Goal: Information Seeking & Learning: Learn about a topic

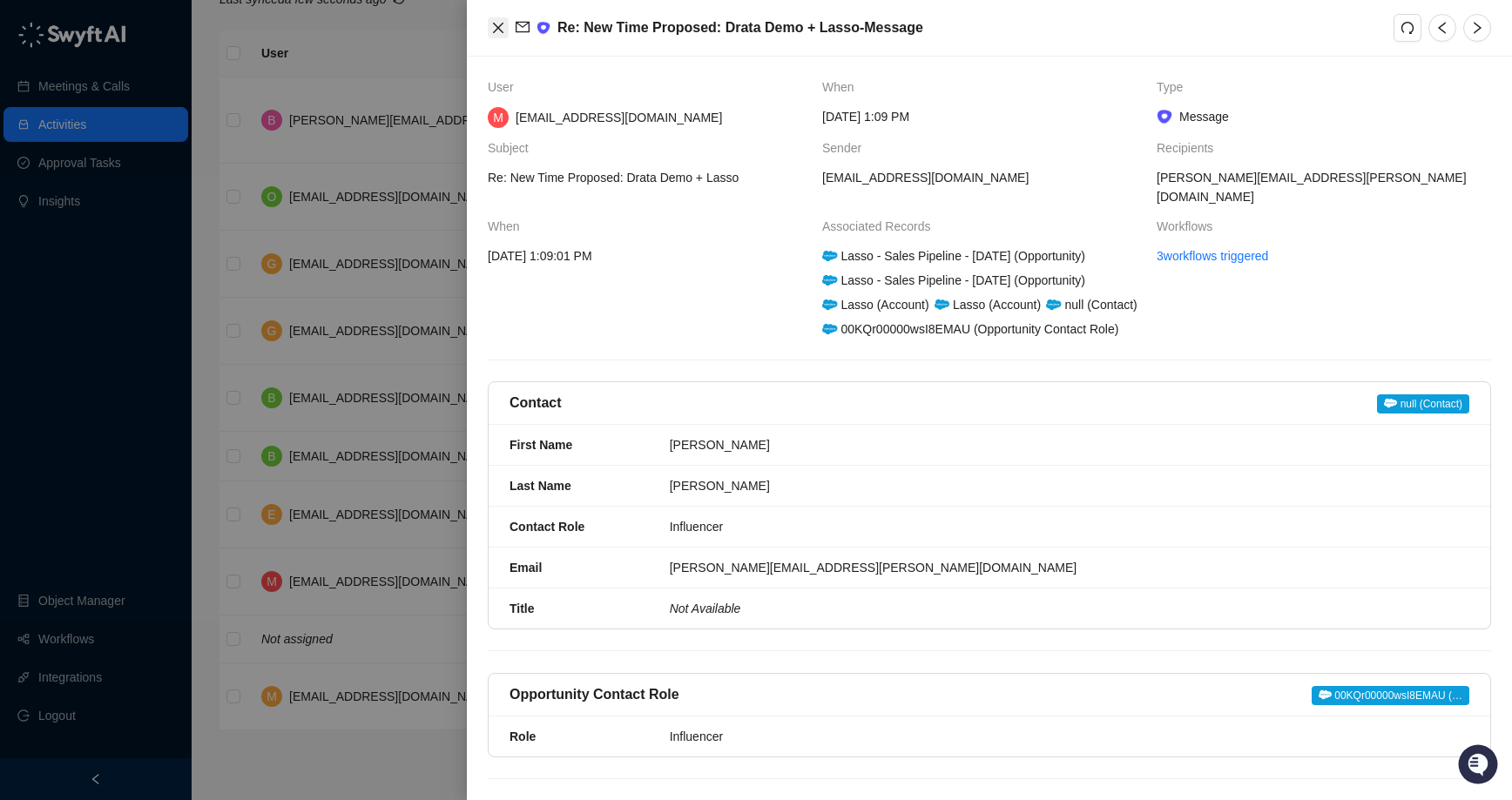
click at [492, 29] on icon "close" at bounding box center [498, 28] width 14 height 14
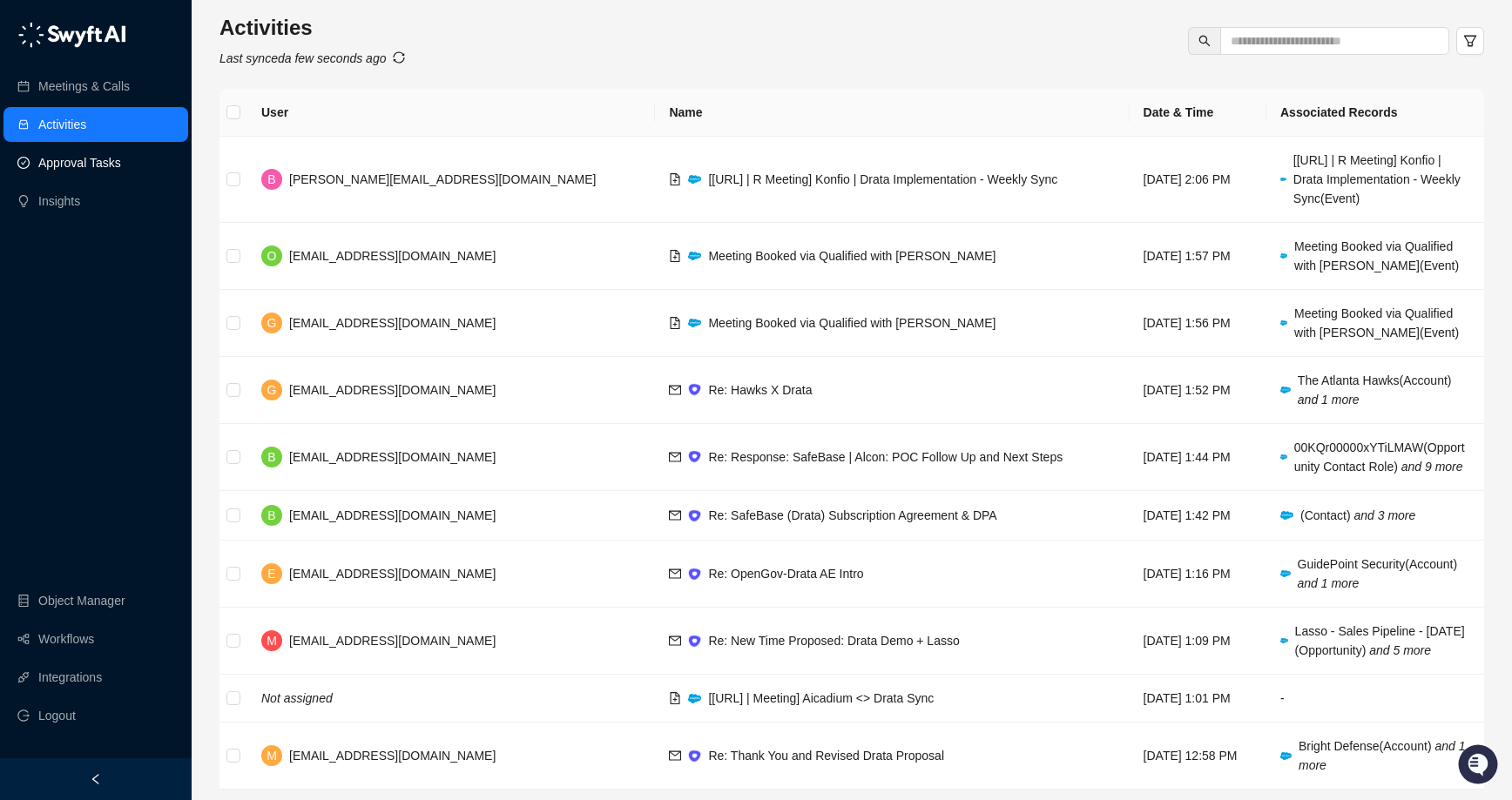
click at [92, 158] on link "Approval Tasks" at bounding box center [80, 162] width 83 height 35
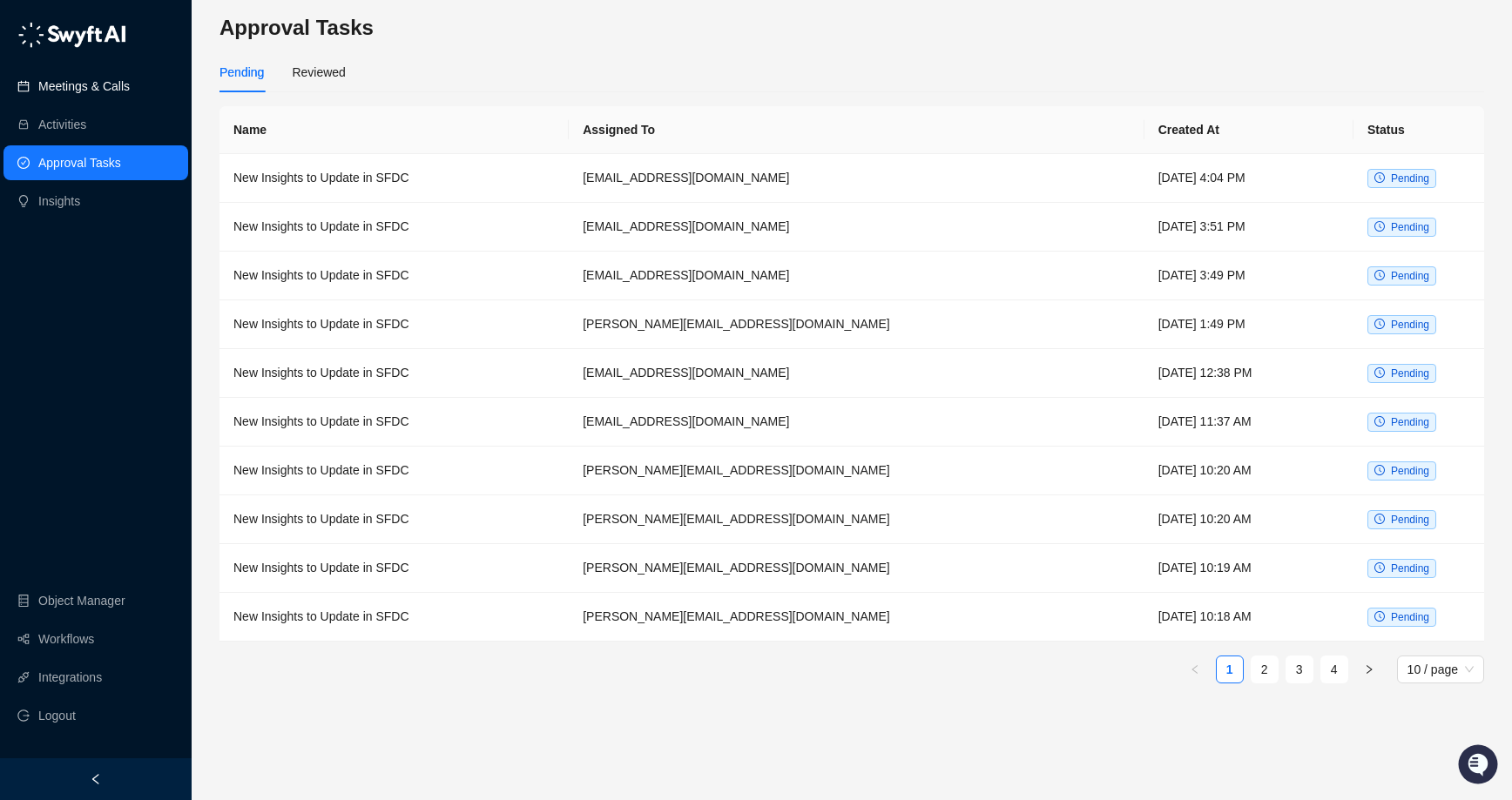
click at [105, 89] on link "Meetings & Calls" at bounding box center [84, 86] width 92 height 35
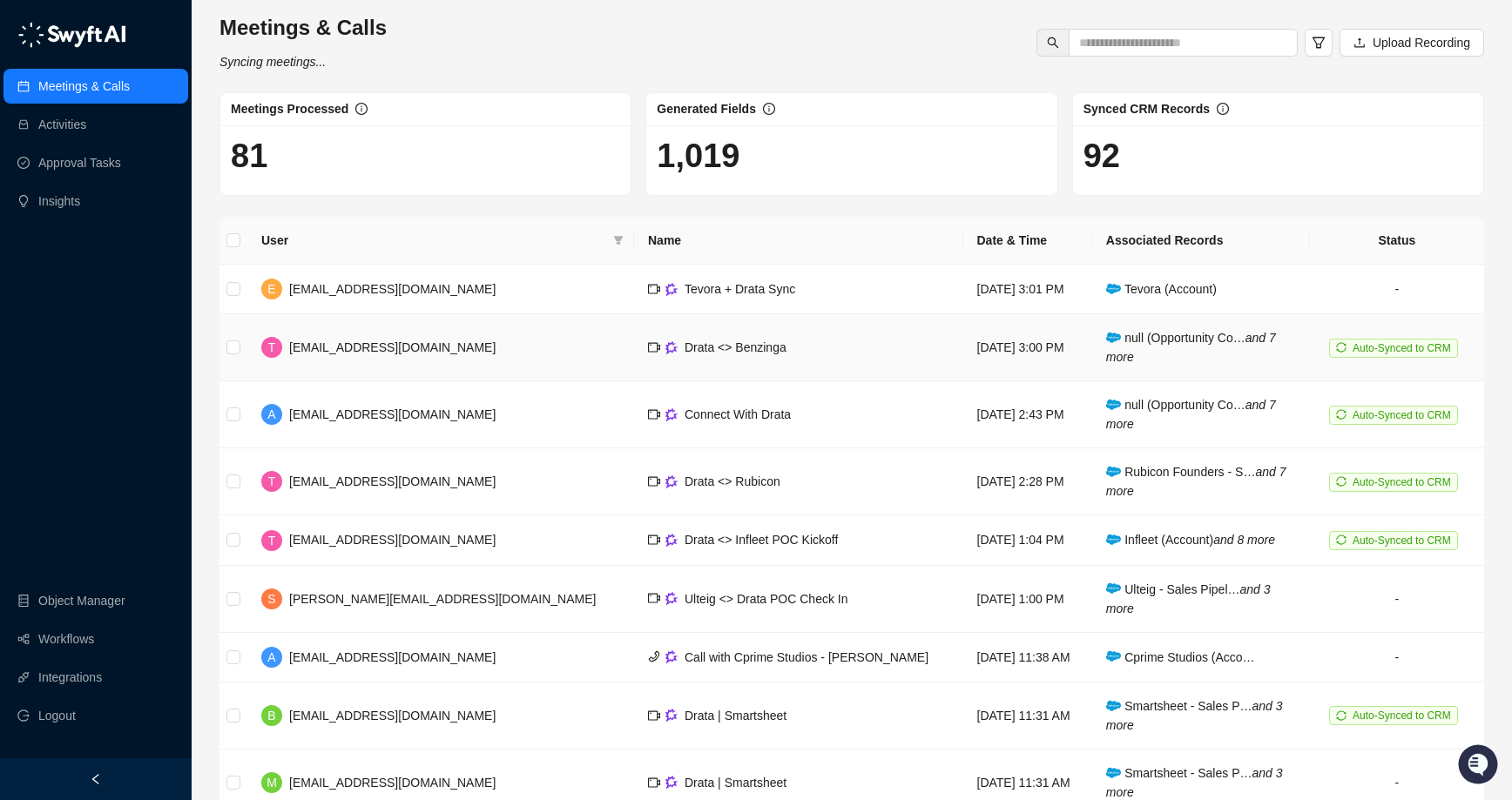
click at [757, 355] on td "Drata <> Benzinga" at bounding box center [799, 348] width 329 height 67
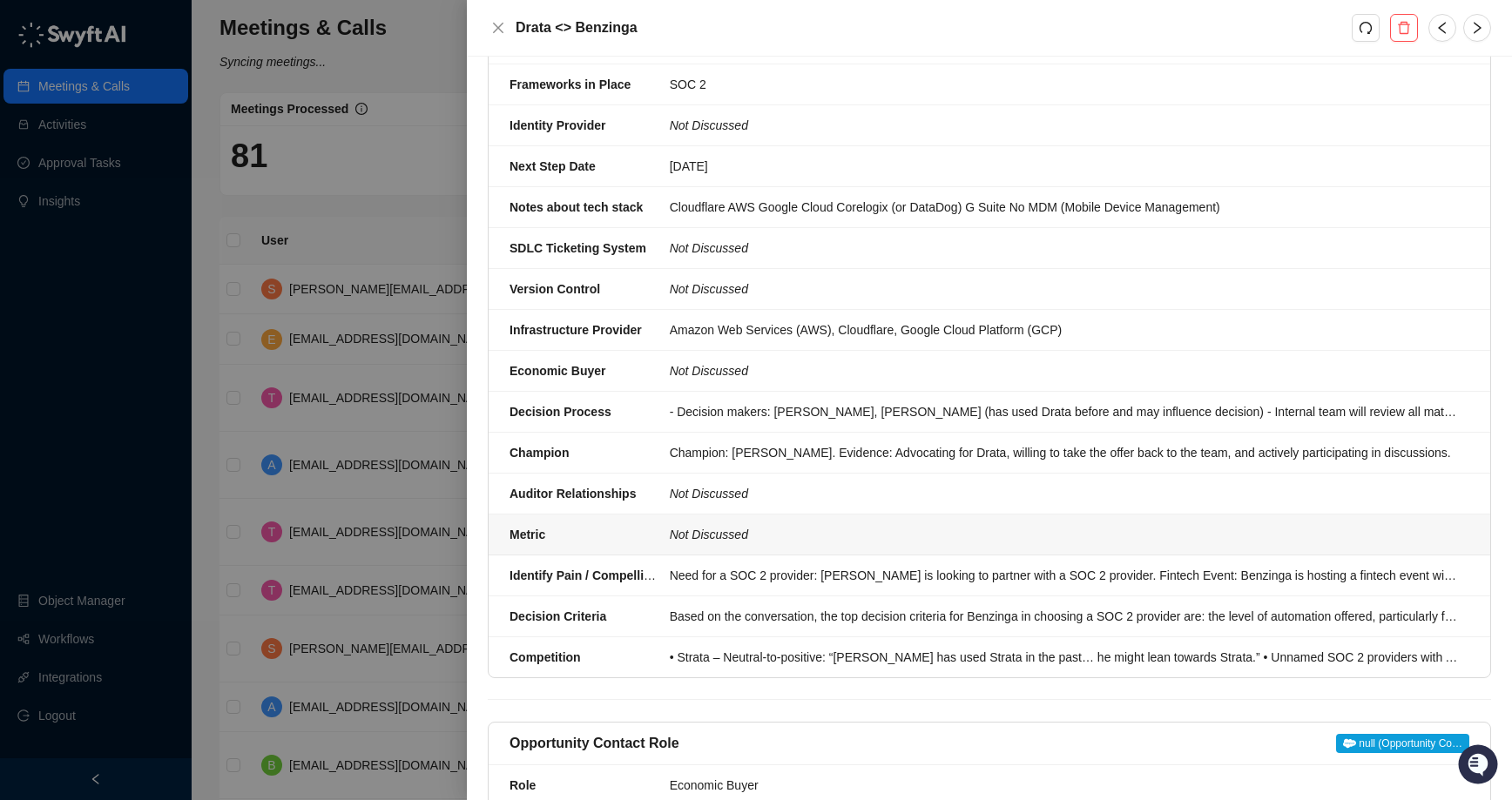
scroll to position [726, 0]
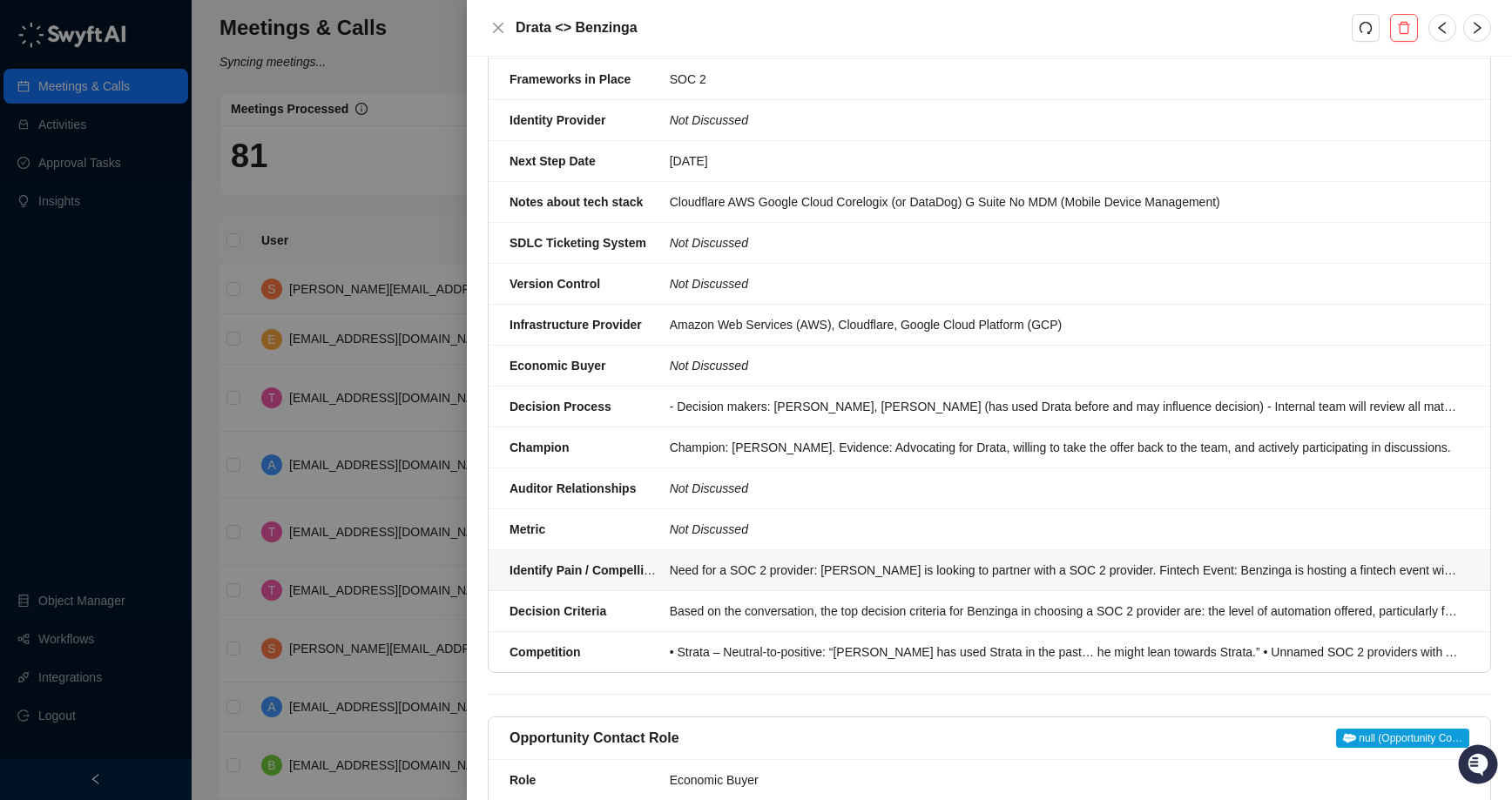
click at [1044, 573] on div "Need for a SOC 2 provider: [PERSON_NAME] is looking to partner with a SOC 2 pro…" at bounding box center [1064, 570] width 789 height 19
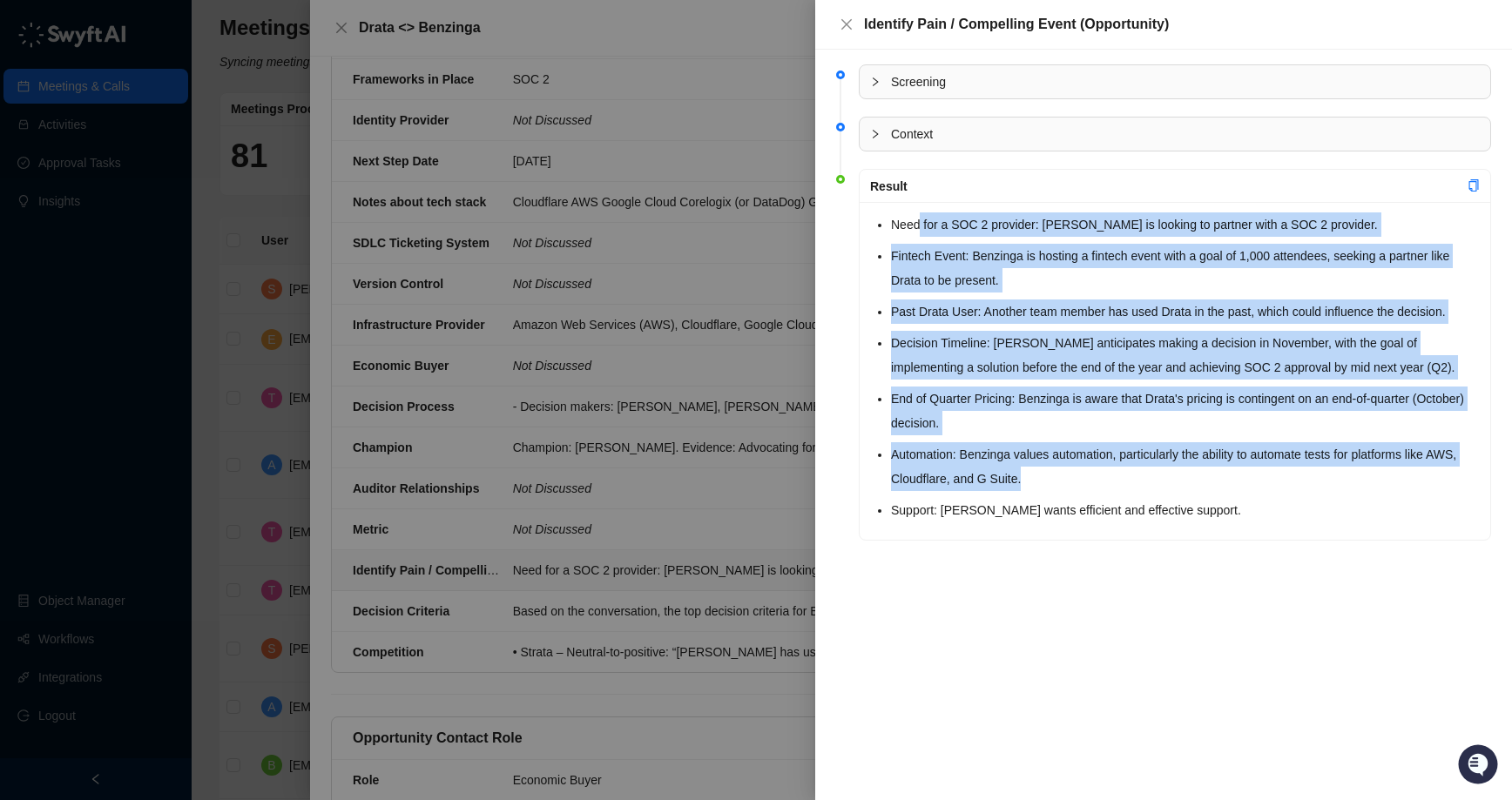
drag, startPoint x: 922, startPoint y: 230, endPoint x: 1096, endPoint y: 492, distance: 314.5
click at [1094, 490] on ul "Need for a SOC 2 provider: [PERSON_NAME] is looking to partner with a SOC 2 pro…" at bounding box center [1185, 367] width 589 height 310
click at [1096, 437] on ul "Need for a SOC 2 provider: [PERSON_NAME] is looking to partner with a SOC 2 pro…" at bounding box center [1185, 367] width 589 height 310
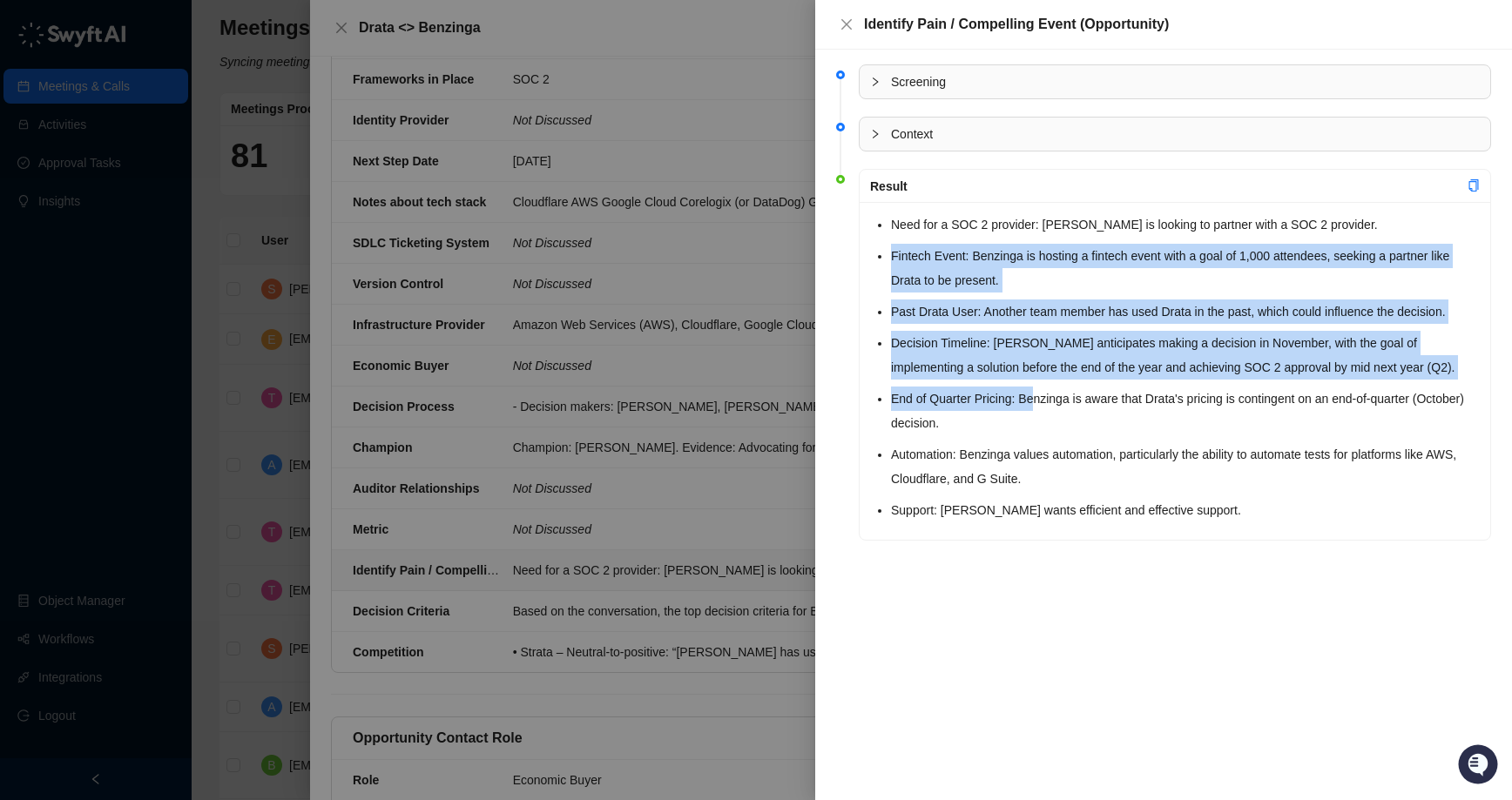
drag, startPoint x: 894, startPoint y: 253, endPoint x: 1049, endPoint y: 427, distance: 233.0
click at [1044, 423] on ul "Need for a SOC 2 provider: [PERSON_NAME] is looking to partner with a SOC 2 pro…" at bounding box center [1185, 367] width 589 height 310
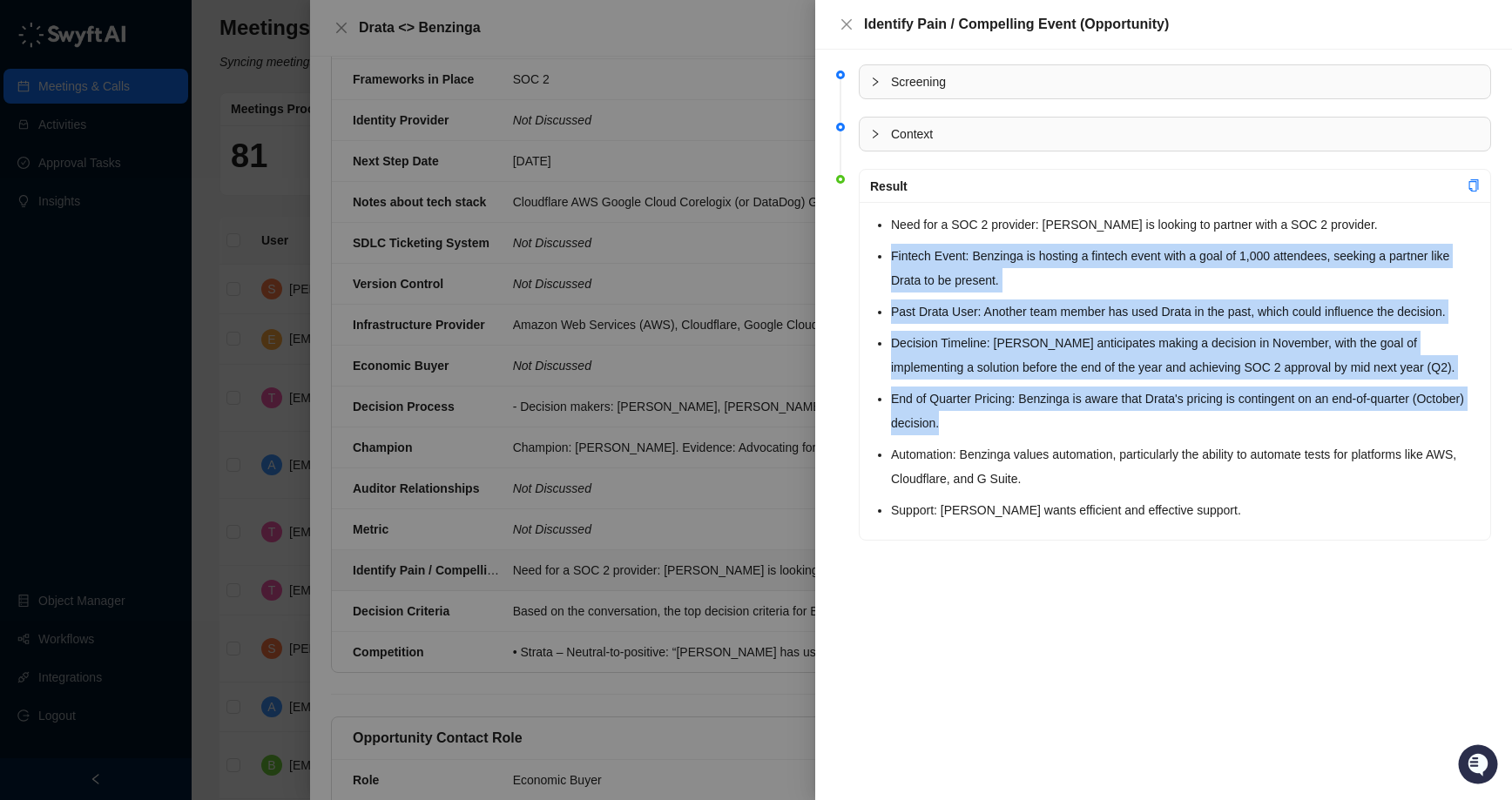
click at [1049, 427] on li "End of Quarter Pricing: Benzinga is aware that Drata's pricing is contingent on…" at bounding box center [1185, 410] width 589 height 48
drag, startPoint x: 896, startPoint y: 257, endPoint x: 1010, endPoint y: 452, distance: 225.9
click at [1007, 443] on ul "Need for a SOC 2 provider: [PERSON_NAME] is looking to partner with a SOC 2 pro…" at bounding box center [1185, 367] width 589 height 310
click at [1010, 452] on li "Automation: Benzinga values automation, particularly the ability to automate te…" at bounding box center [1185, 466] width 589 height 48
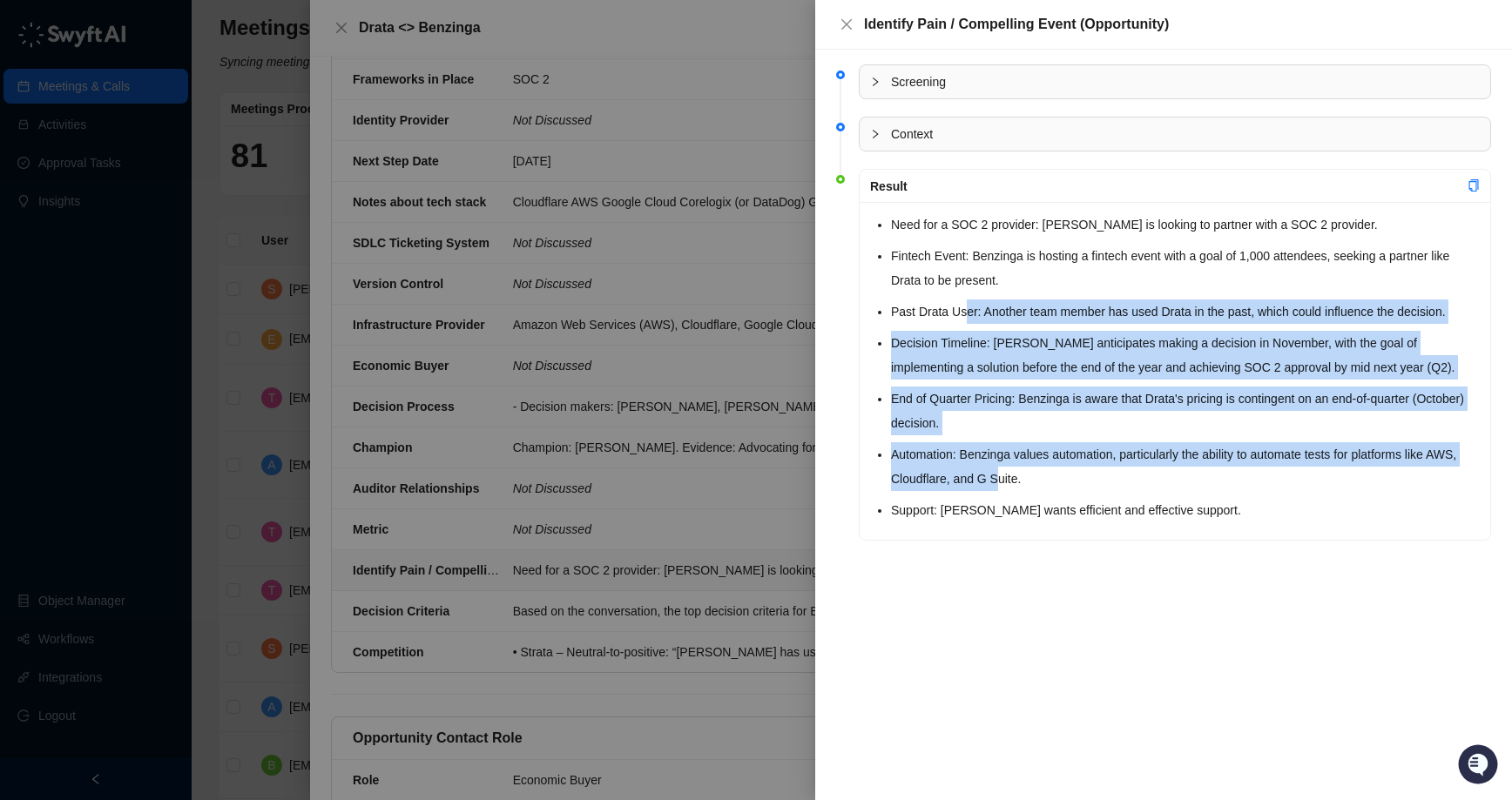
drag, startPoint x: 970, startPoint y: 308, endPoint x: 1037, endPoint y: 475, distance: 179.9
click at [1034, 473] on ul "Need for a SOC 2 provider: [PERSON_NAME] is looking to partner with a SOC 2 pro…" at bounding box center [1185, 367] width 589 height 310
click at [1037, 475] on li "Automation: Benzinga values automation, particularly the ability to automate te…" at bounding box center [1185, 466] width 589 height 48
drag, startPoint x: 907, startPoint y: 346, endPoint x: 1034, endPoint y: 497, distance: 197.3
click at [1030, 496] on div "Need for a SOC 2 provider: [PERSON_NAME] is looking to partner with a SOC 2 pro…" at bounding box center [1174, 371] width 630 height 338
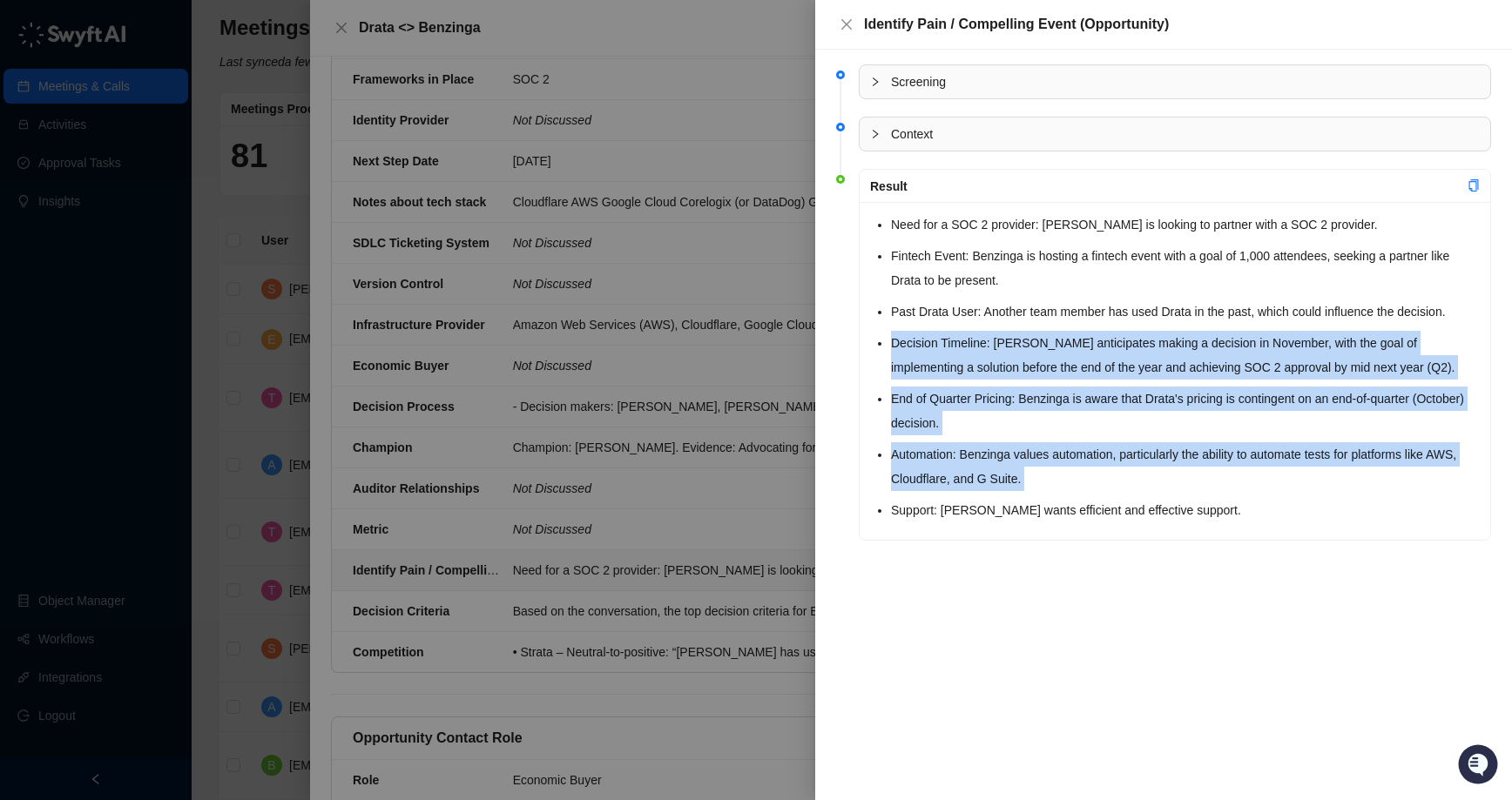
click at [1034, 498] on li "Support: [PERSON_NAME] wants efficient and effective support." at bounding box center [1185, 510] width 589 height 25
drag, startPoint x: 915, startPoint y: 336, endPoint x: 1060, endPoint y: 507, distance: 224.2
click at [1053, 498] on ul "Need for a SOC 2 provider: [PERSON_NAME] is looking to partner with a SOC 2 pro…" at bounding box center [1185, 367] width 589 height 310
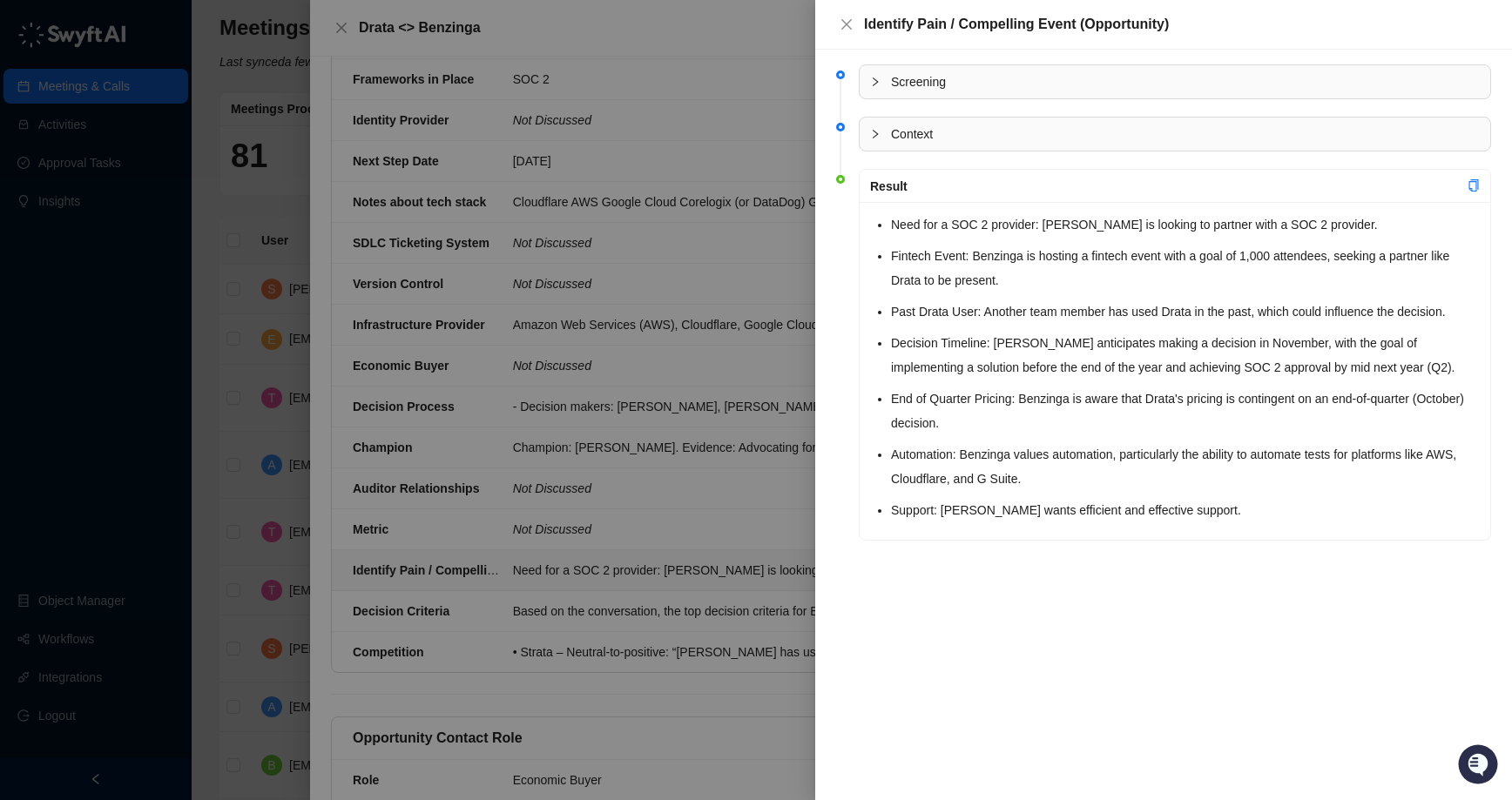
click at [1060, 507] on li "Support: [PERSON_NAME] wants efficient and effective support." at bounding box center [1185, 510] width 589 height 25
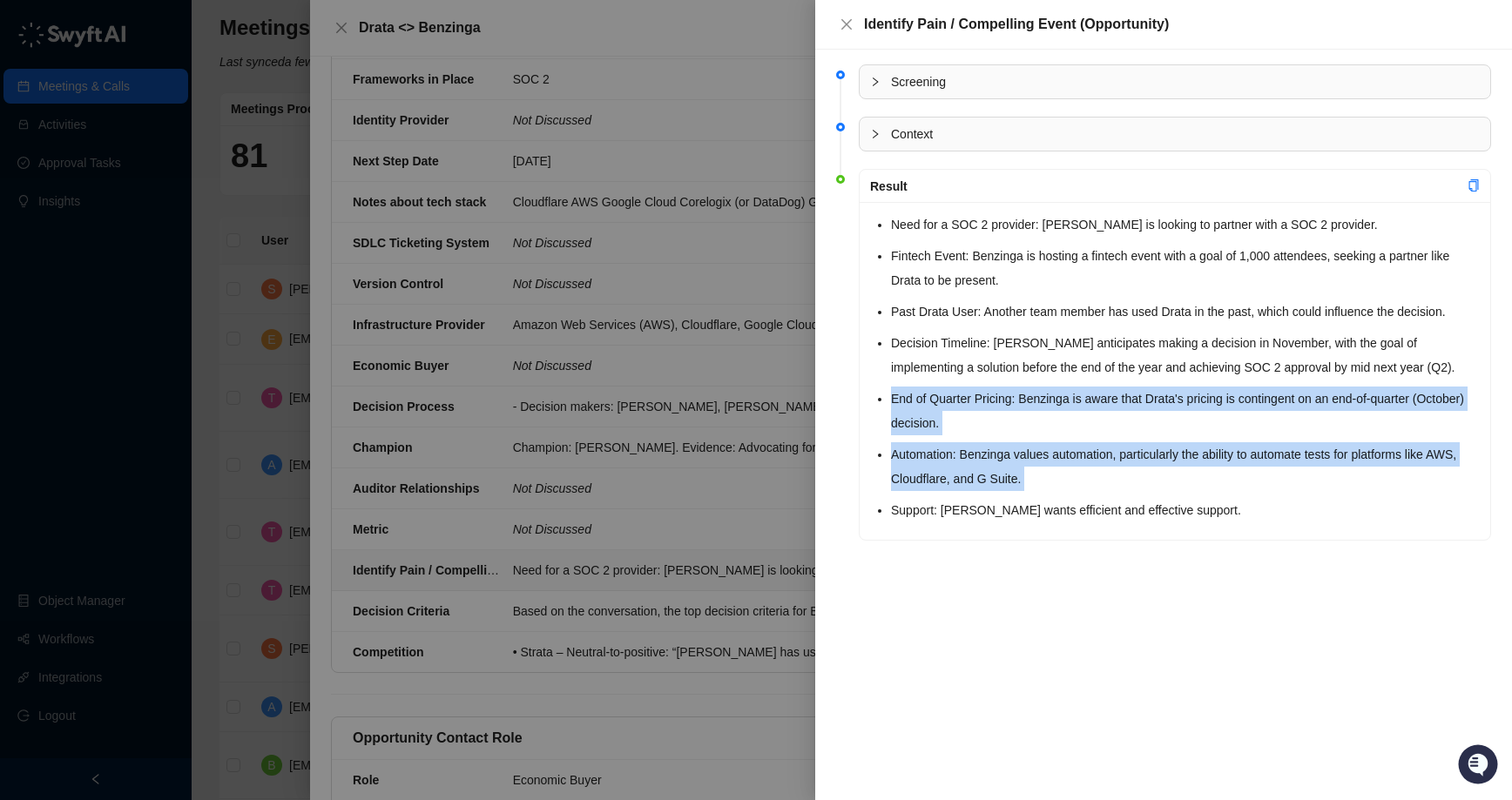
drag, startPoint x: 948, startPoint y: 383, endPoint x: 1079, endPoint y: 511, distance: 183.2
click at [1070, 509] on ul "Need for a SOC 2 provider: [PERSON_NAME] is looking to partner with a SOC 2 pro…" at bounding box center [1185, 367] width 589 height 310
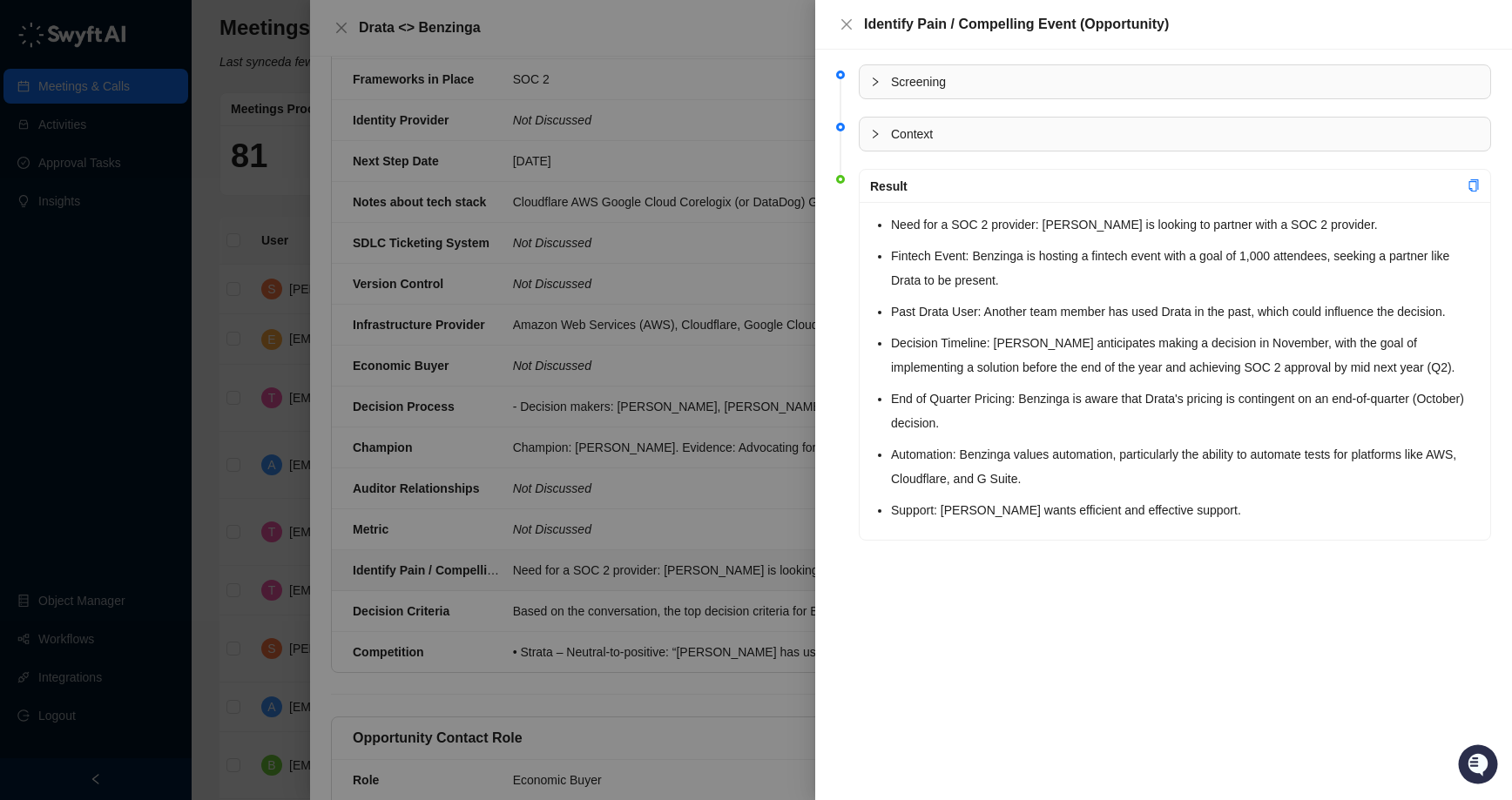
click at [1079, 511] on li "Support: [PERSON_NAME] wants efficient and effective support." at bounding box center [1185, 510] width 589 height 25
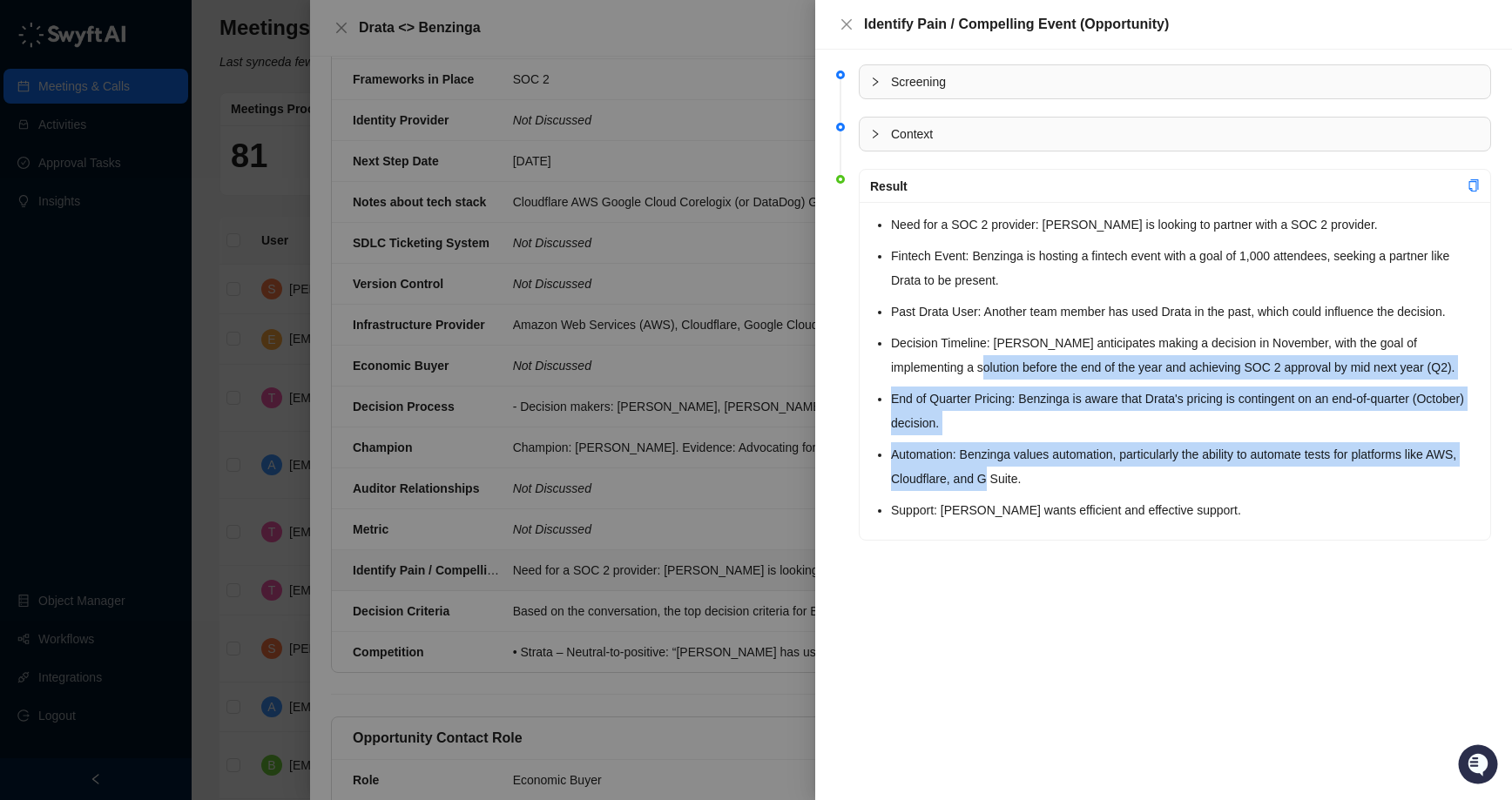
drag, startPoint x: 922, startPoint y: 377, endPoint x: 1040, endPoint y: 489, distance: 162.7
click at [1033, 486] on ul "Need for a SOC 2 provider: [PERSON_NAME] is looking to partner with a SOC 2 pro…" at bounding box center [1185, 367] width 589 height 310
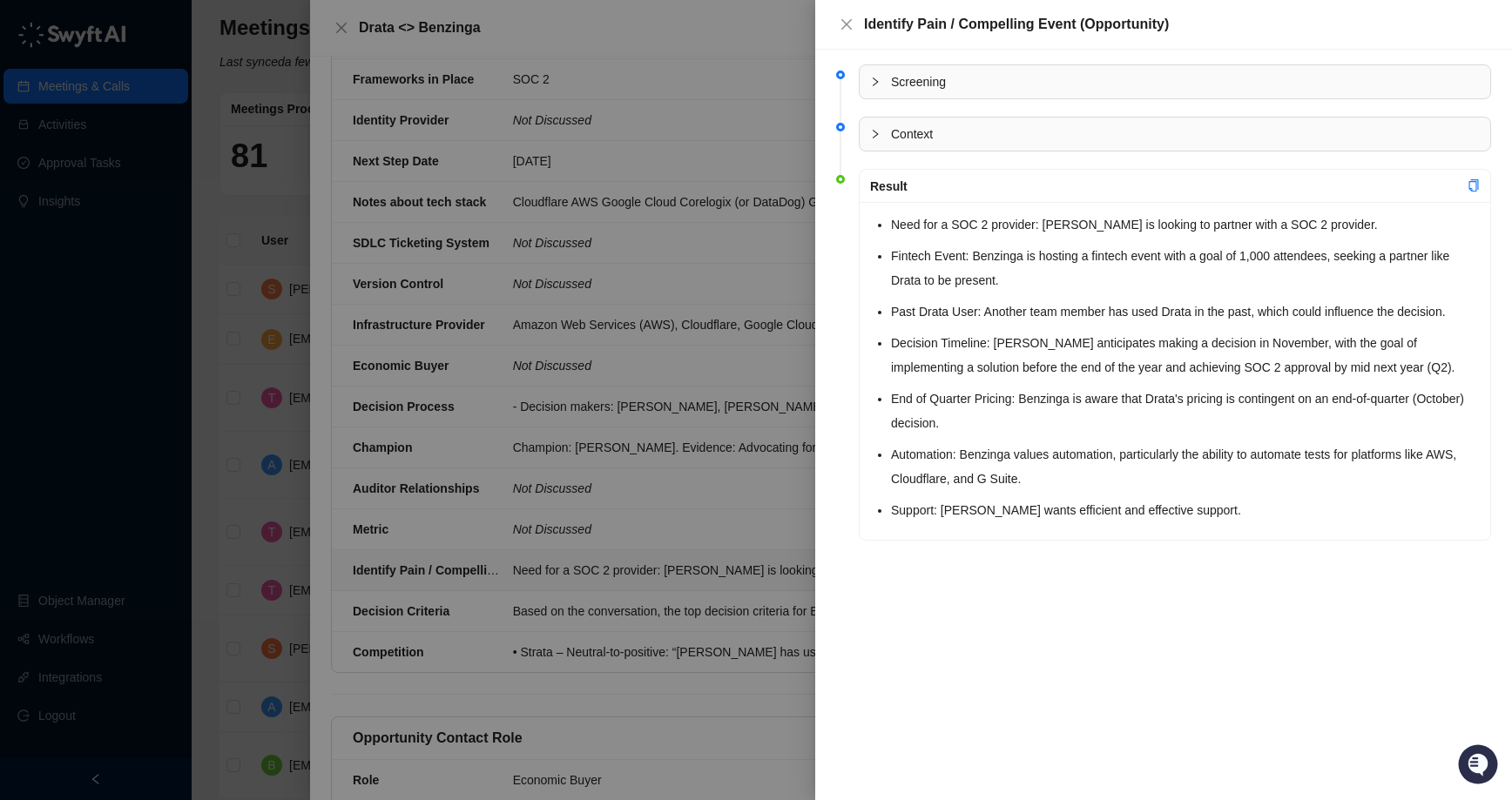
click at [1040, 489] on li "Automation: Benzinga values automation, particularly the ability to automate te…" at bounding box center [1185, 466] width 589 height 48
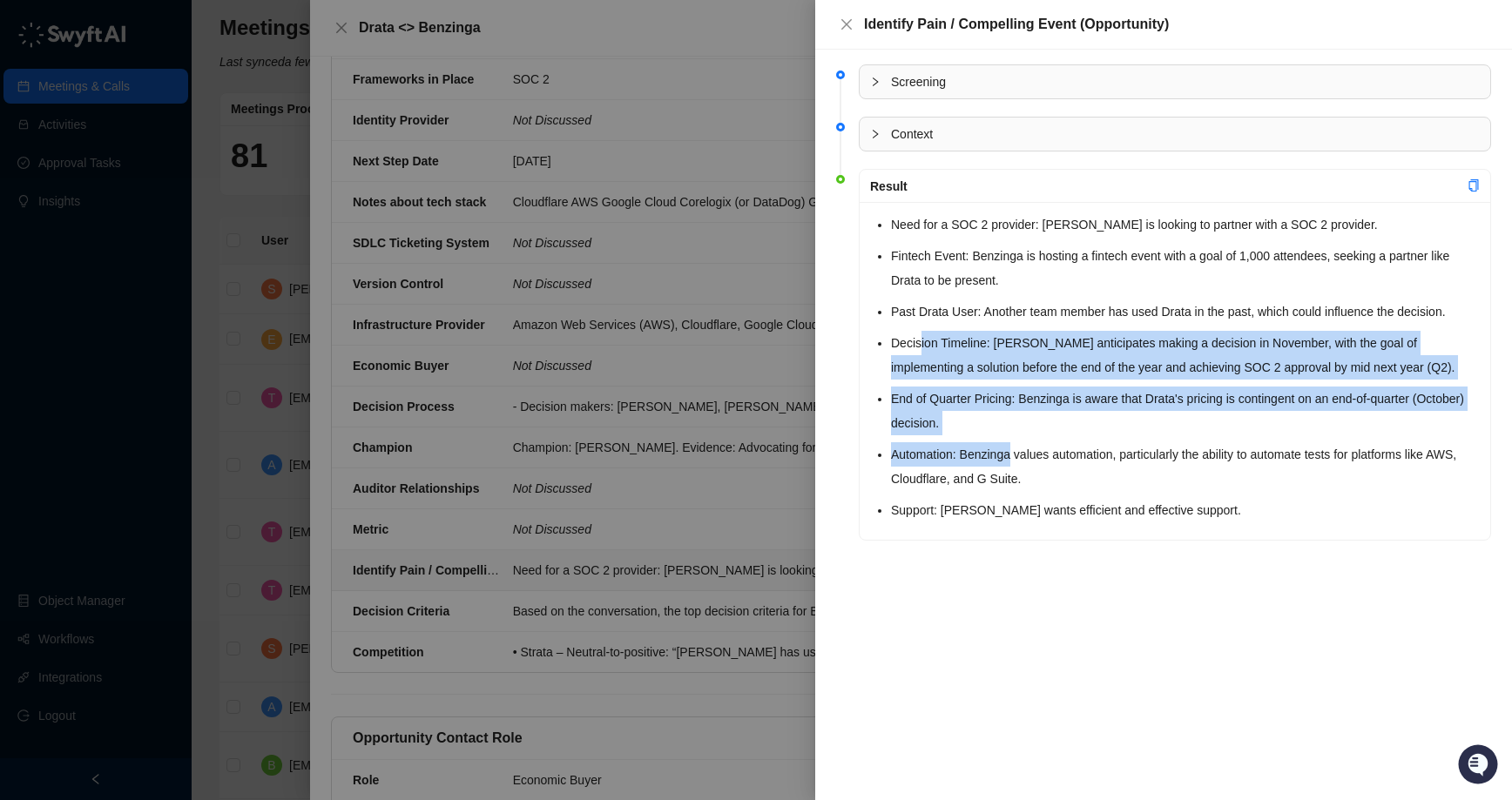
drag, startPoint x: 918, startPoint y: 330, endPoint x: 1019, endPoint y: 469, distance: 171.8
click at [1014, 466] on ul "Need for a SOC 2 provider: [PERSON_NAME] is looking to partner with a SOC 2 pro…" at bounding box center [1185, 367] width 589 height 310
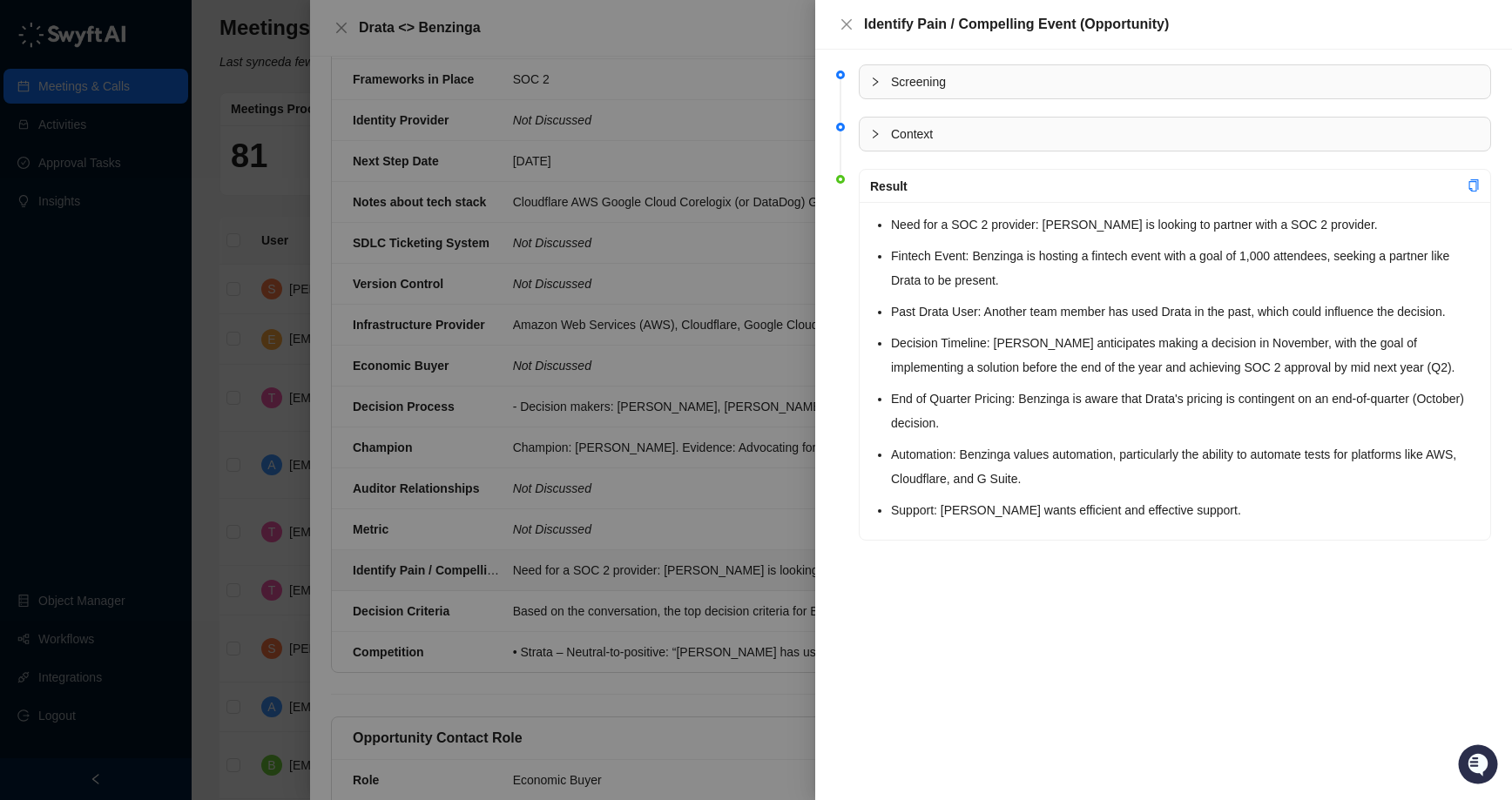
click at [1019, 469] on li "Automation: Benzinga values automation, particularly the ability to automate te…" at bounding box center [1185, 466] width 589 height 48
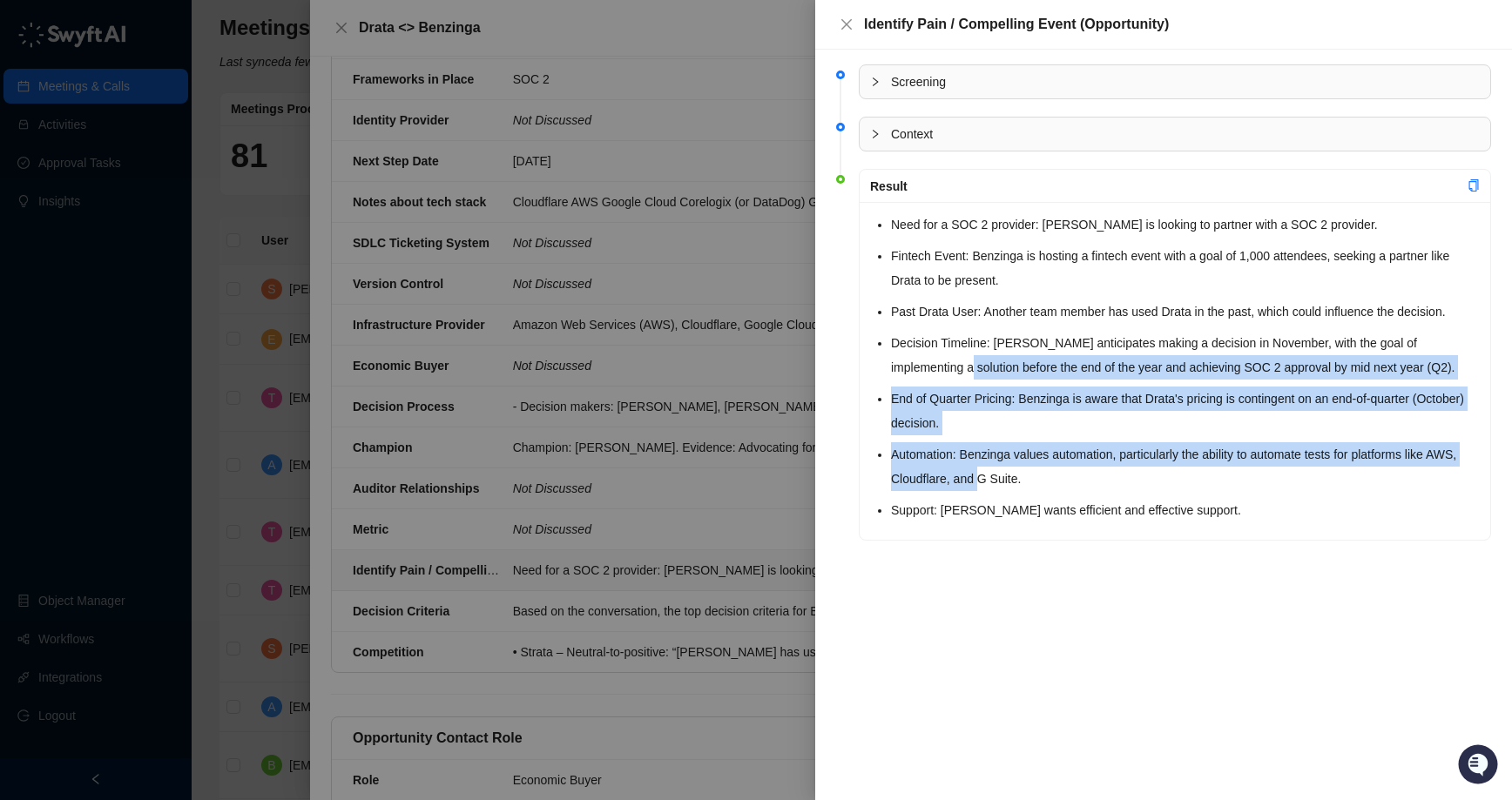
drag, startPoint x: 913, startPoint y: 372, endPoint x: 1051, endPoint y: 507, distance: 193.1
click at [1035, 499] on ul "Need for a SOC 2 provider: [PERSON_NAME] is looking to partner with a SOC 2 pro…" at bounding box center [1185, 367] width 589 height 310
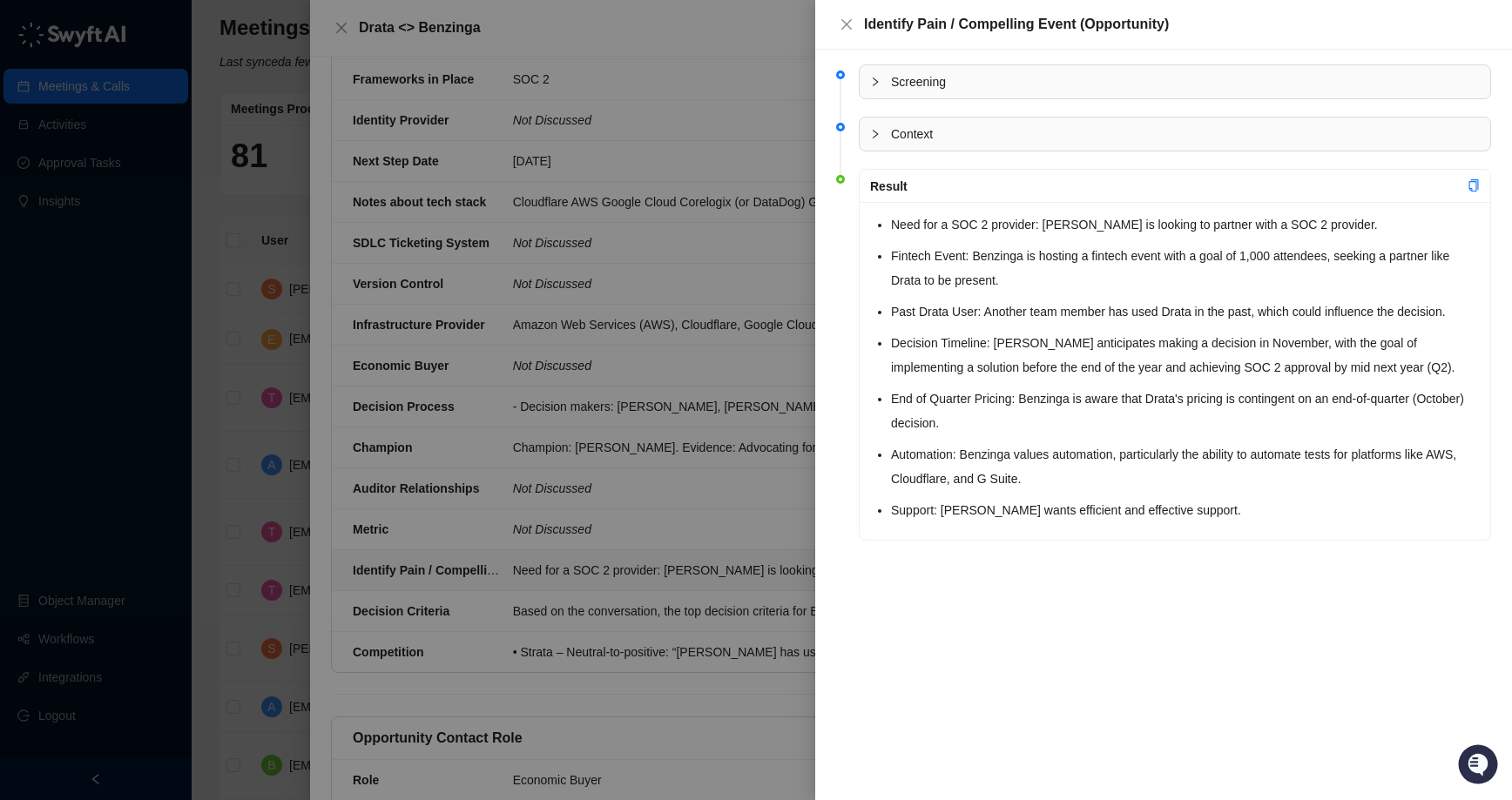
click at [1051, 507] on li "Support: [PERSON_NAME] wants efficient and effective support." at bounding box center [1185, 510] width 589 height 25
click at [770, 152] on div at bounding box center [756, 400] width 1512 height 800
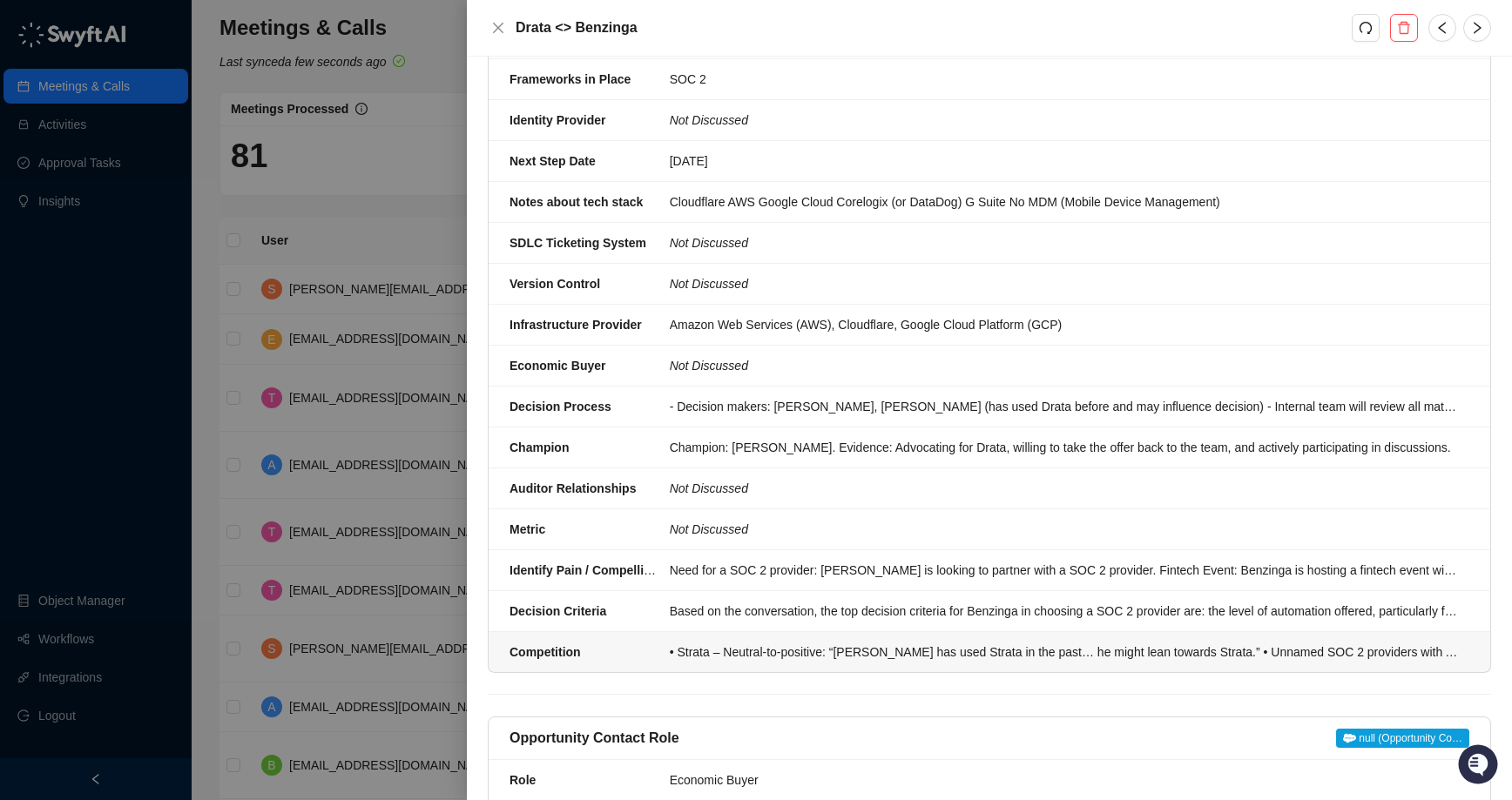
click at [1000, 663] on li "Competition • Strata – Neutral-to-positive: “[PERSON_NAME] has used Strata in t…" at bounding box center [988, 652] width 1001 height 40
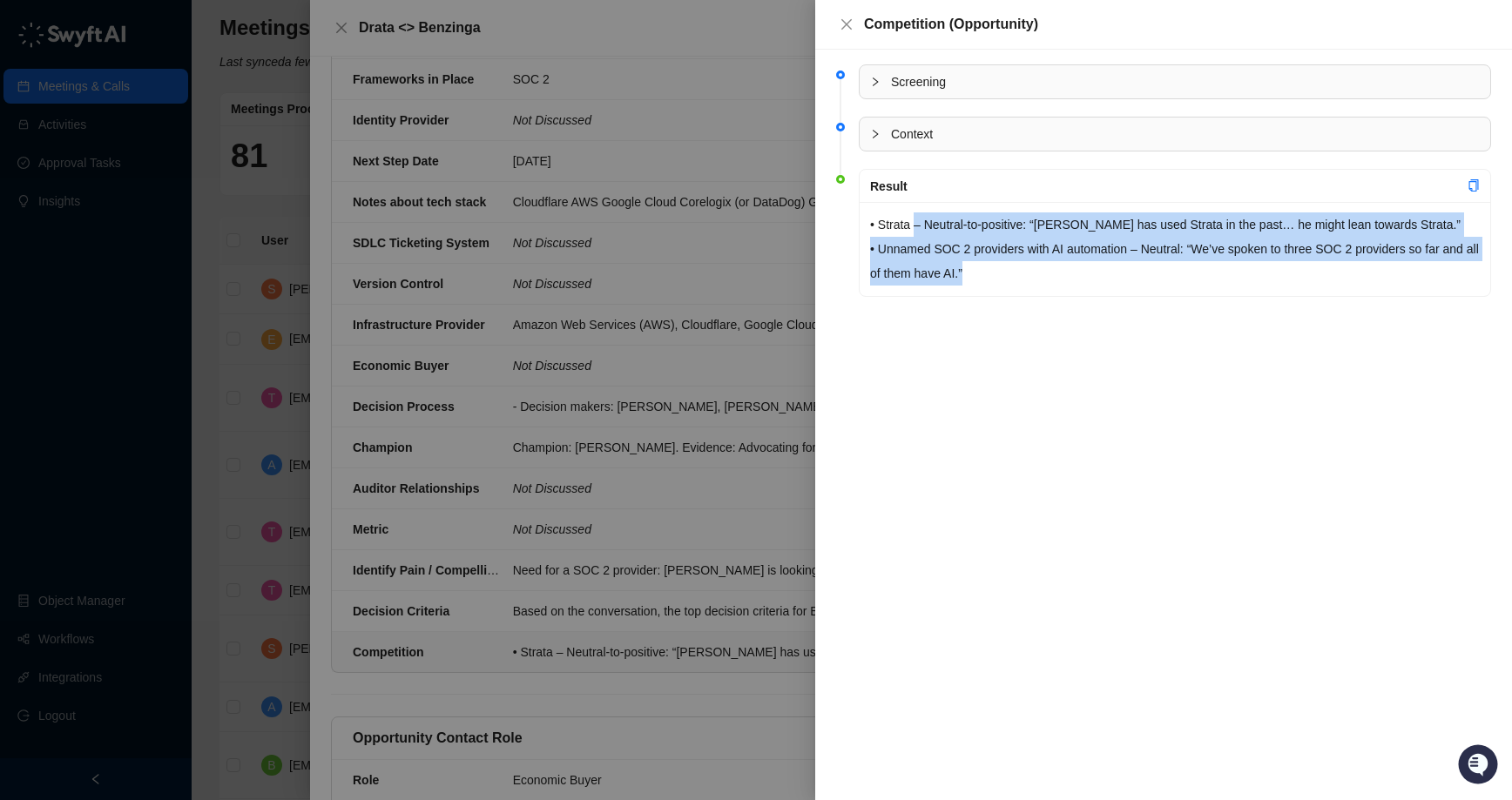
drag, startPoint x: 915, startPoint y: 224, endPoint x: 1146, endPoint y: 291, distance: 240.5
click at [1146, 290] on div "• Strata – Neutral-to-positive: “[PERSON_NAME] has used Strata in the past… he …" at bounding box center [1174, 249] width 630 height 94
click at [1146, 291] on div "• Strata – Neutral-to-positive: “[PERSON_NAME] has used Strata in the past… he …" at bounding box center [1174, 249] width 630 height 94
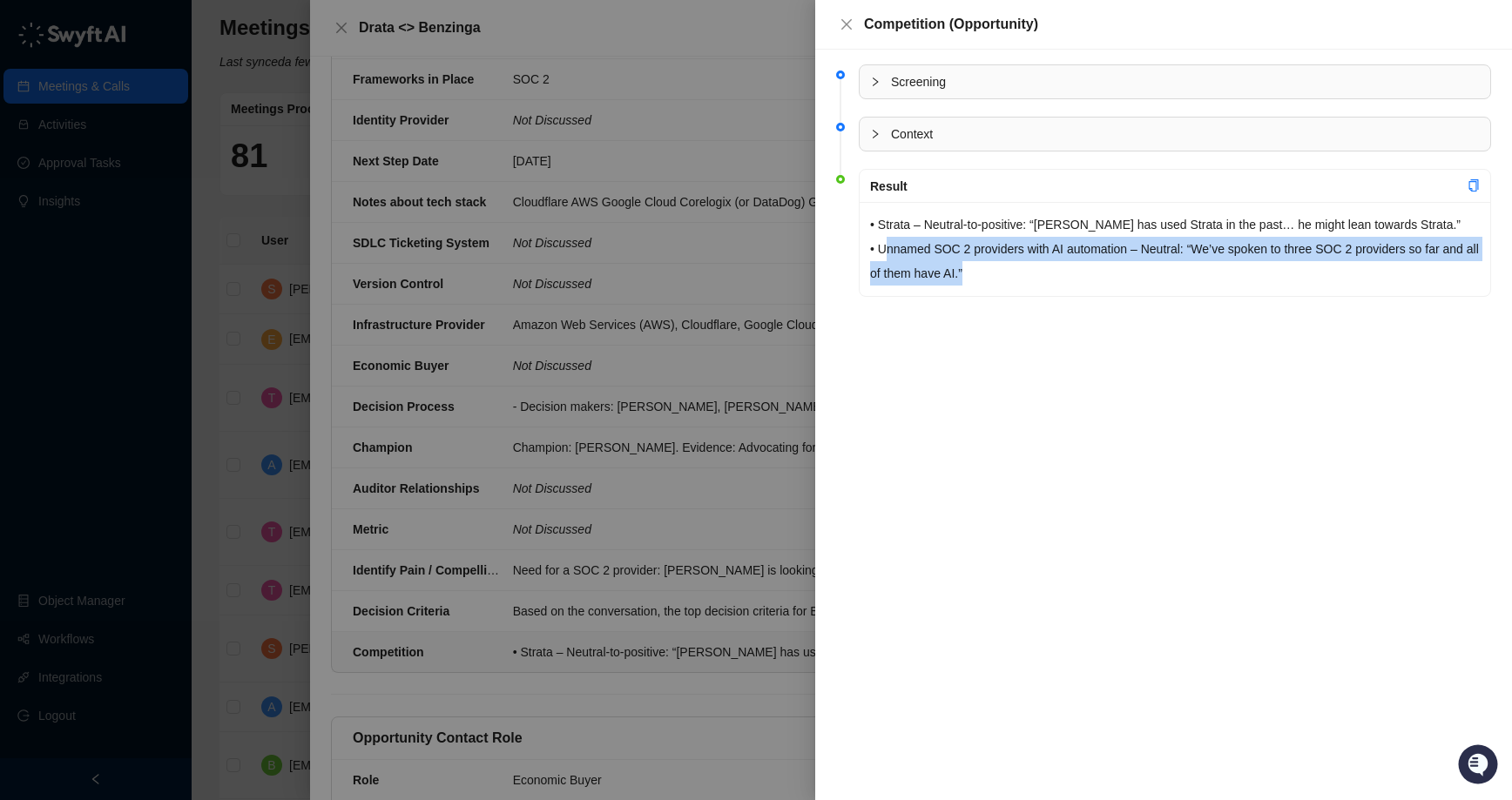
drag, startPoint x: 908, startPoint y: 252, endPoint x: 1182, endPoint y: 284, distance: 275.9
click at [1177, 283] on p "• Strata – Neutral-to-positive: “[PERSON_NAME] has used Strata in the past… he …" at bounding box center [1175, 249] width 610 height 73
click at [1182, 284] on p "• Strata – Neutral-to-positive: “[PERSON_NAME] has used Strata in the past… he …" at bounding box center [1175, 249] width 610 height 73
drag, startPoint x: 1119, startPoint y: 250, endPoint x: 1249, endPoint y: 304, distance: 140.8
click at [1223, 289] on div "• Strata – Neutral-to-positive: “[PERSON_NAME] has used Strata in the past… he …" at bounding box center [1174, 249] width 630 height 94
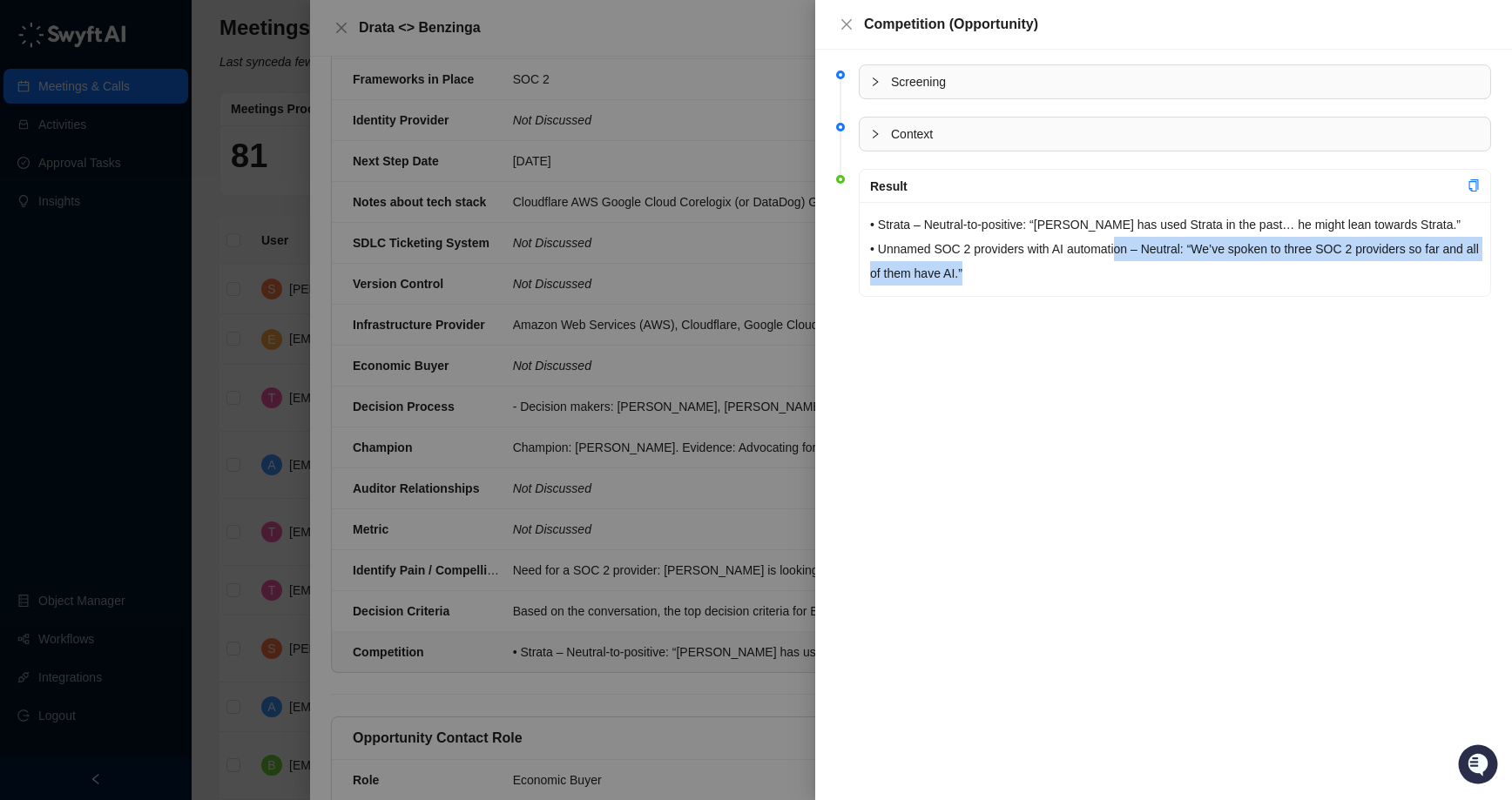
click at [1257, 305] on li "Result • Strata – Neutral-to-positive: “[PERSON_NAME] has used Strata in the pa…" at bounding box center [1164, 247] width 655 height 145
click at [749, 502] on div at bounding box center [756, 400] width 1512 height 800
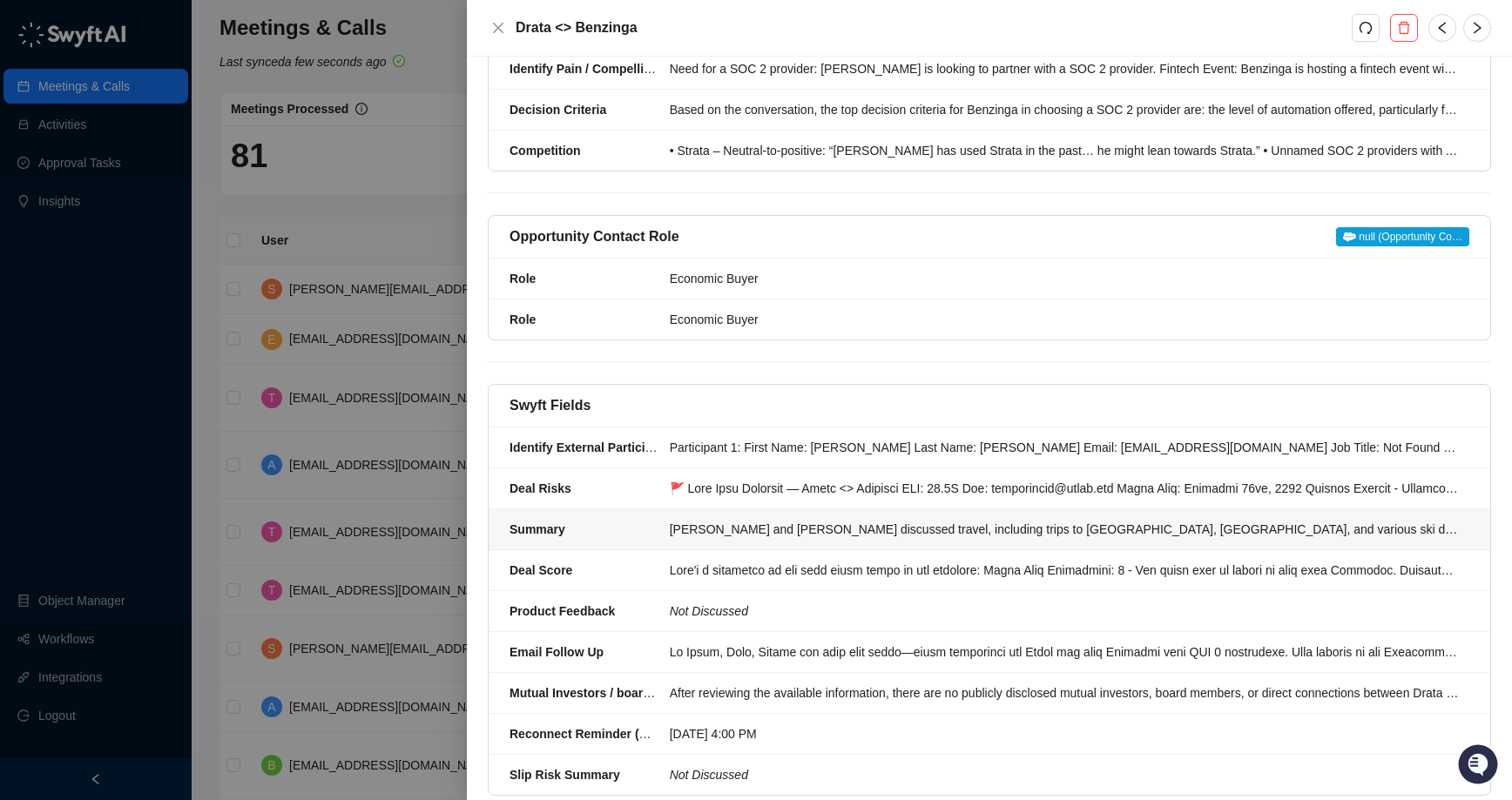
scroll to position [1288, 0]
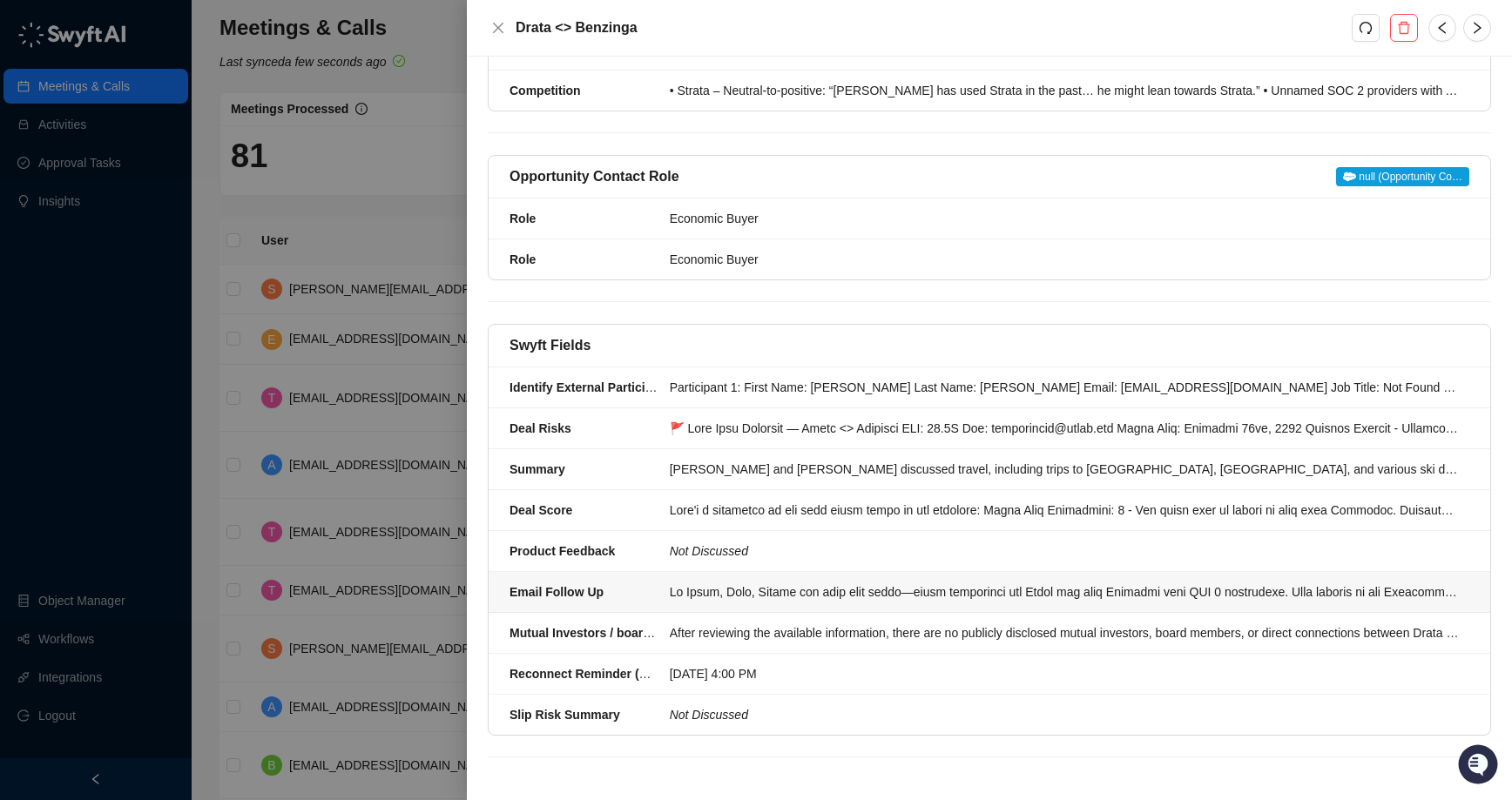
click at [983, 587] on div at bounding box center [1064, 592] width 789 height 19
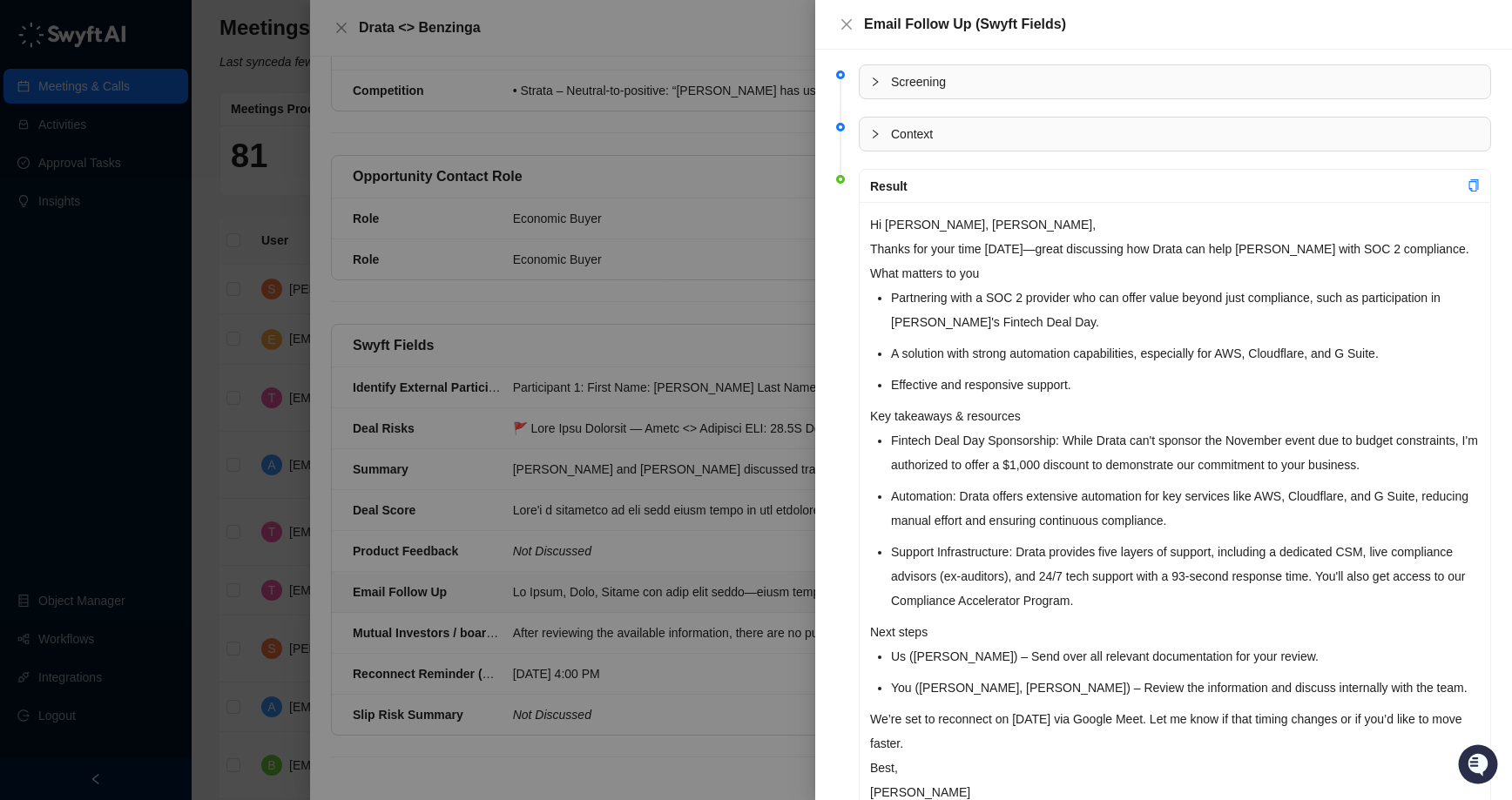
scroll to position [14, 0]
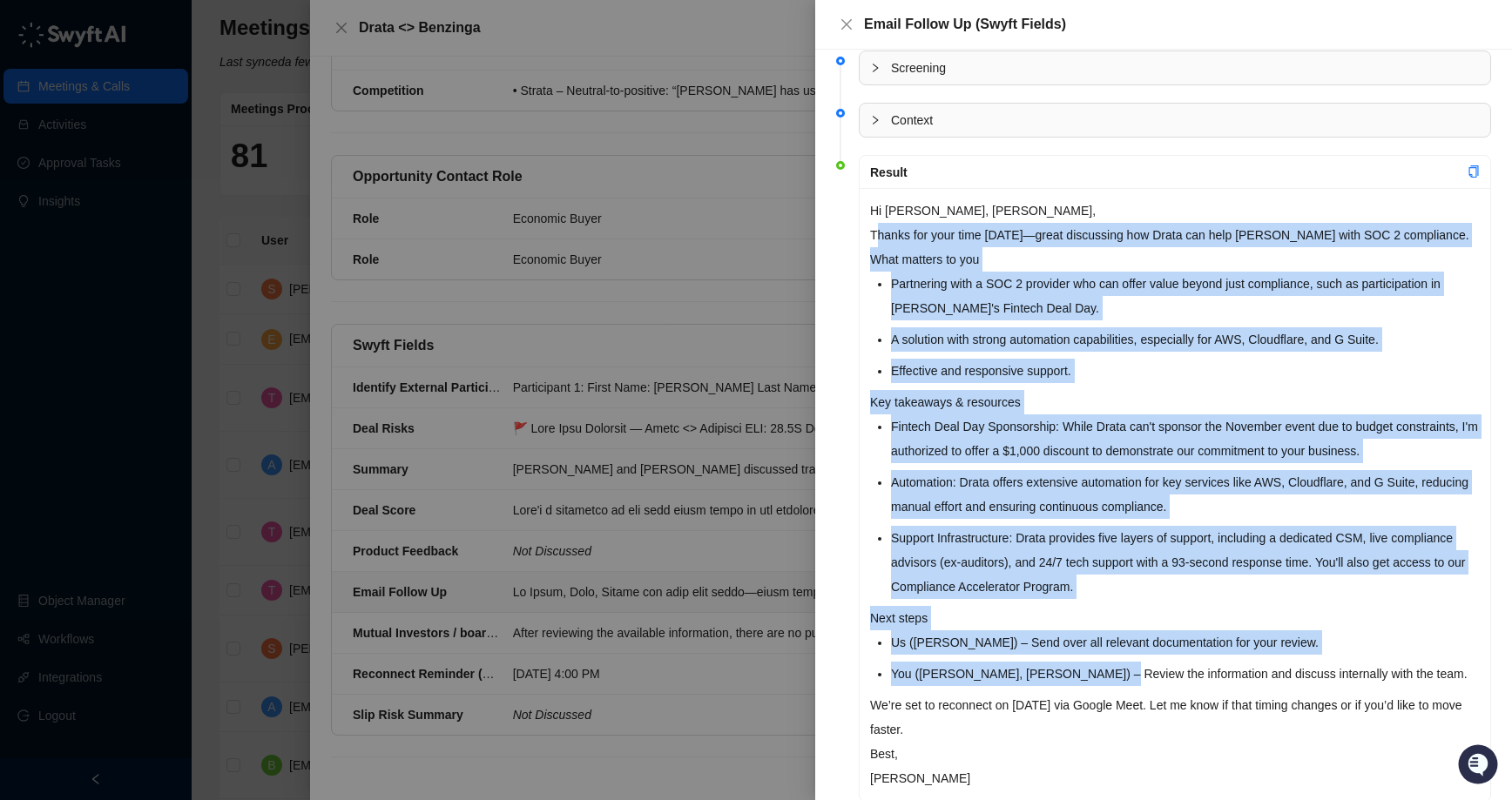
drag, startPoint x: 874, startPoint y: 246, endPoint x: 1109, endPoint y: 678, distance: 491.8
click at [1107, 677] on div "Hi [PERSON_NAME], [PERSON_NAME], Thanks for your time [DATE]—great discussing h…" at bounding box center [1174, 495] width 630 height 614
click at [1109, 678] on li "You ([PERSON_NAME], [PERSON_NAME]) – Review the information and discuss interna…" at bounding box center [1185, 674] width 589 height 25
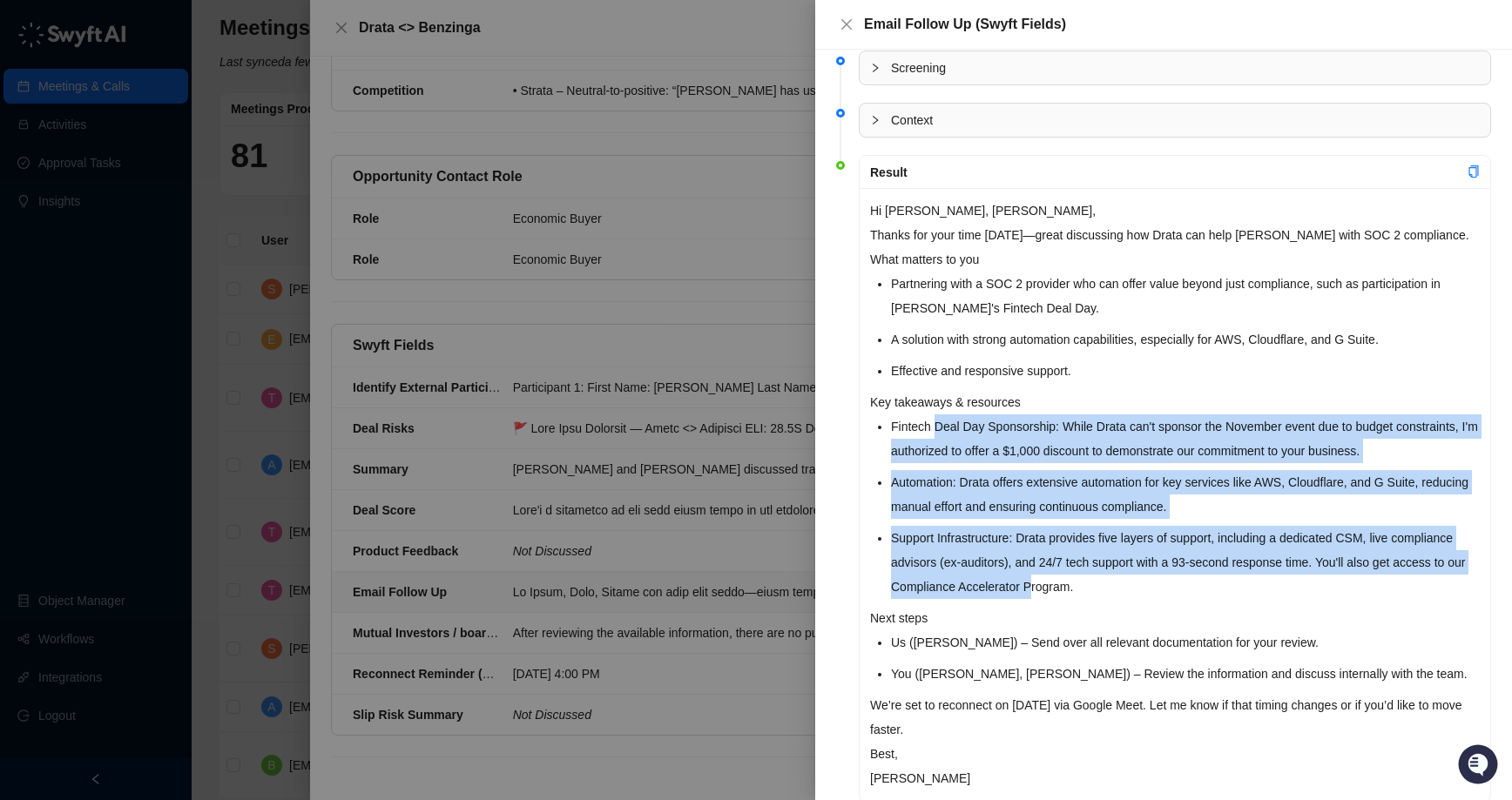
drag, startPoint x: 934, startPoint y: 438, endPoint x: 1082, endPoint y: 609, distance: 226.2
click at [1066, 591] on ul "Fintech Deal Day Sponsorship: While Drata can't sponsor the November event due …" at bounding box center [1185, 506] width 589 height 184
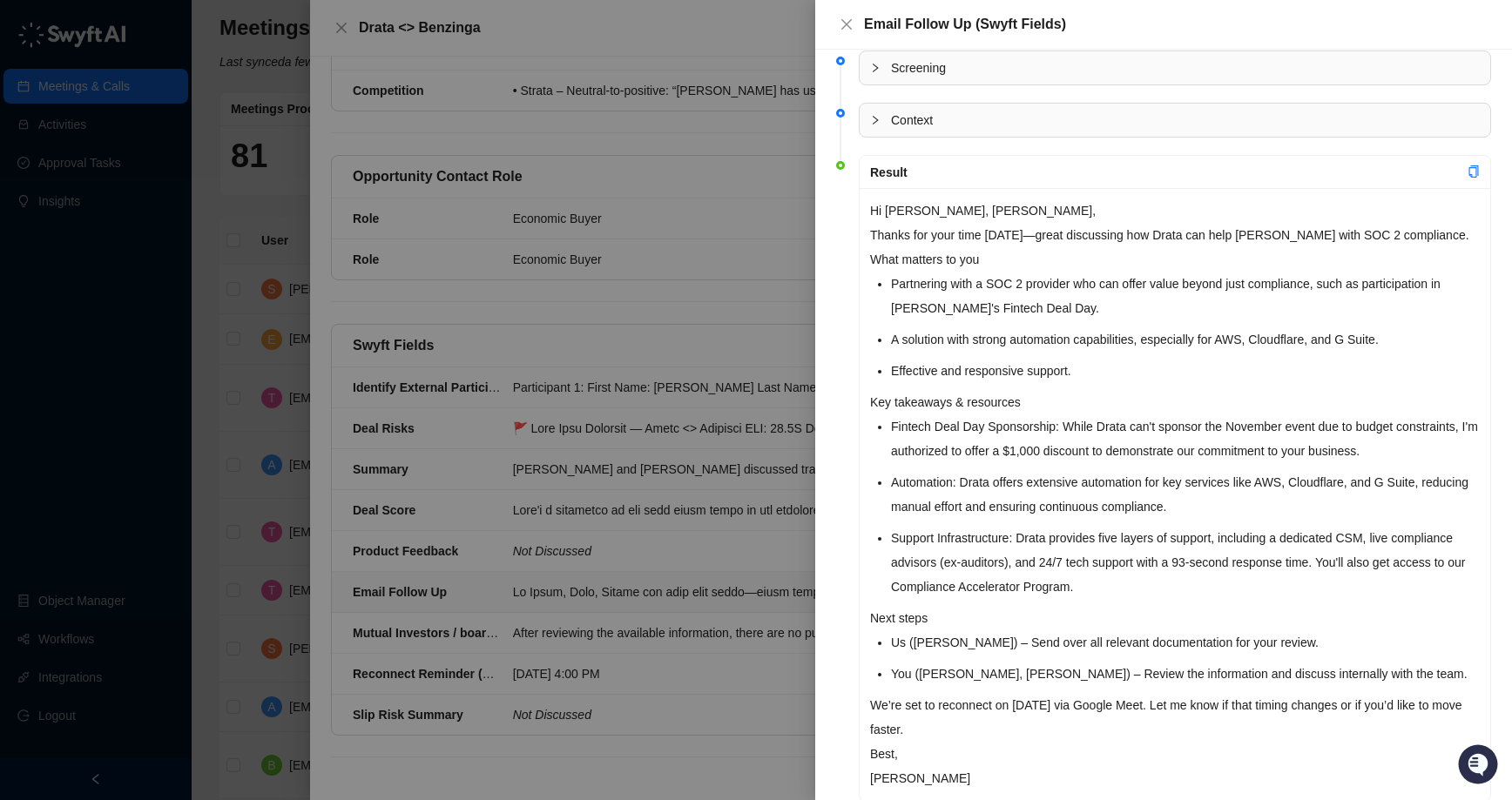
click at [1082, 609] on p "Next steps" at bounding box center [1175, 618] width 610 height 25
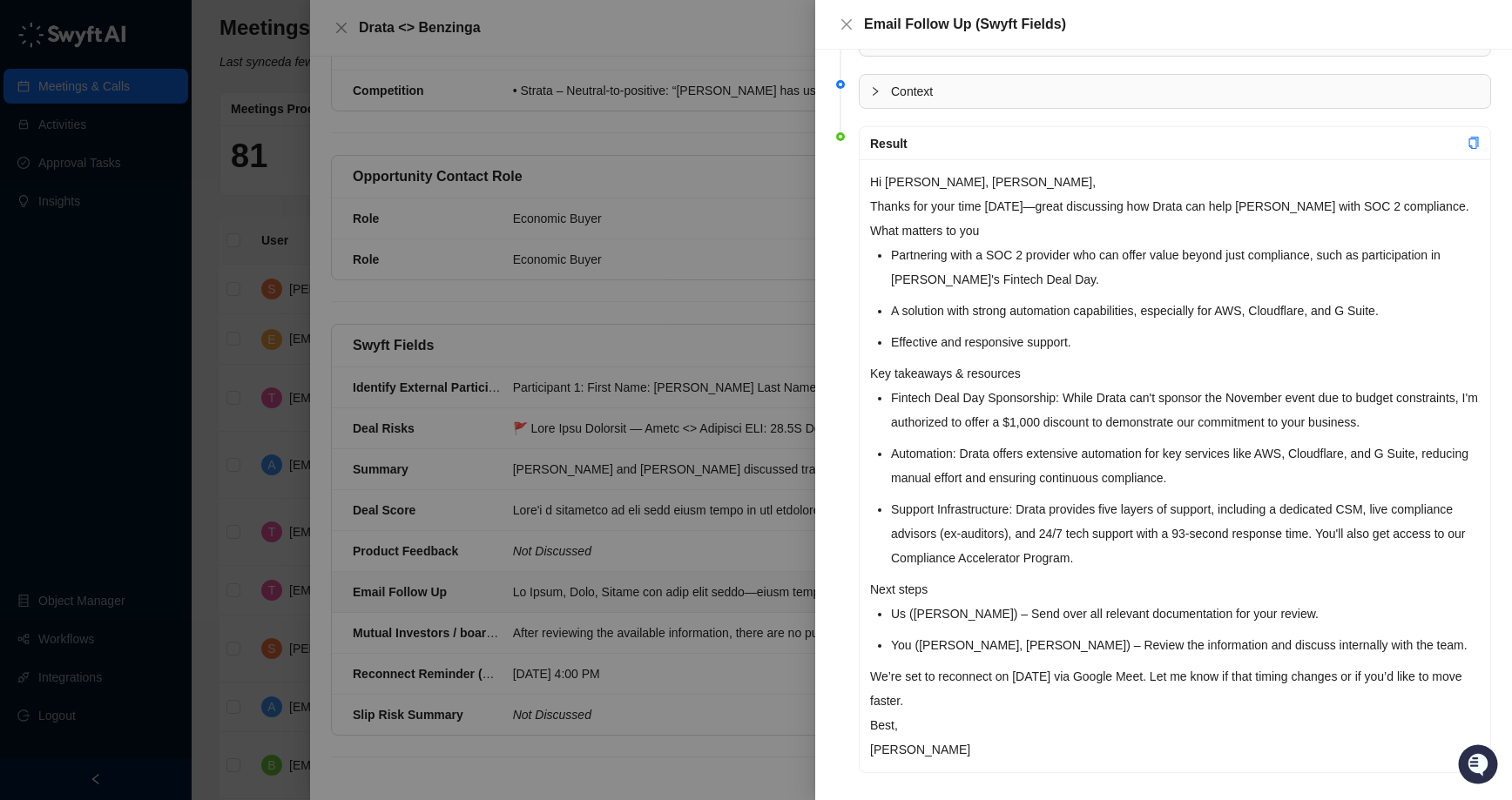
scroll to position [60, 0]
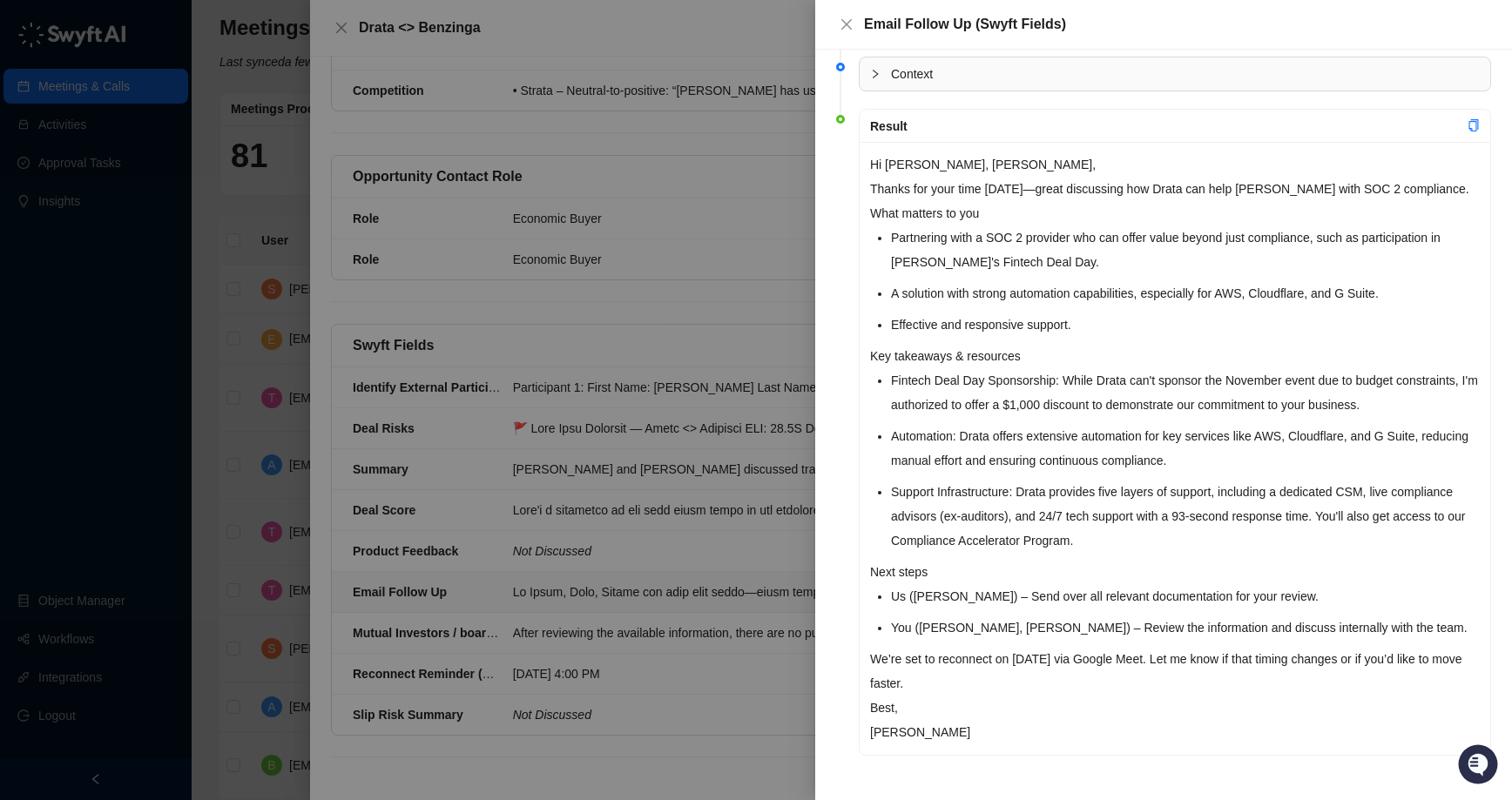
click at [757, 332] on div at bounding box center [756, 400] width 1512 height 800
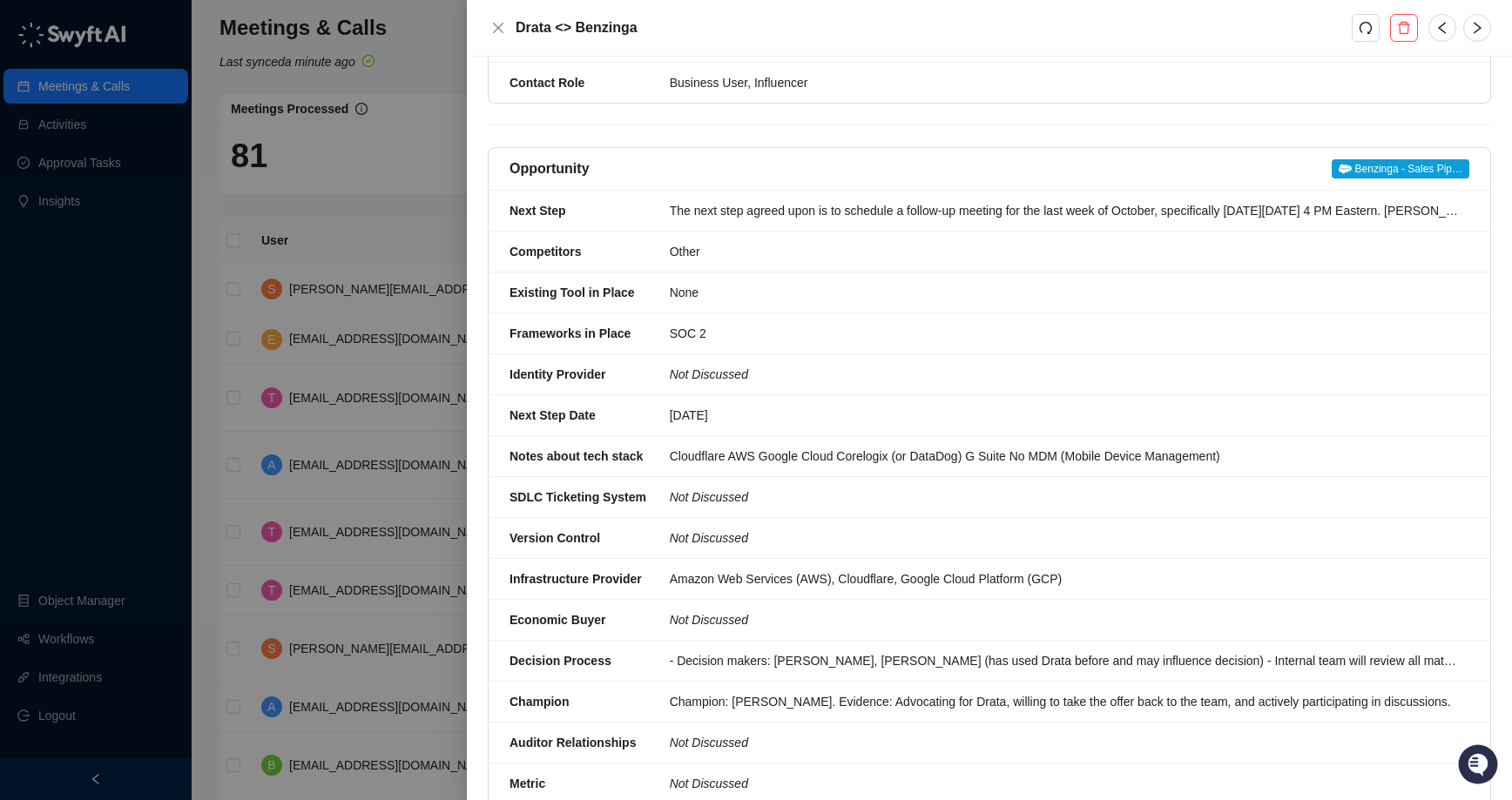
scroll to position [125, 0]
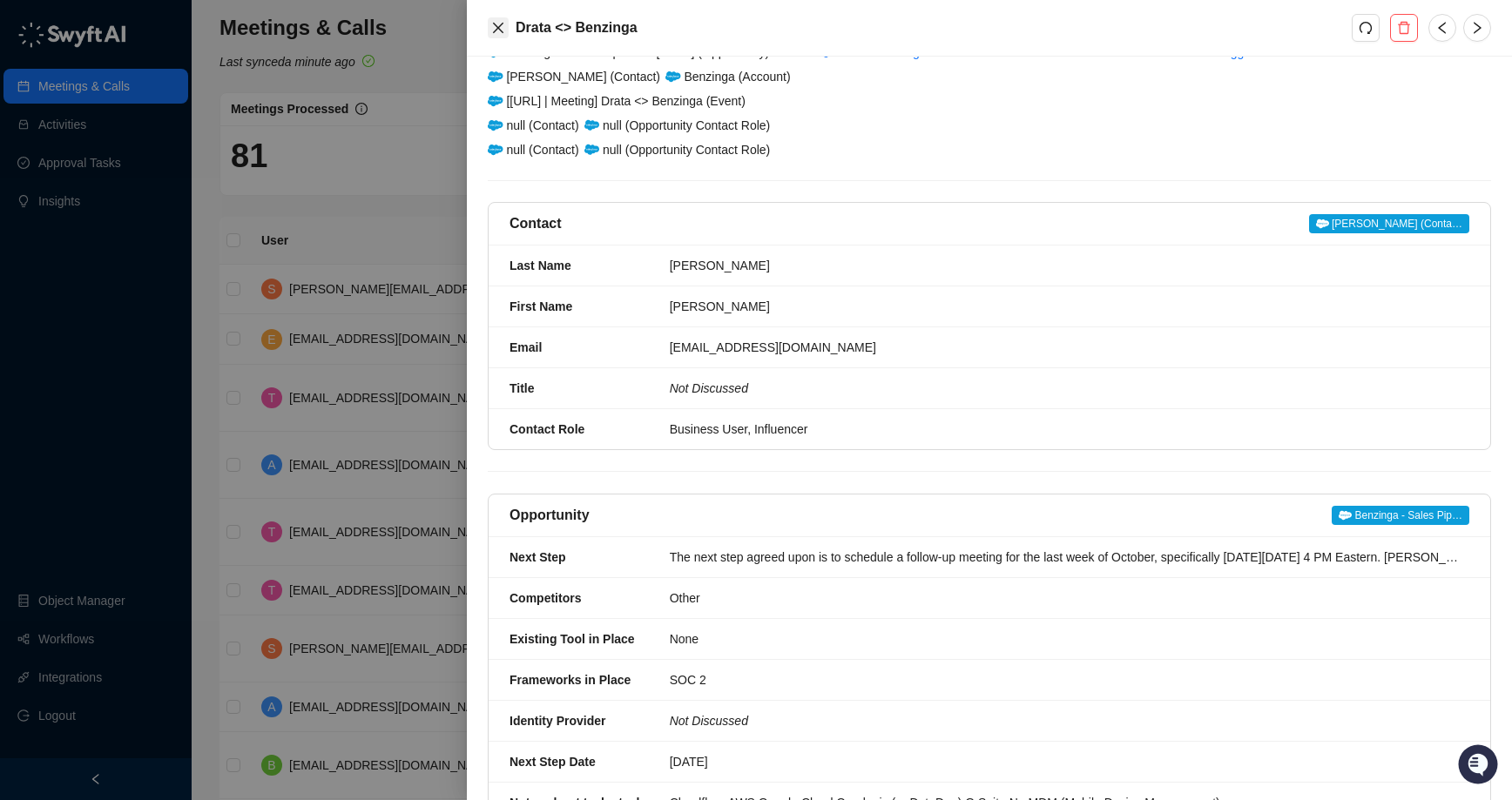
click at [503, 32] on icon "close" at bounding box center [498, 28] width 14 height 14
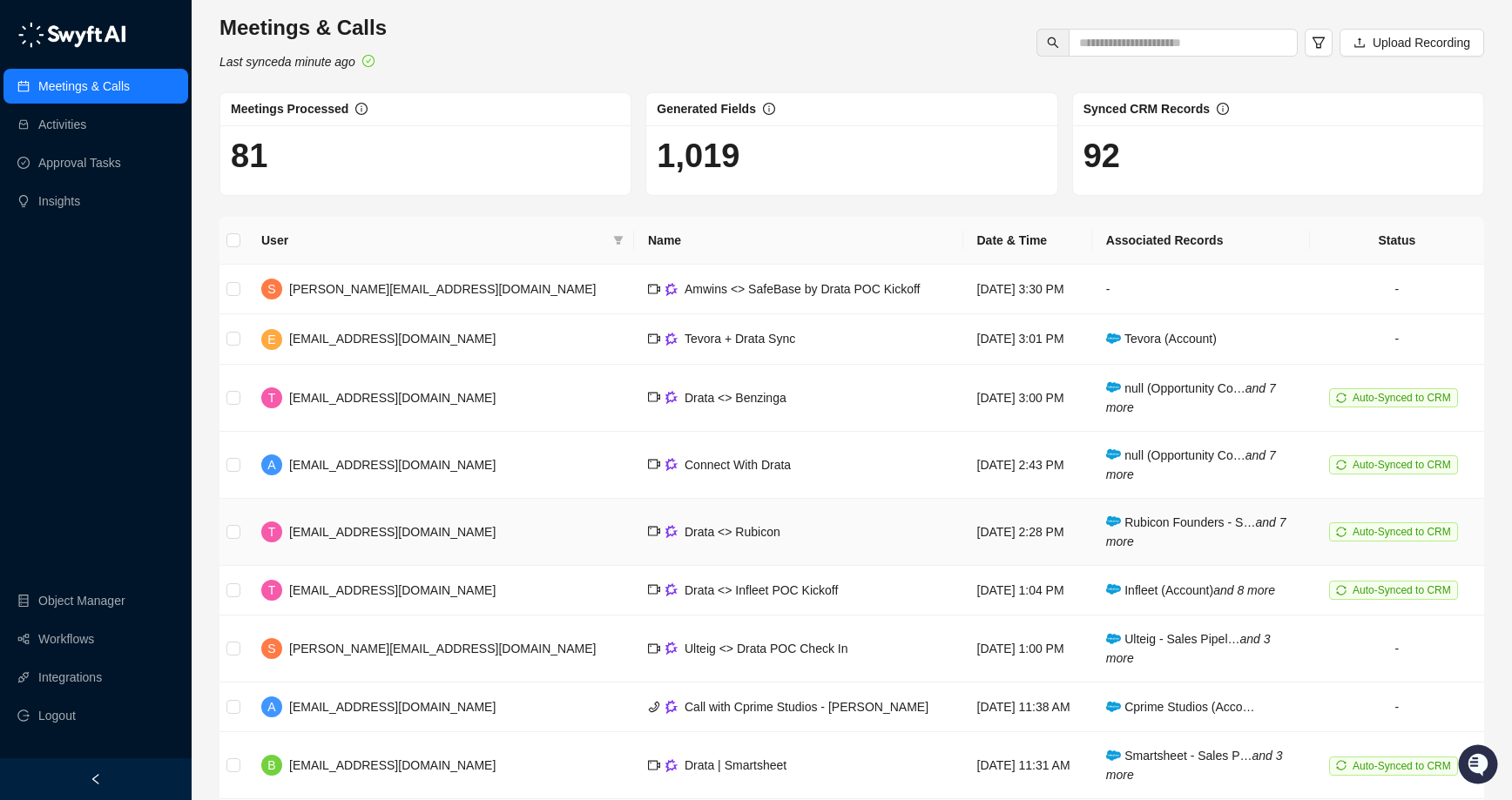
click at [738, 524] on td "Drata <> Rubicon" at bounding box center [799, 533] width 329 height 67
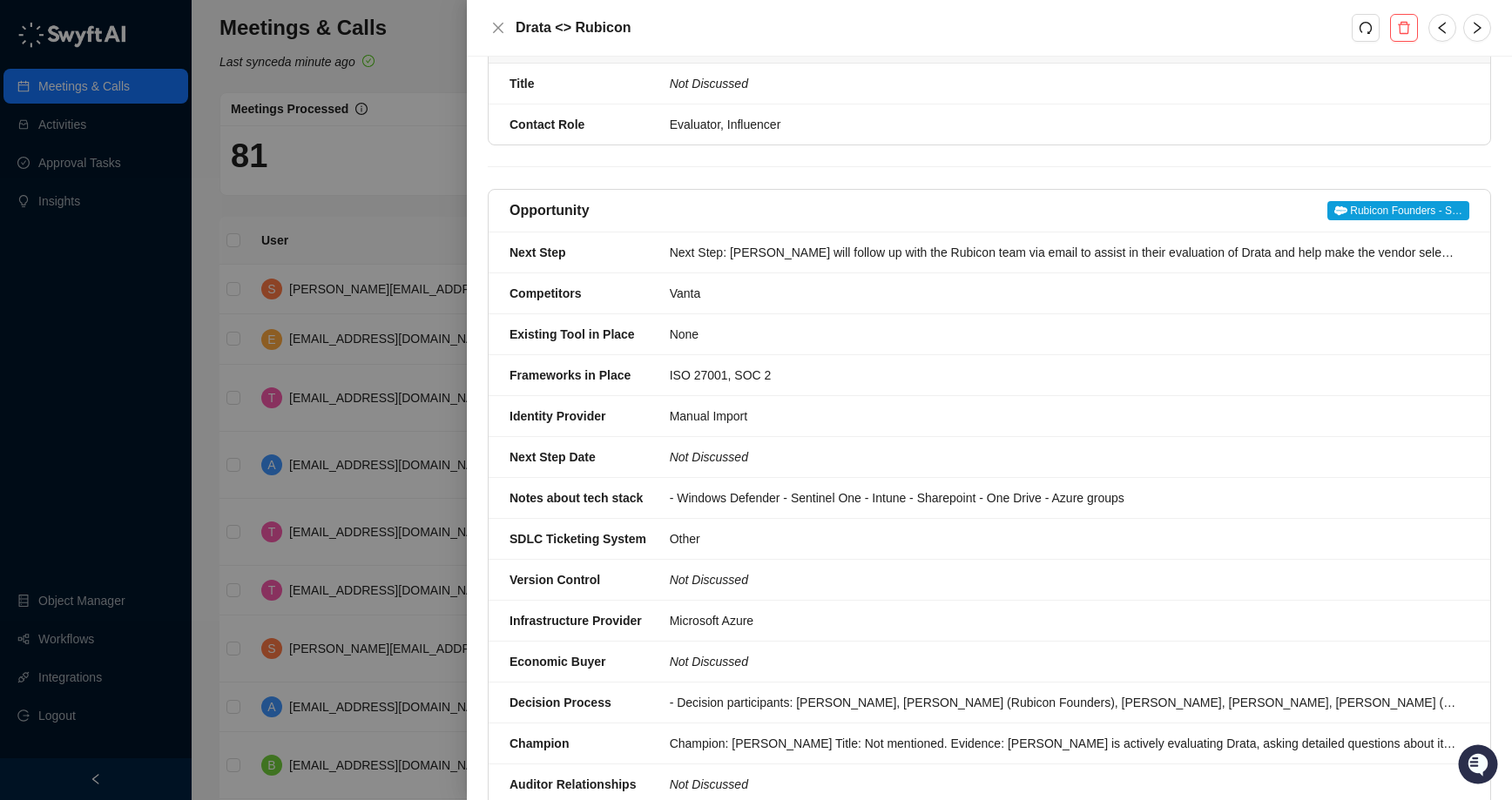
scroll to position [517, 0]
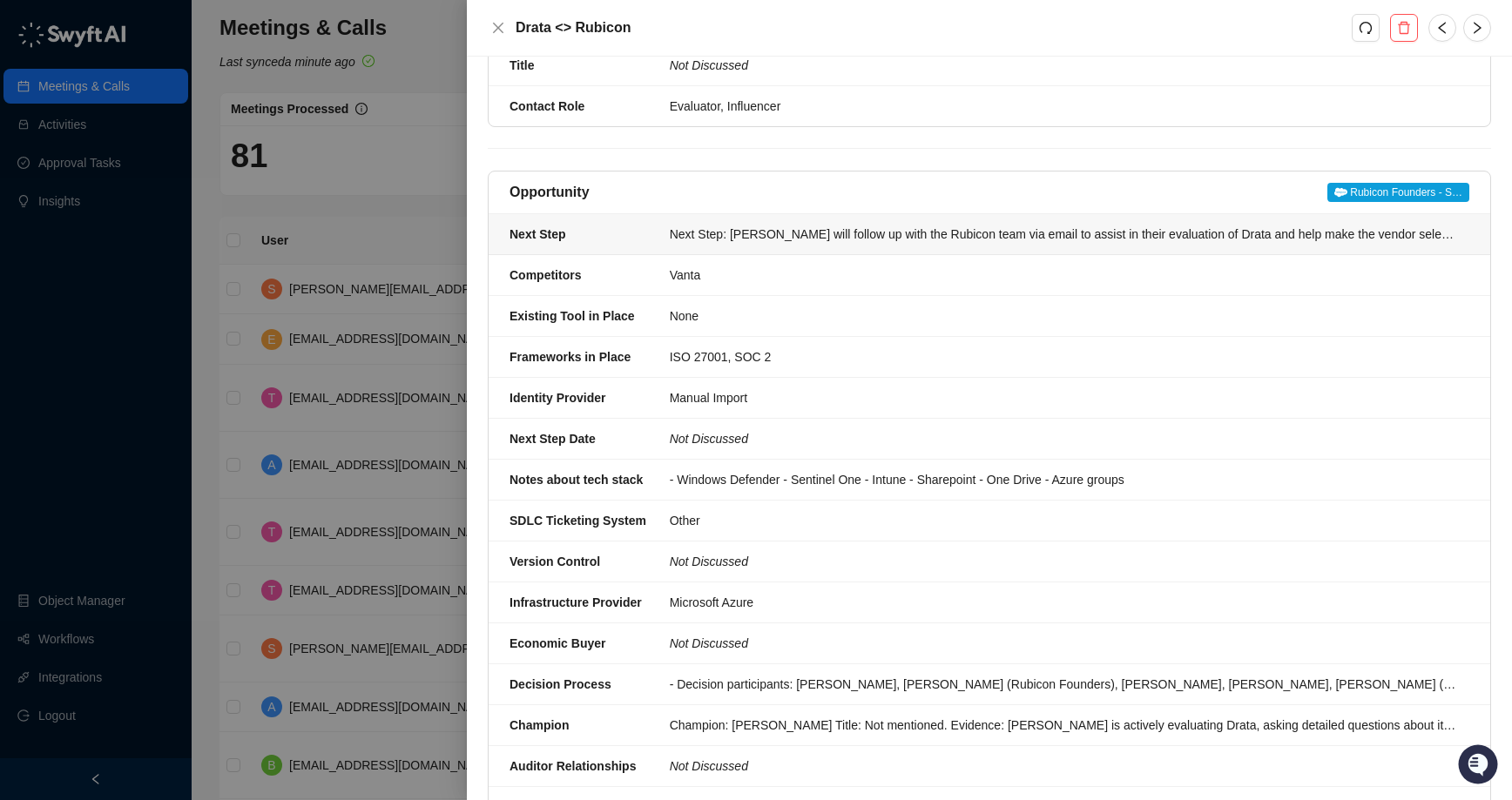
click at [940, 236] on div "Next Step: [PERSON_NAME] will follow up with the Rubicon team via email to assi…" at bounding box center [1064, 234] width 789 height 19
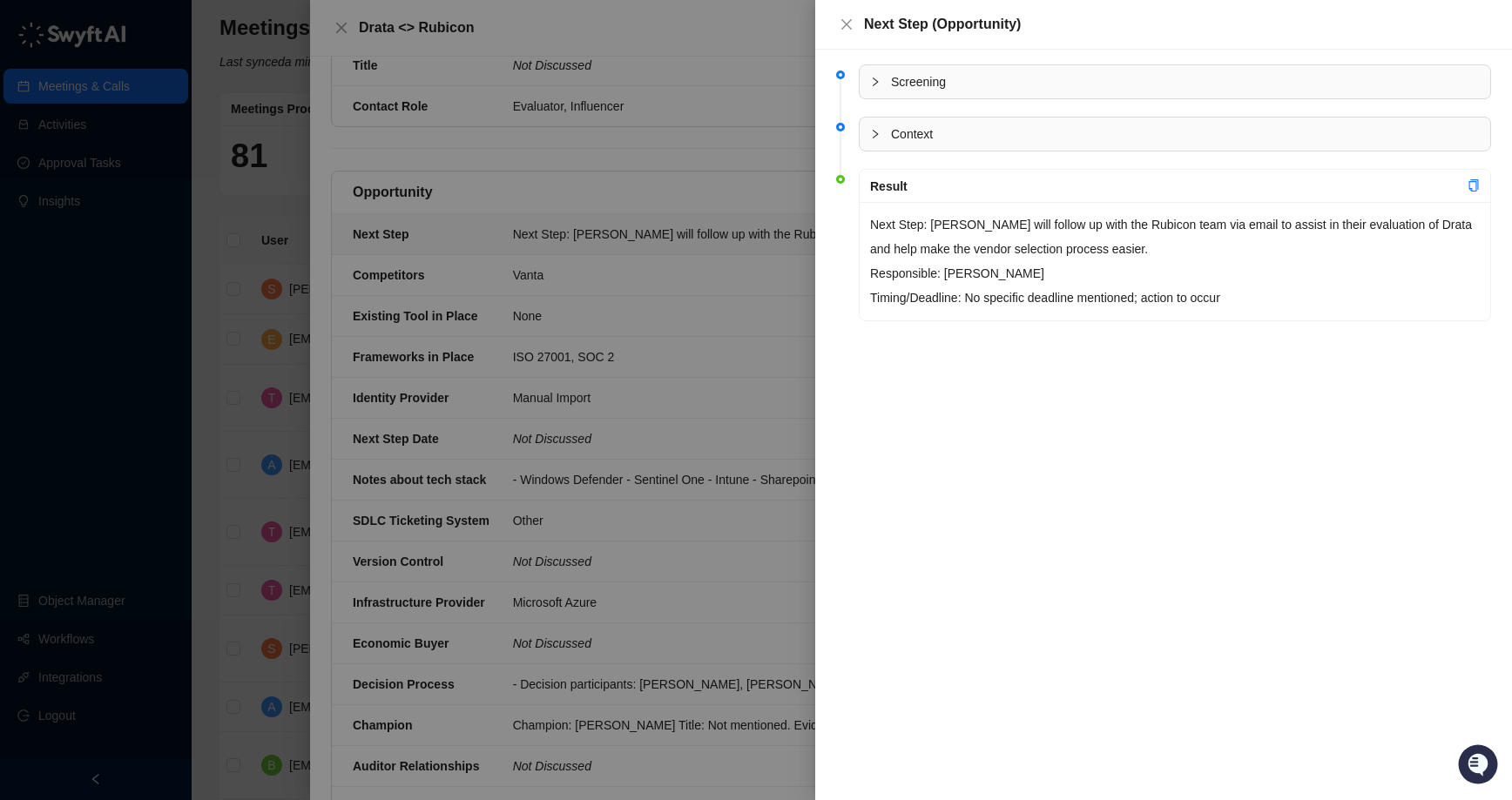
click at [791, 350] on div at bounding box center [756, 400] width 1512 height 800
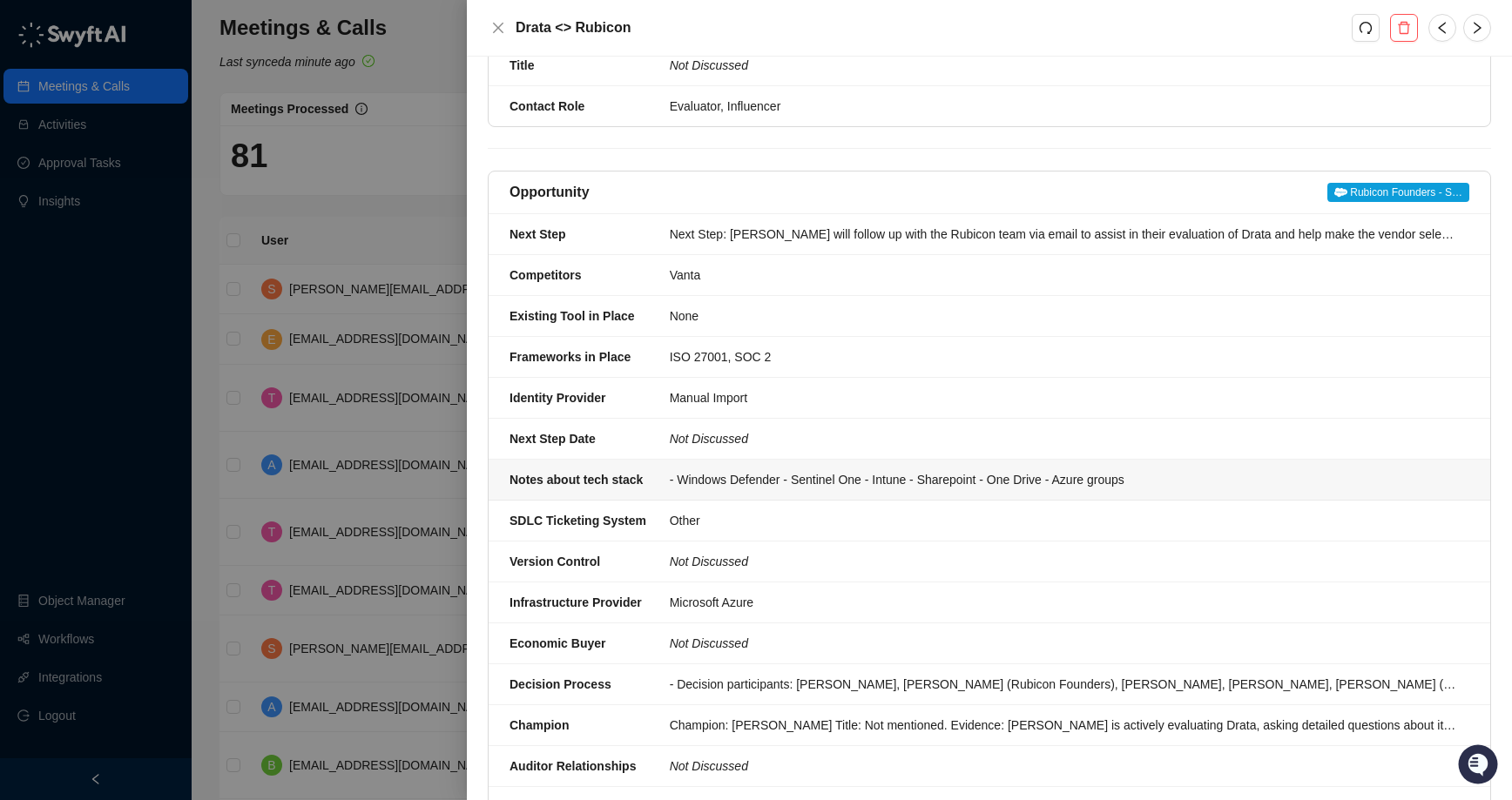
click at [896, 482] on div "- Windows Defender - Sentinel One - Intune - Sharepoint - One Drive - Azure gro…" at bounding box center [1064, 479] width 789 height 19
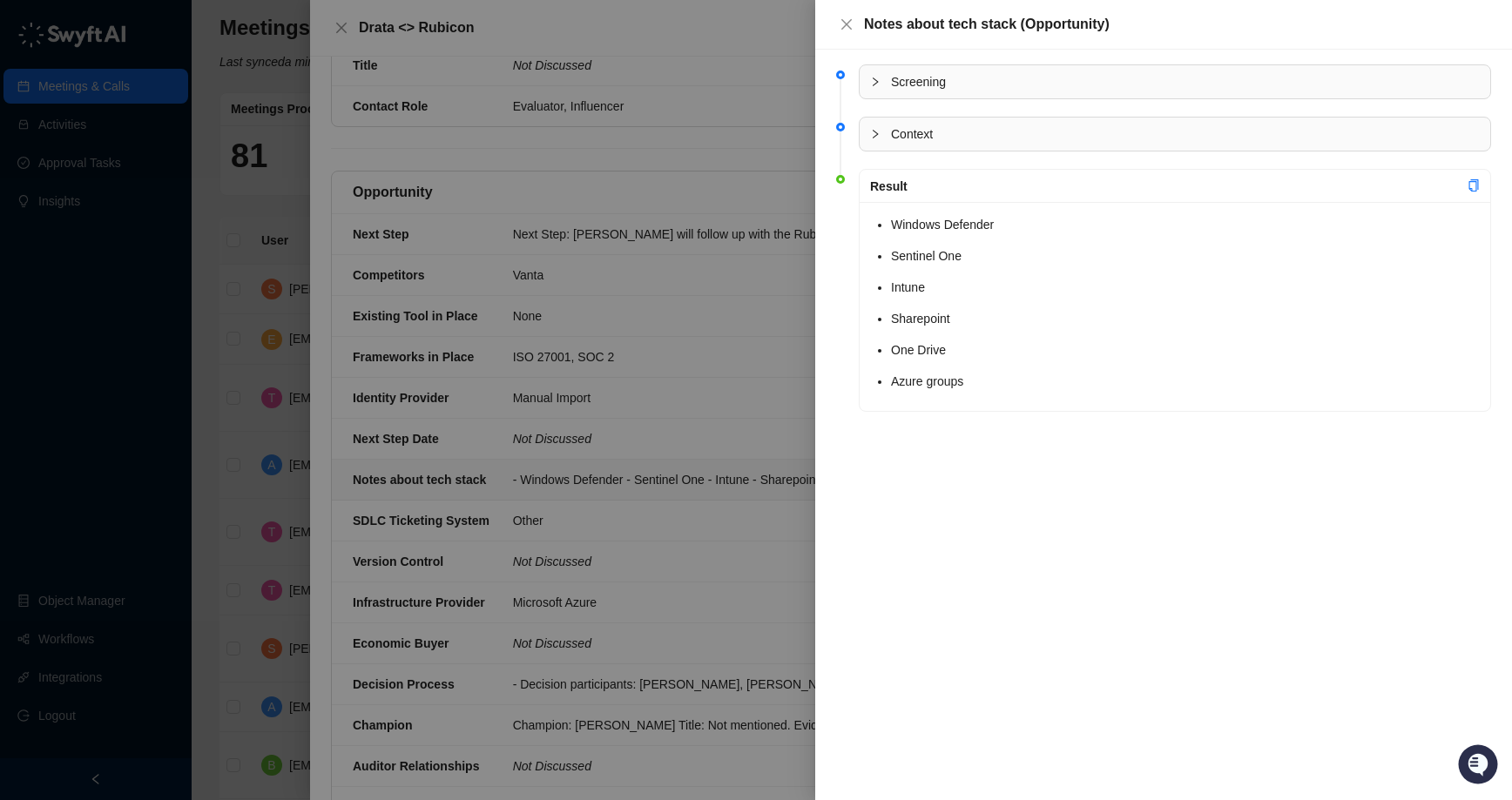
click at [773, 449] on div at bounding box center [756, 400] width 1512 height 800
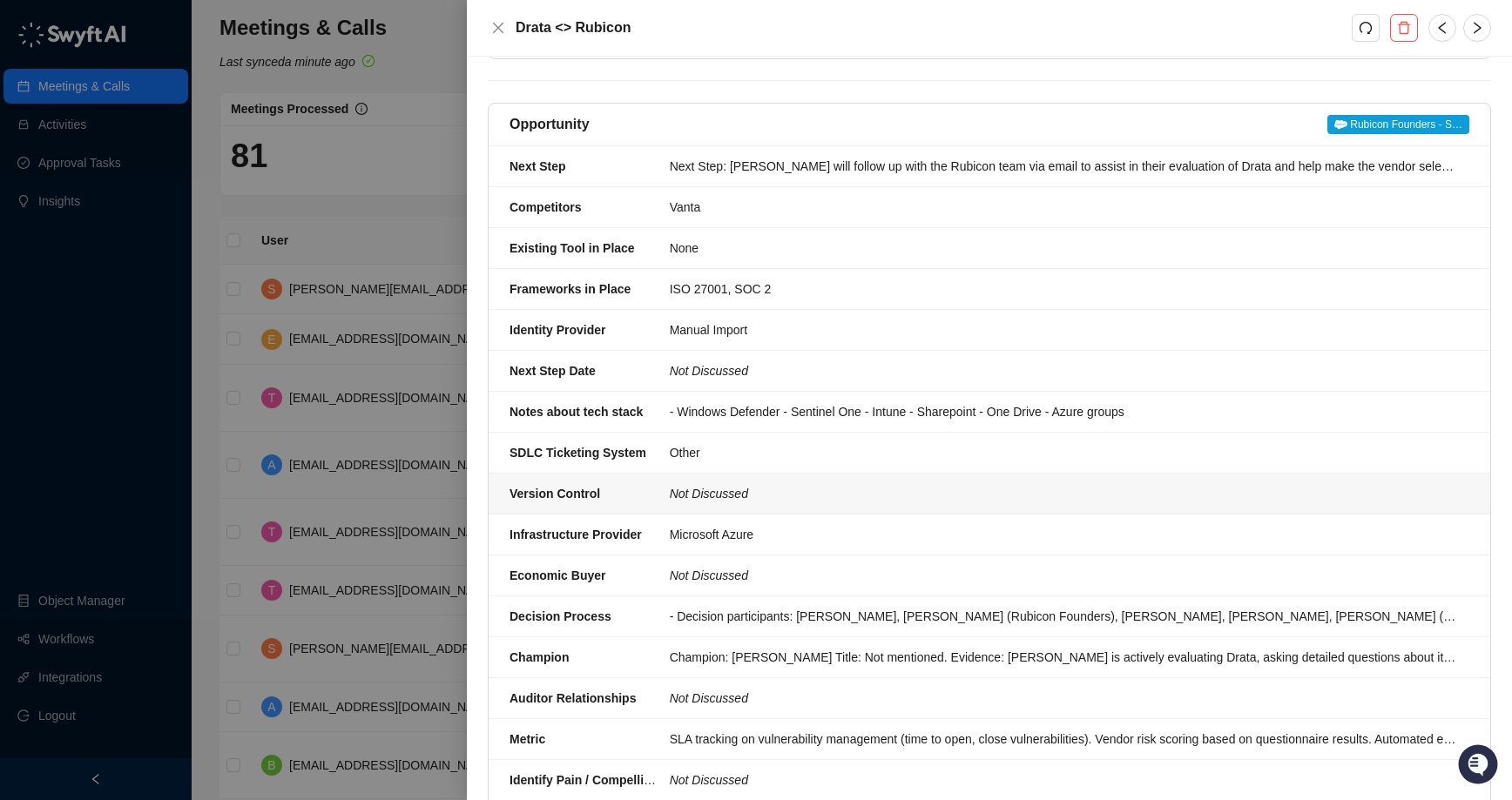
scroll to position [622, 0]
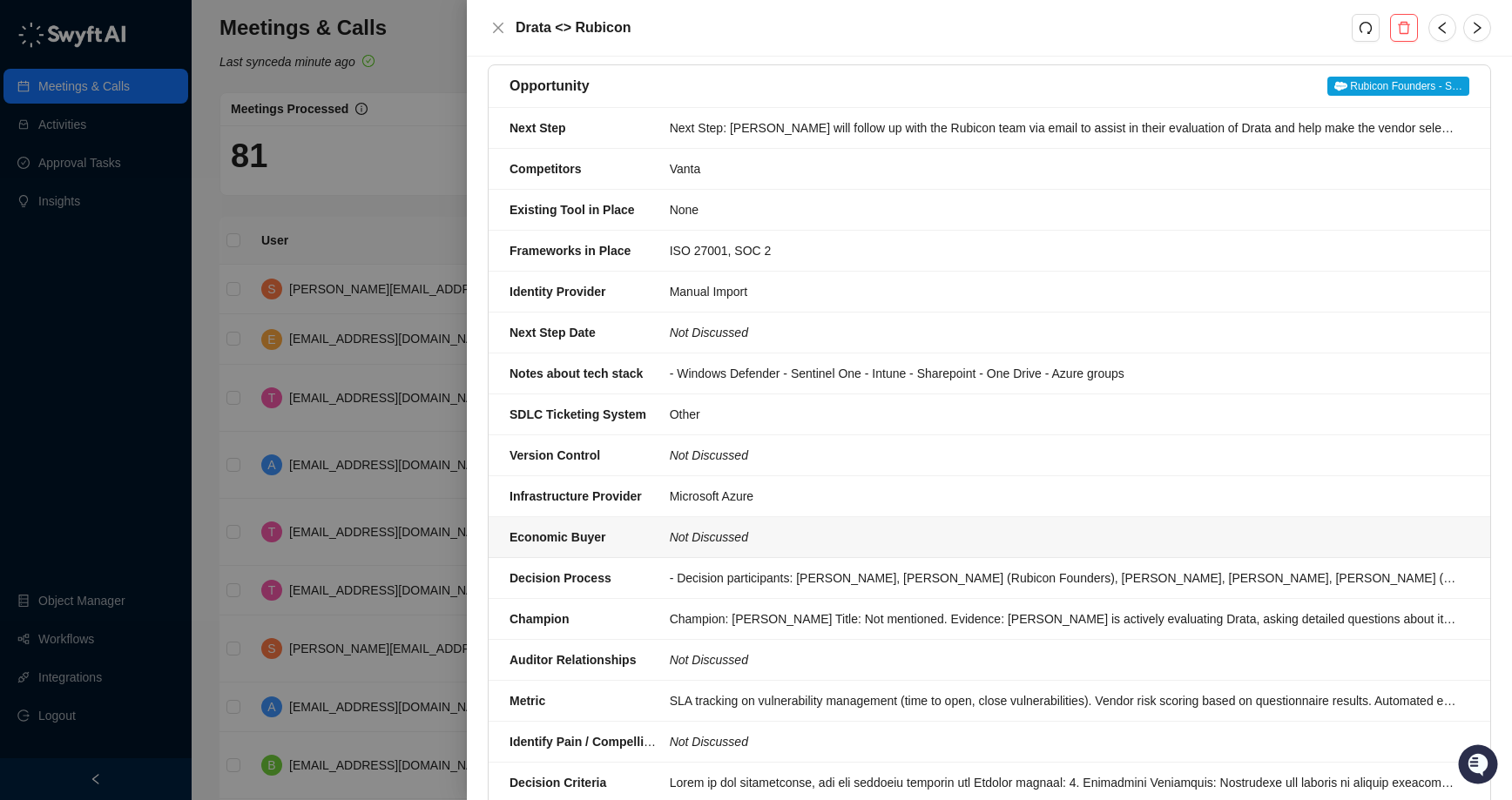
click at [888, 555] on li "Economic Buyer Not Discussed" at bounding box center [988, 537] width 1001 height 40
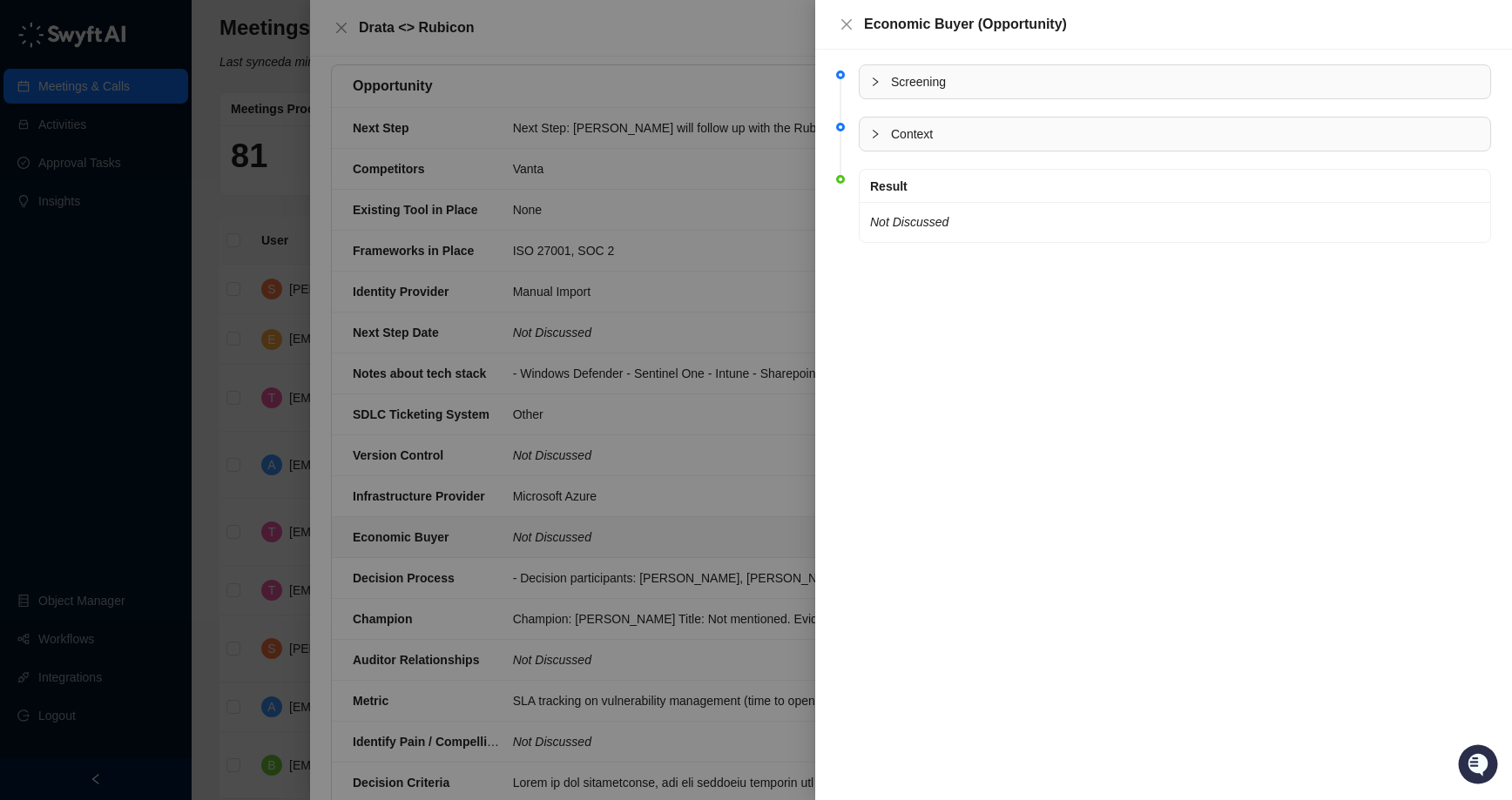
click at [706, 149] on div at bounding box center [756, 400] width 1512 height 800
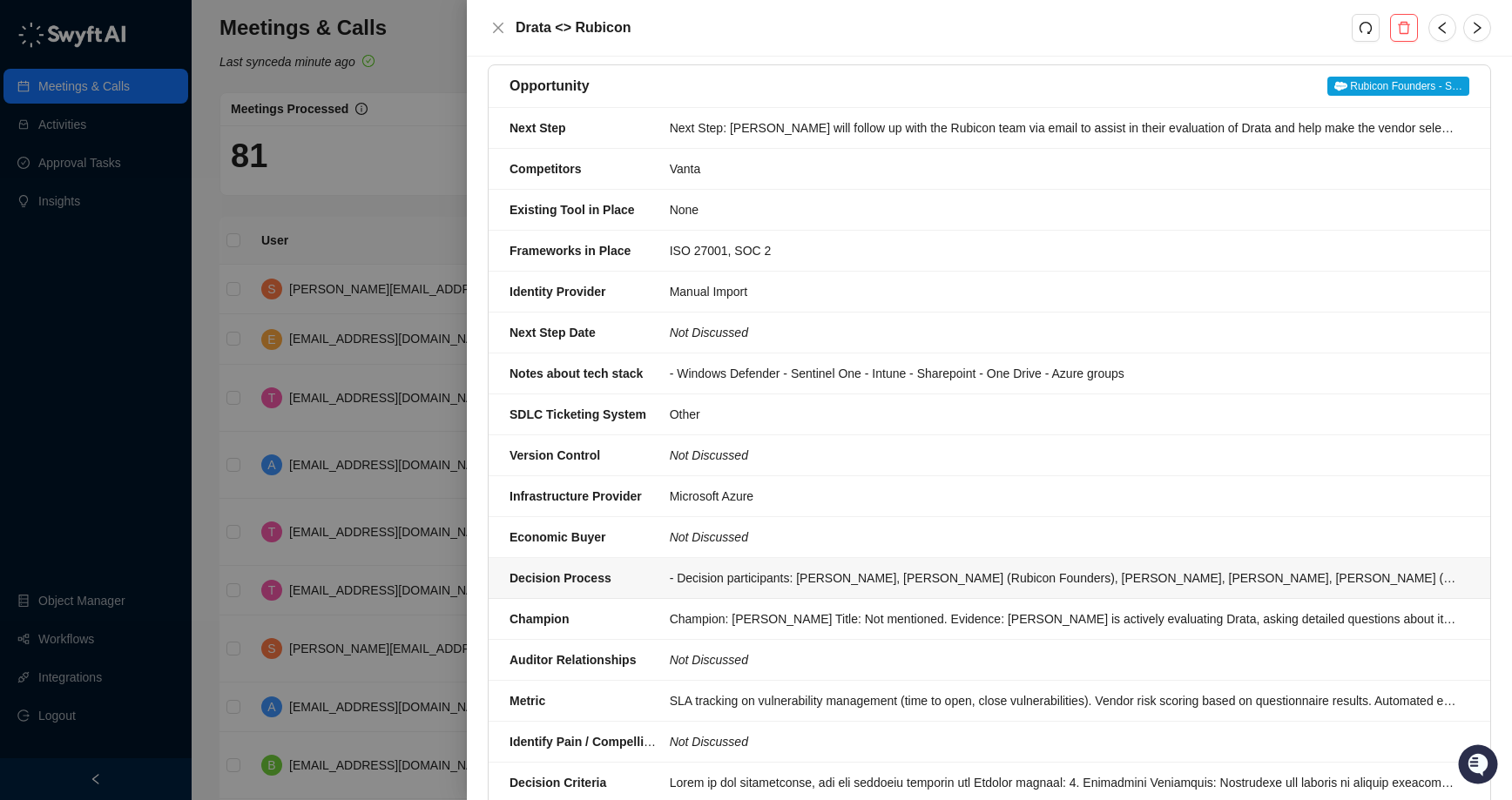
click at [910, 582] on div "- Decision participants: [PERSON_NAME], [PERSON_NAME] (Rubicon Founders), [PERS…" at bounding box center [1064, 577] width 789 height 19
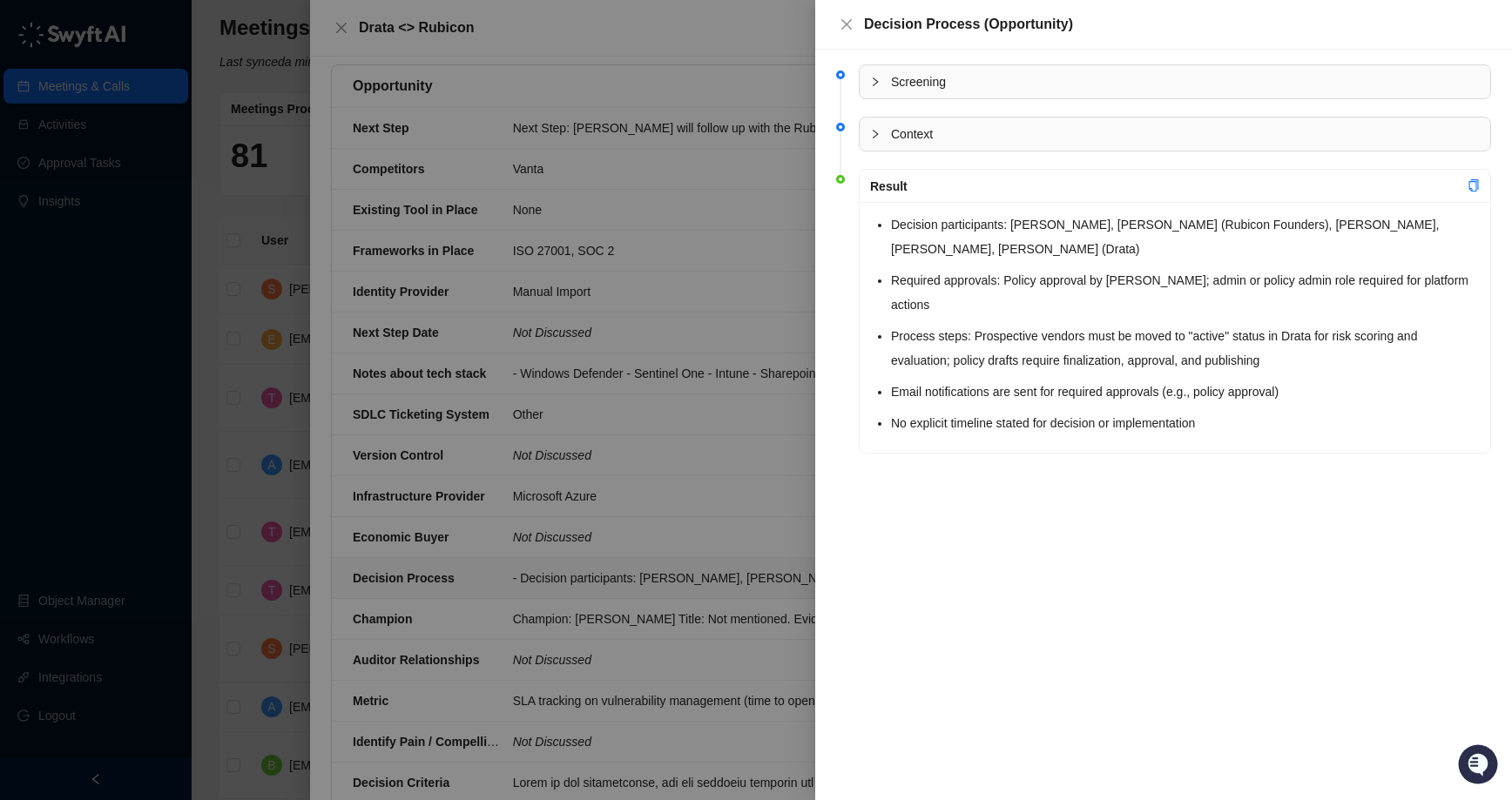
click at [786, 491] on div at bounding box center [756, 400] width 1512 height 800
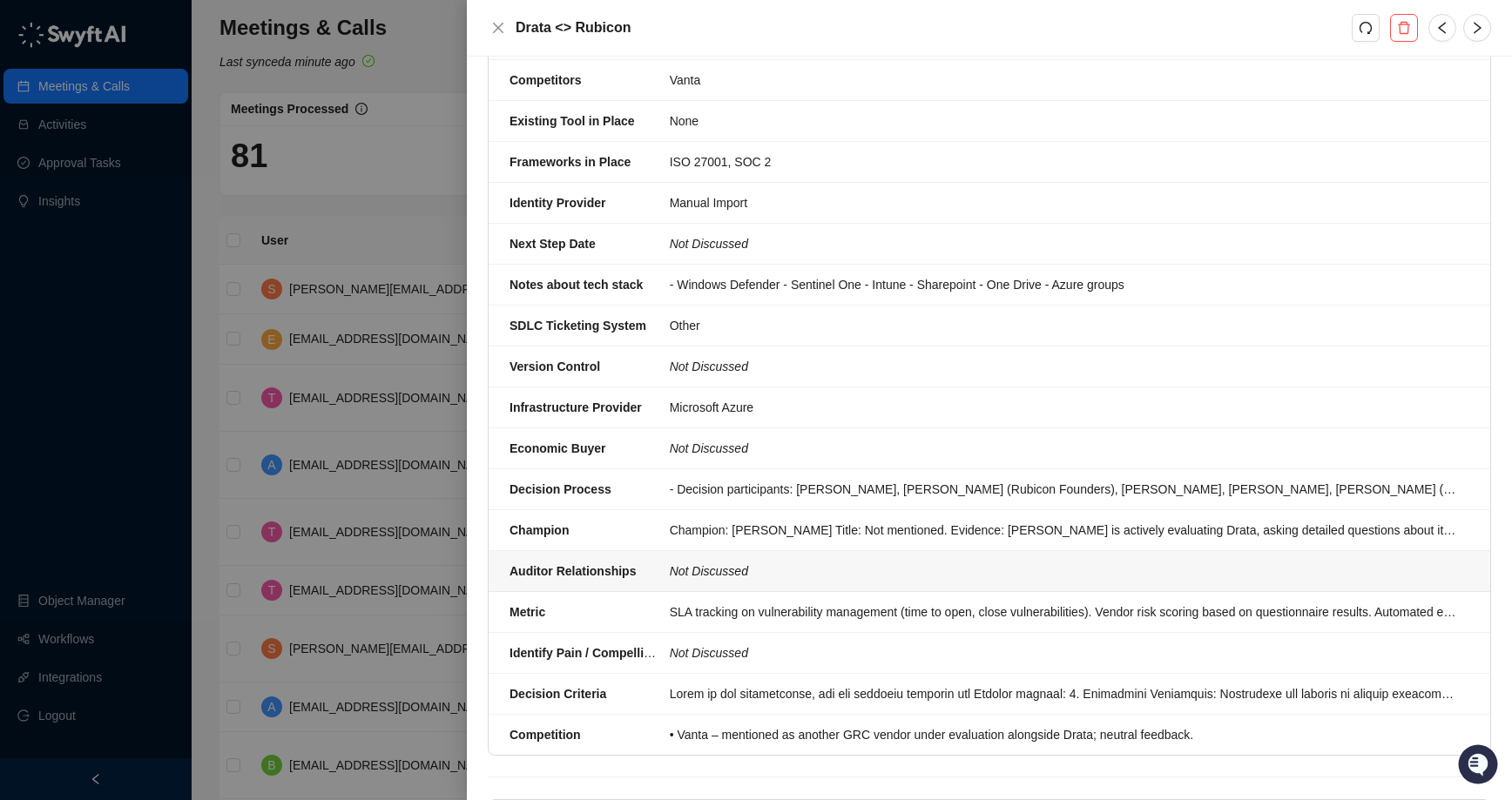
scroll to position [775, 0]
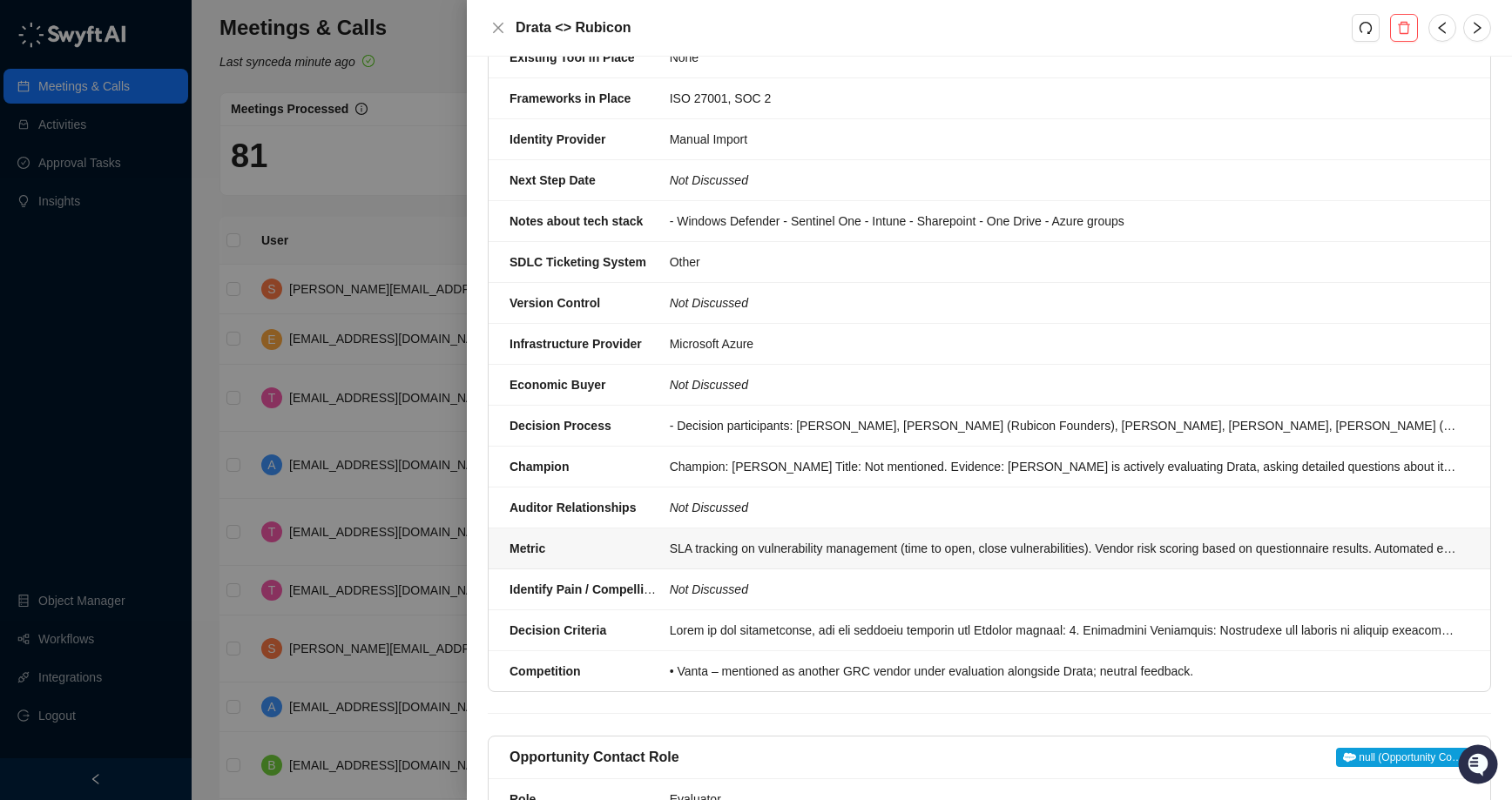
click at [870, 542] on div "SLA tracking on vulnerability management (time to open, close vulnerabilities).…" at bounding box center [1064, 547] width 789 height 19
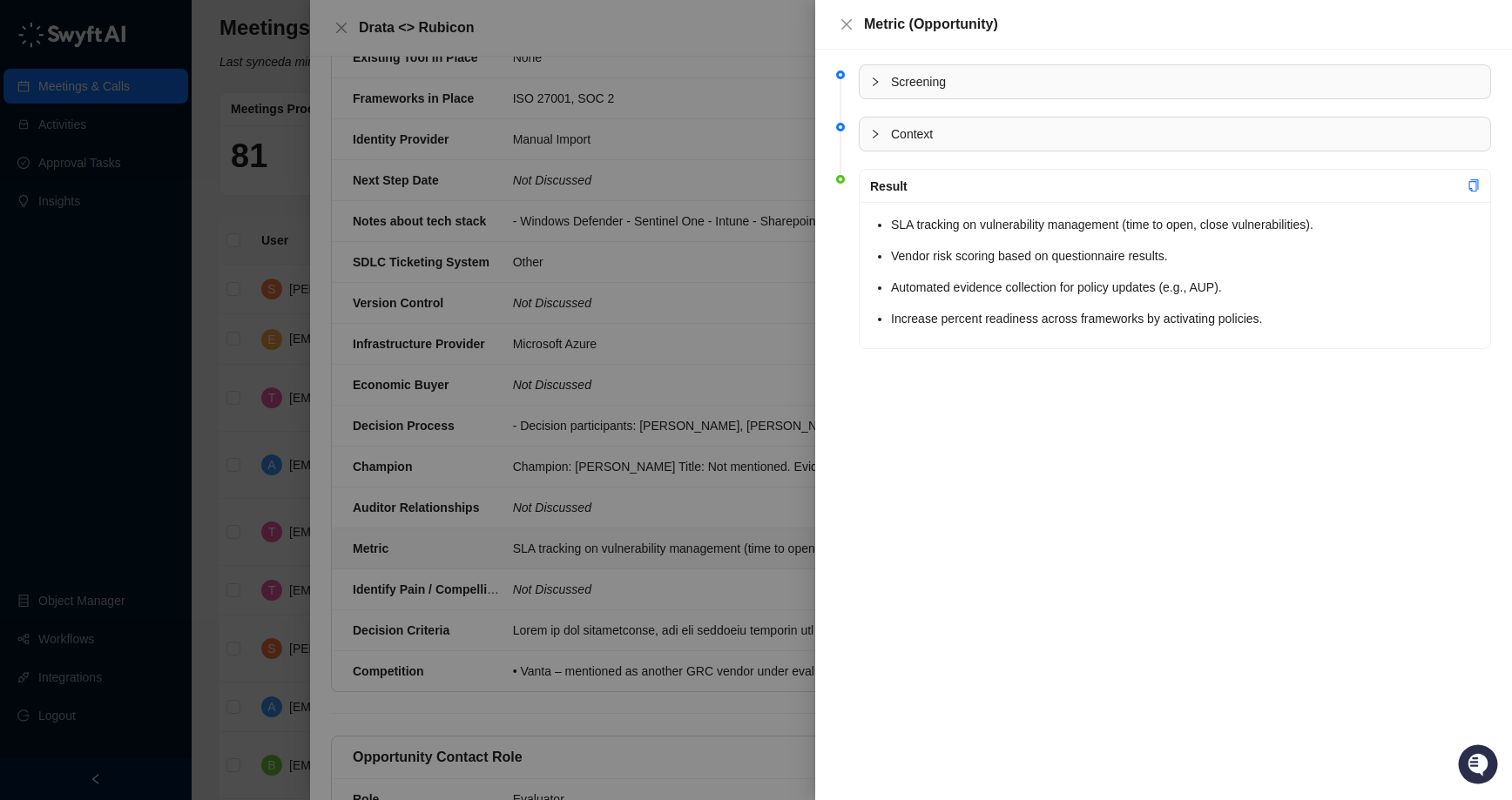
click at [781, 390] on div at bounding box center [756, 400] width 1512 height 800
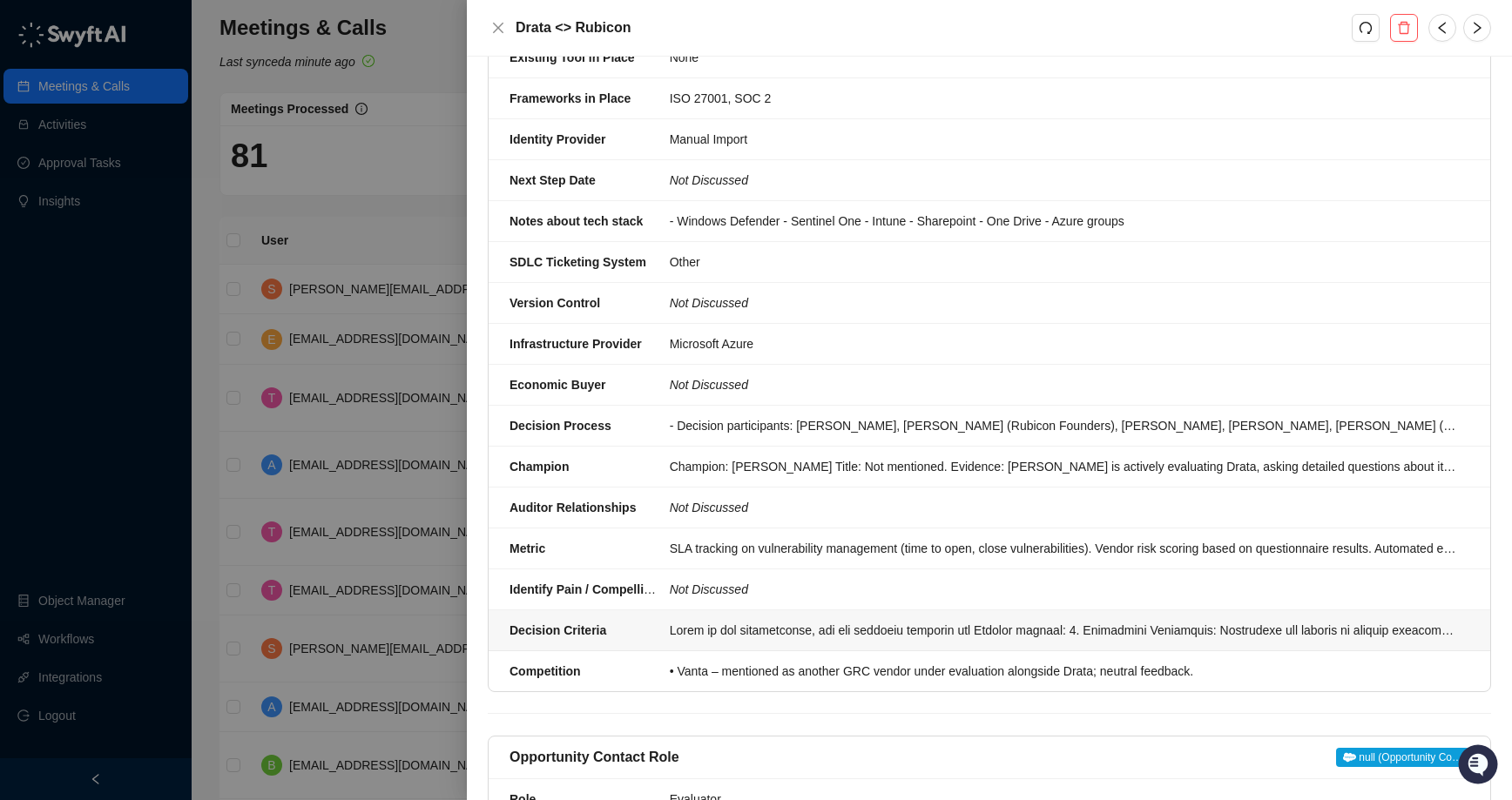
click at [860, 635] on div at bounding box center [1064, 629] width 789 height 19
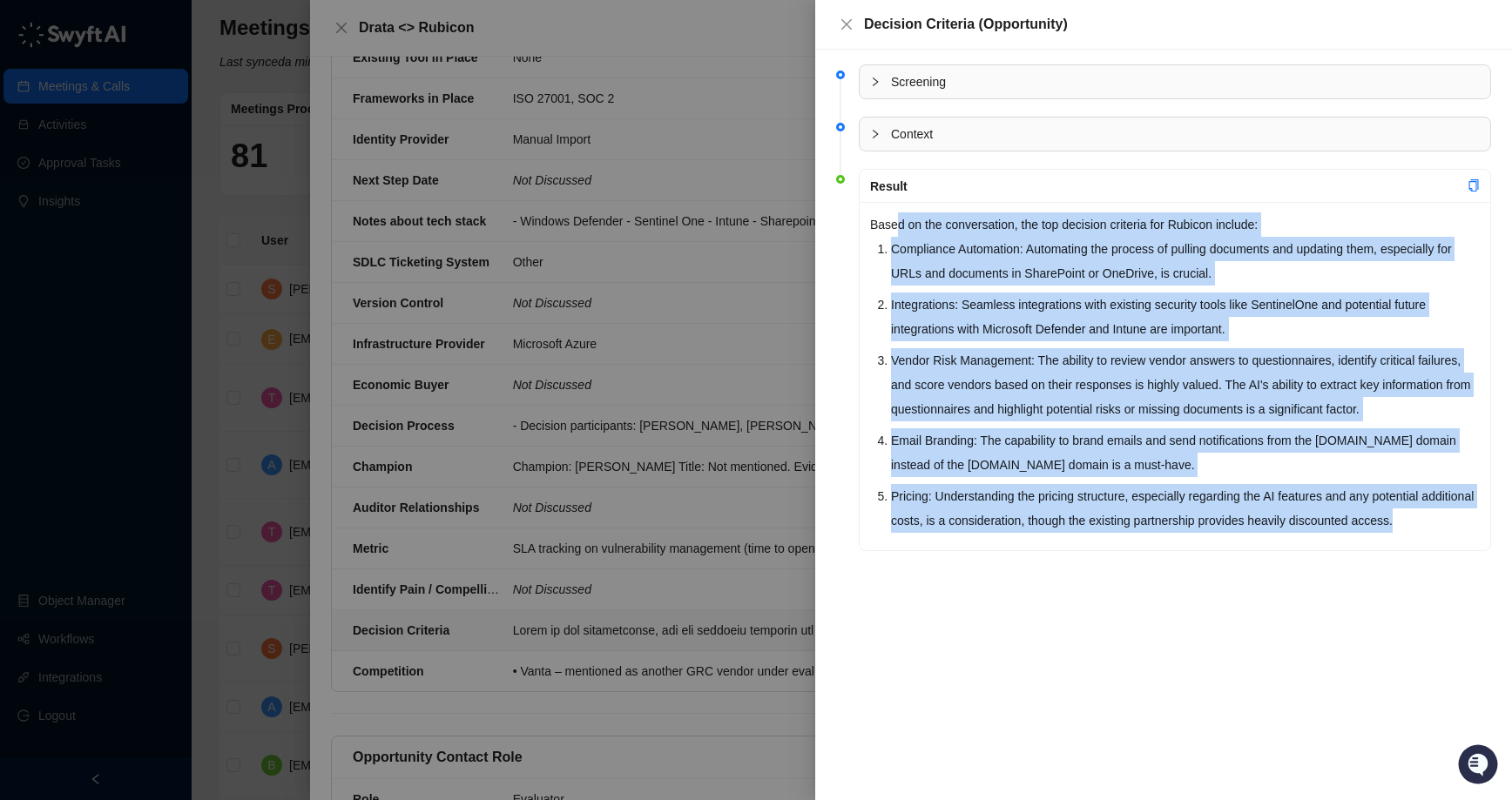
drag, startPoint x: 900, startPoint y: 224, endPoint x: 1186, endPoint y: 581, distance: 457.4
click at [1183, 574] on li "Result Based on the conversation, the top decision criteria for Rubicon include…" at bounding box center [1164, 374] width 655 height 400
click at [1186, 581] on div "Screening Context Result Based on the conversation, the top decision criteria f…" at bounding box center [1163, 424] width 696 height 751
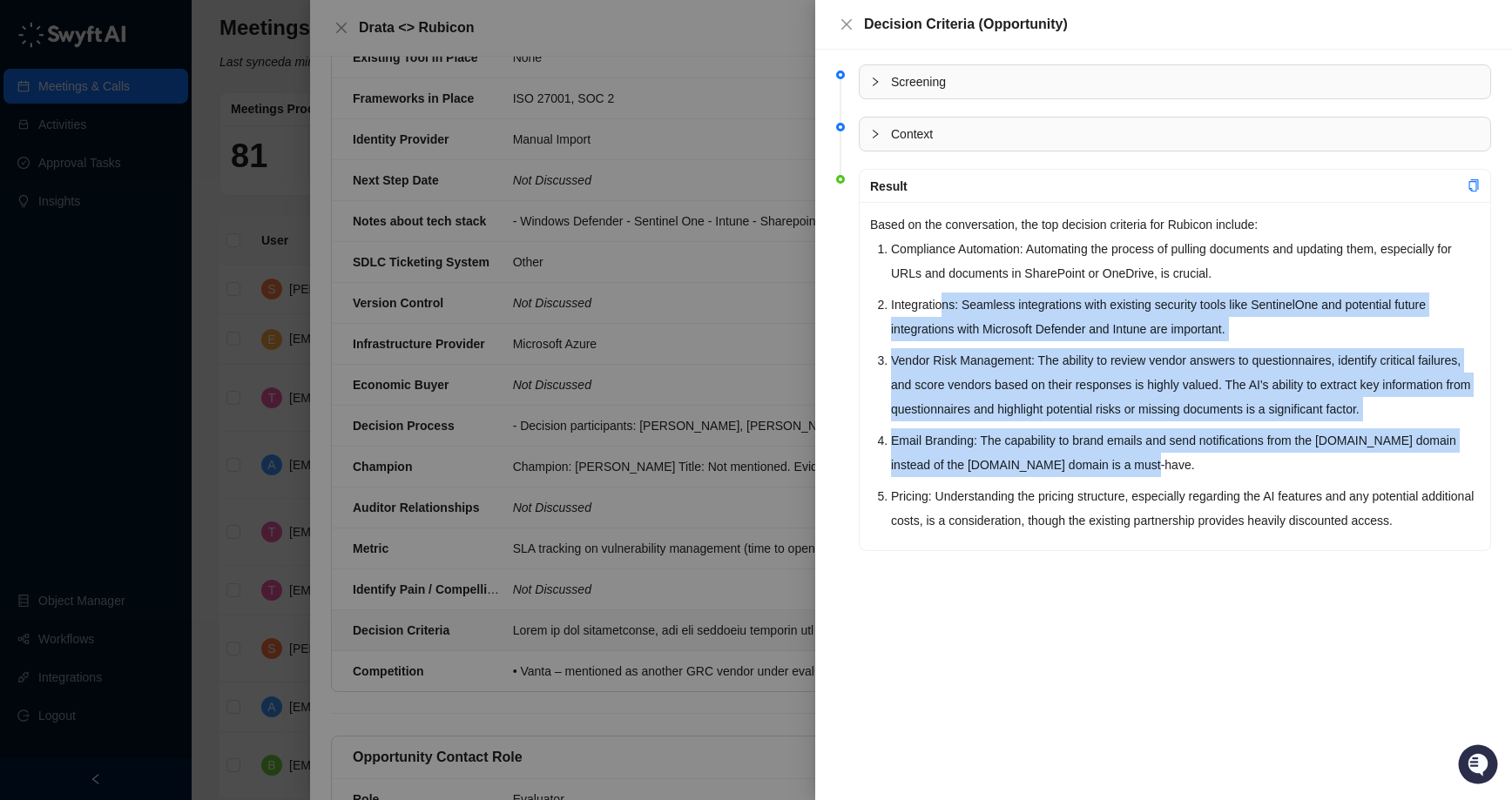
drag, startPoint x: 941, startPoint y: 309, endPoint x: 1206, endPoint y: 505, distance: 329.6
click at [1195, 497] on ol "Compliance Automation: Automating the process of pulling documents and updating…" at bounding box center [1185, 385] width 589 height 296
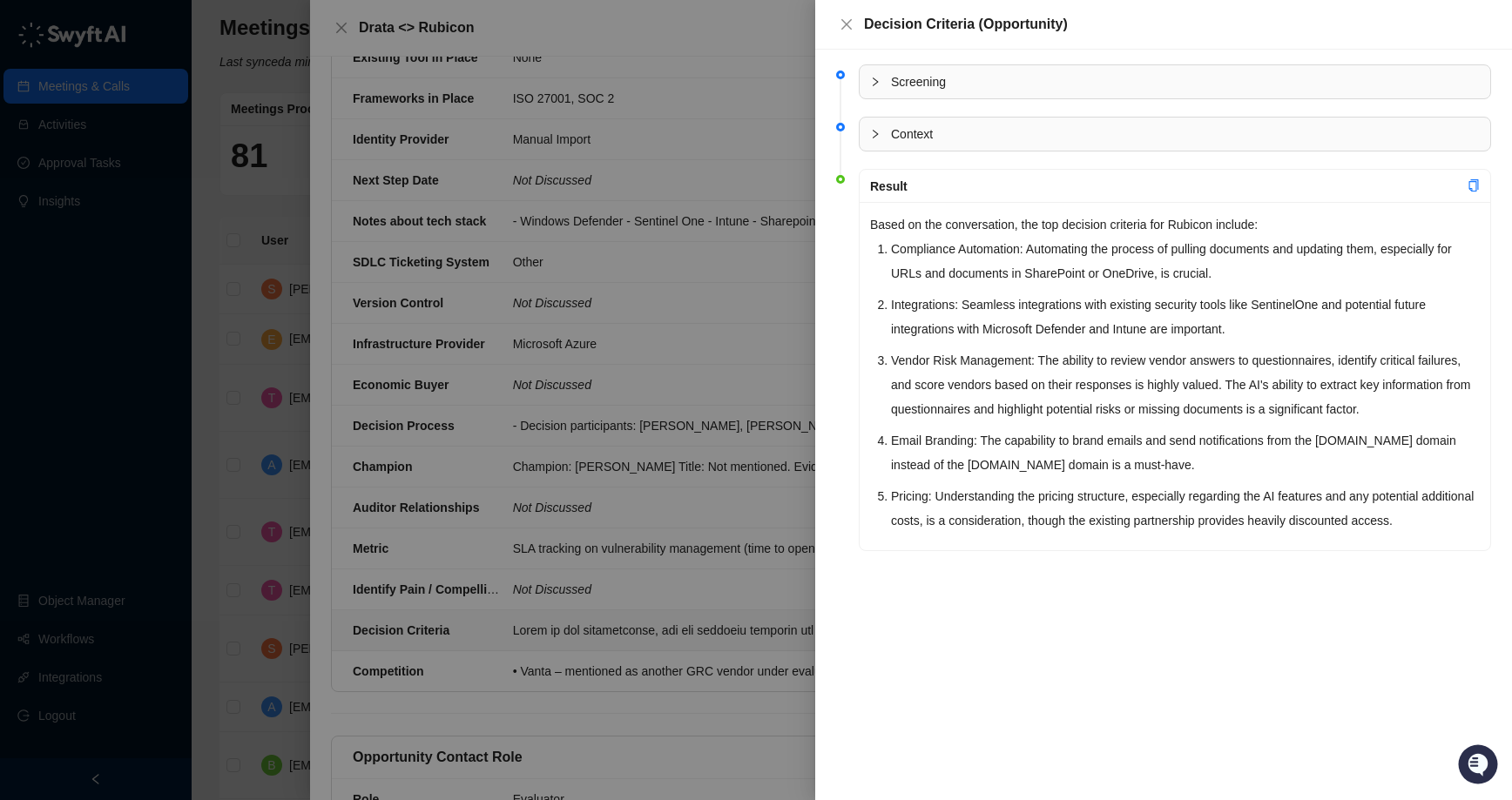
click at [1206, 505] on li "Pricing: Understanding the pricing structure, especially regarding the AI featu…" at bounding box center [1185, 508] width 589 height 48
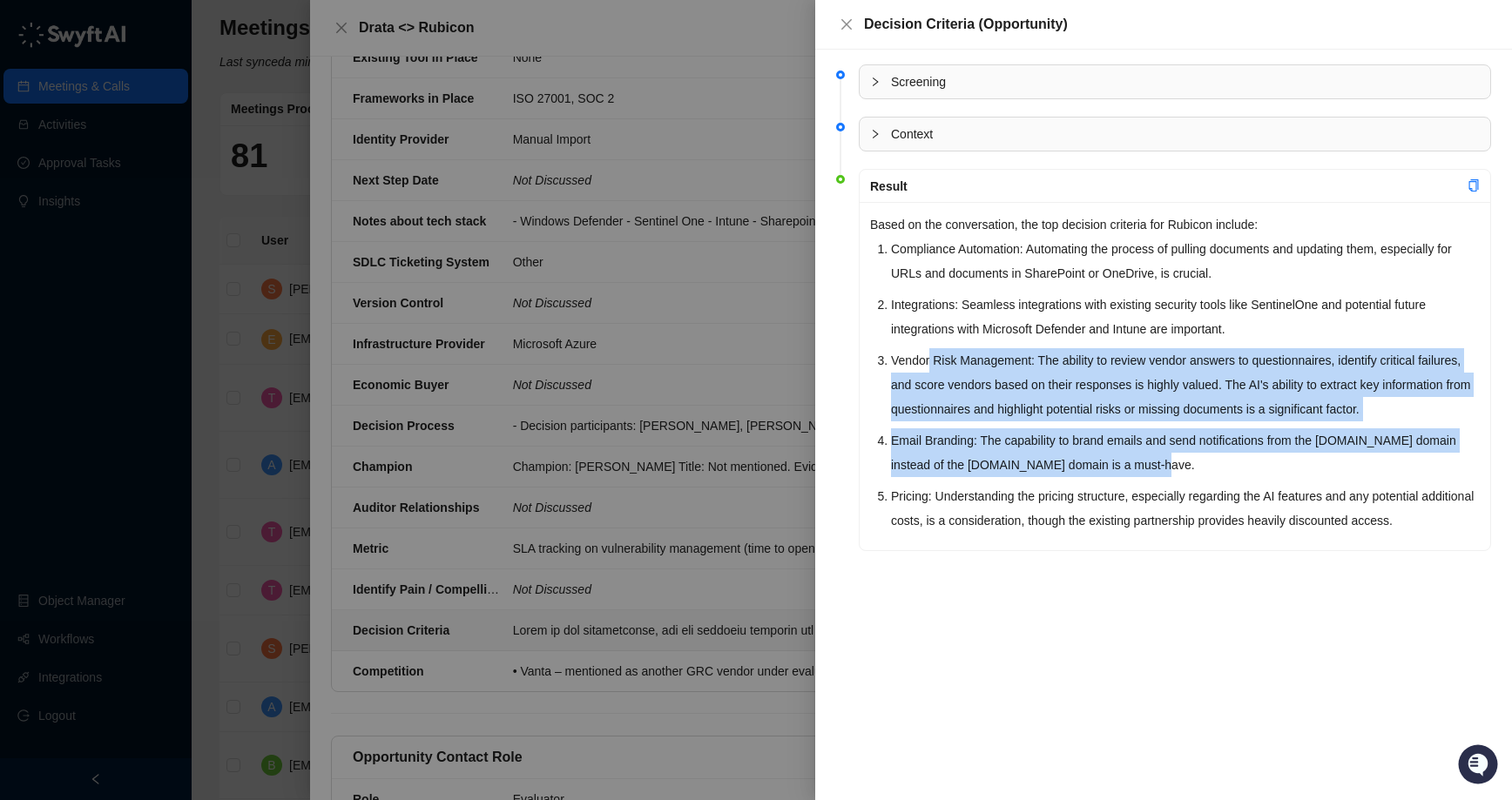
drag, startPoint x: 930, startPoint y: 355, endPoint x: 1192, endPoint y: 486, distance: 292.9
click at [1186, 479] on ol "Compliance Automation: Automating the process of pulling documents and updating…" at bounding box center [1185, 385] width 589 height 296
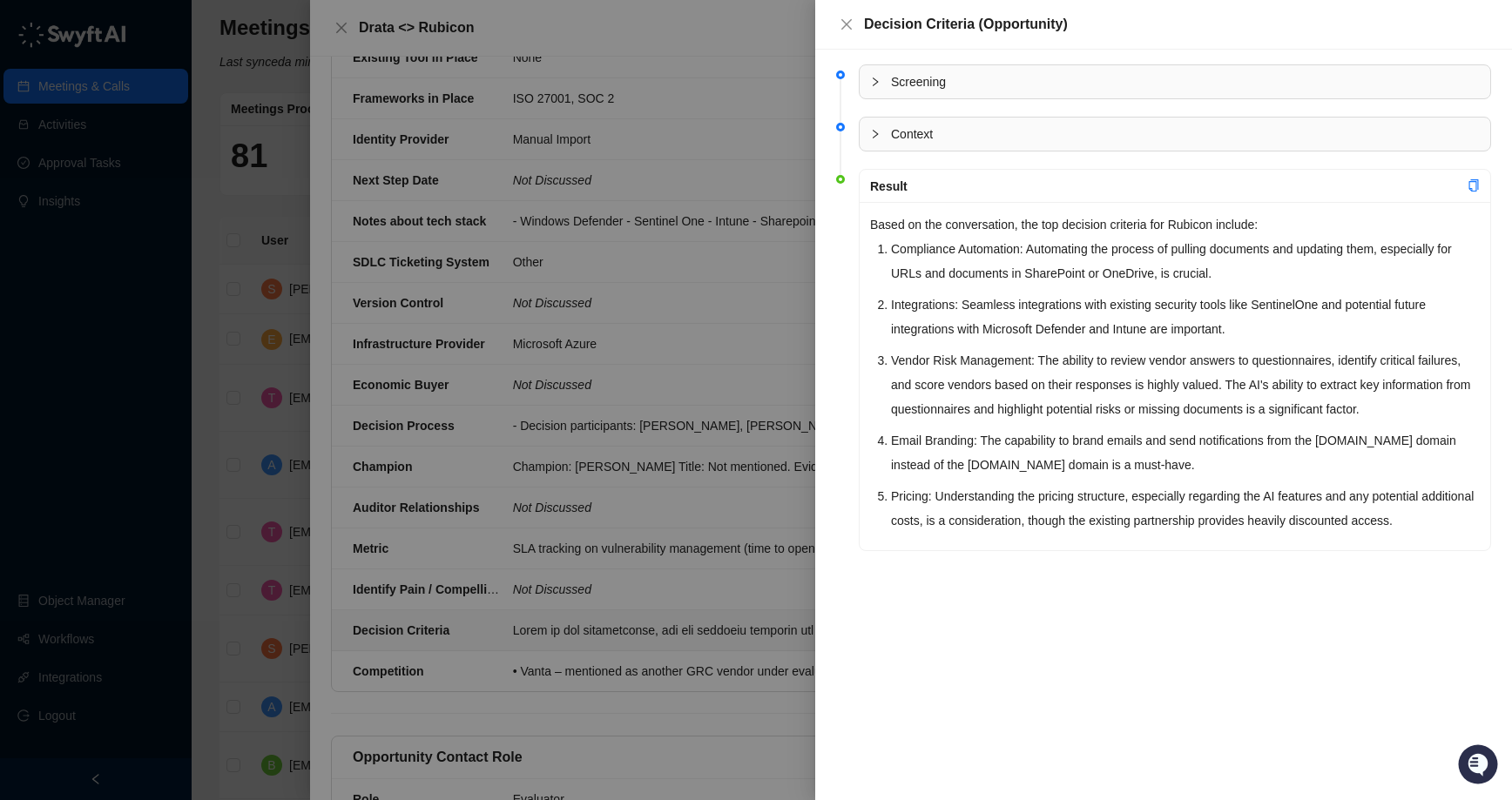
click at [1192, 486] on li "Pricing: Understanding the pricing structure, especially regarding the AI featu…" at bounding box center [1185, 508] width 589 height 48
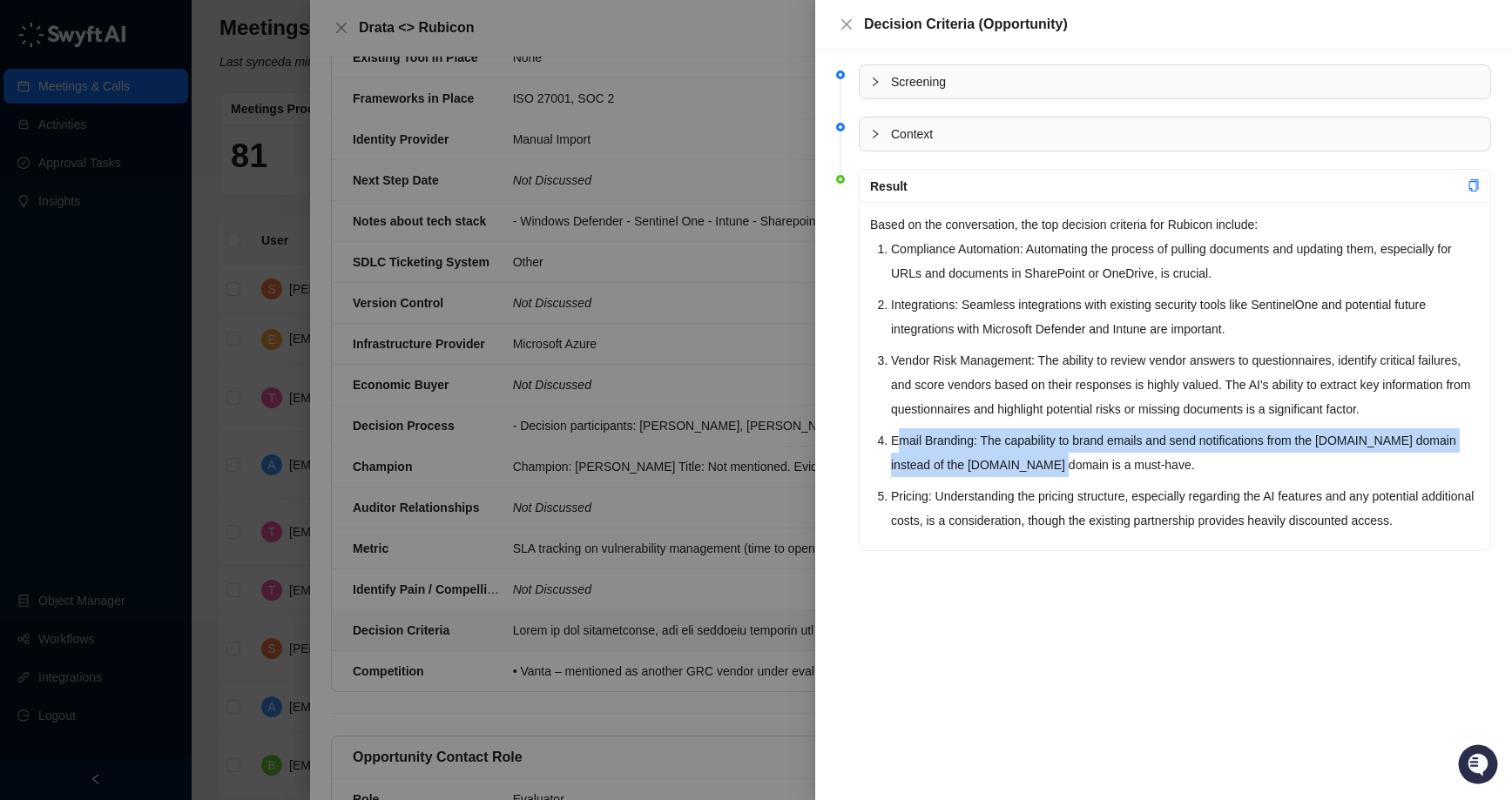
drag, startPoint x: 918, startPoint y: 428, endPoint x: 1165, endPoint y: 496, distance: 256.2
click at [1130, 483] on ol "Compliance Automation: Automating the process of pulling documents and updating…" at bounding box center [1185, 385] width 589 height 296
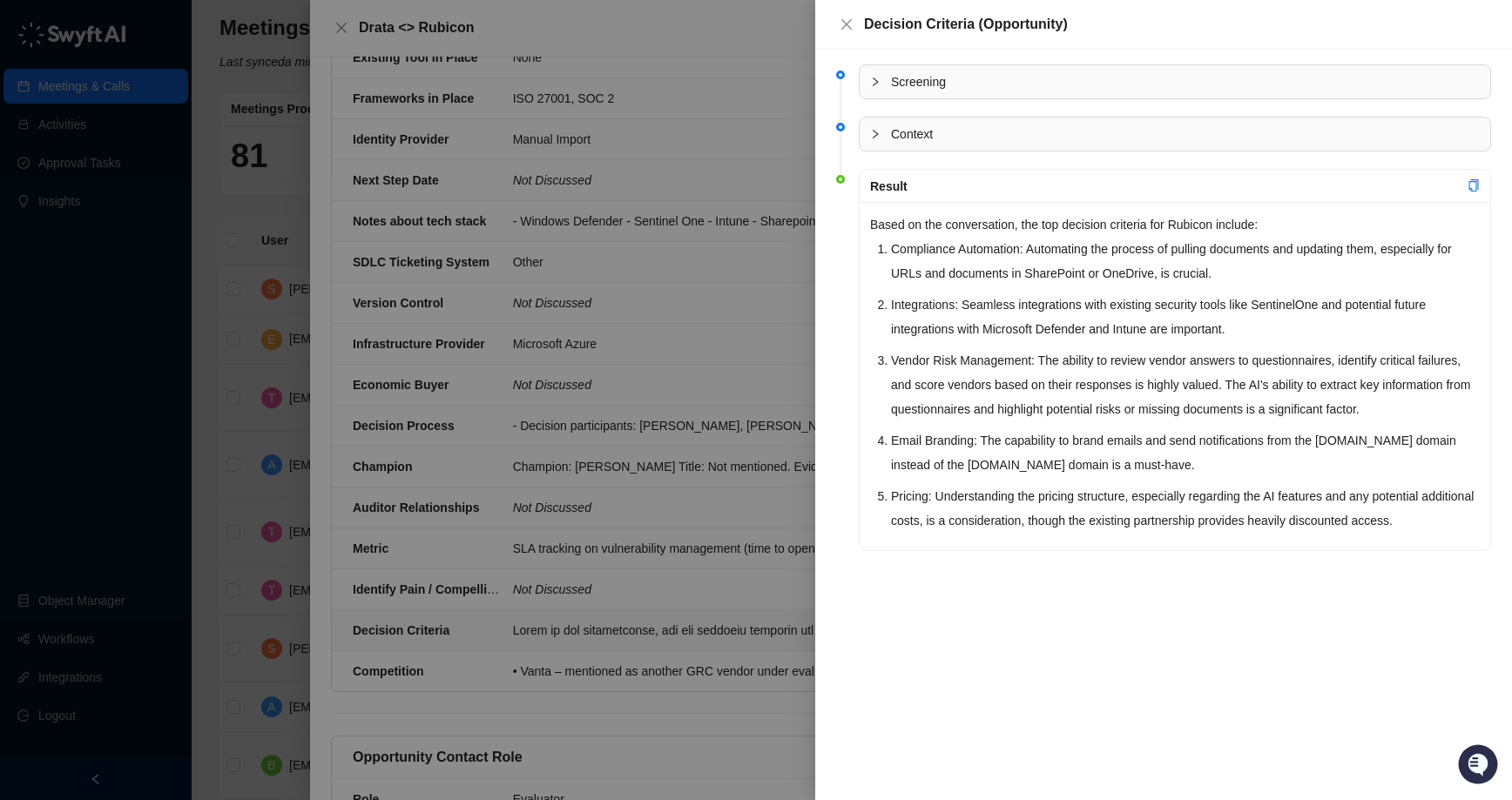
click at [1165, 496] on li "Pricing: Understanding the pricing structure, especially regarding the AI featu…" at bounding box center [1185, 508] width 589 height 48
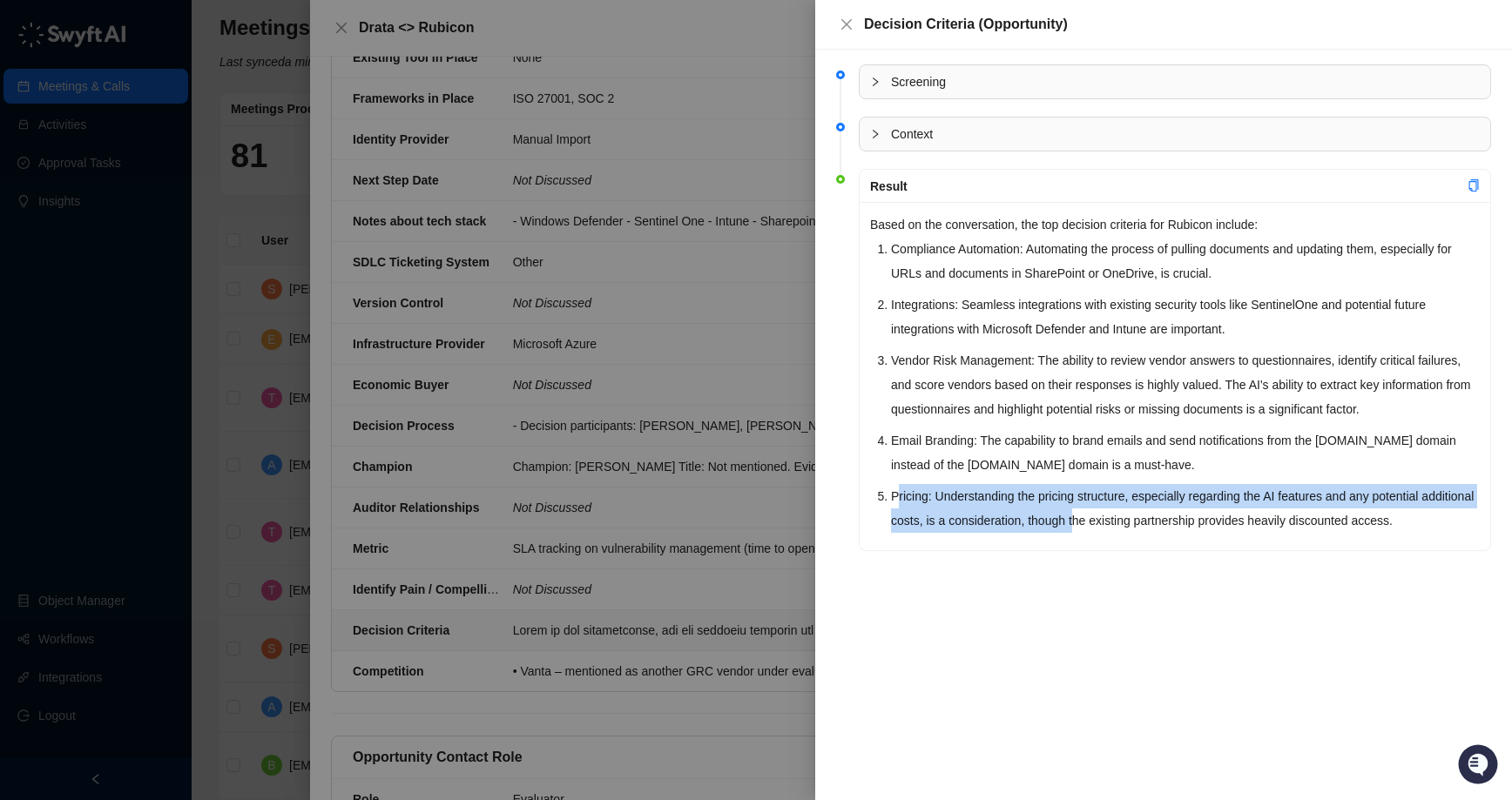
drag, startPoint x: 900, startPoint y: 504, endPoint x: 1199, endPoint y: 525, distance: 299.7
click at [1183, 524] on li "Pricing: Understanding the pricing structure, especially regarding the AI featu…" at bounding box center [1185, 508] width 589 height 48
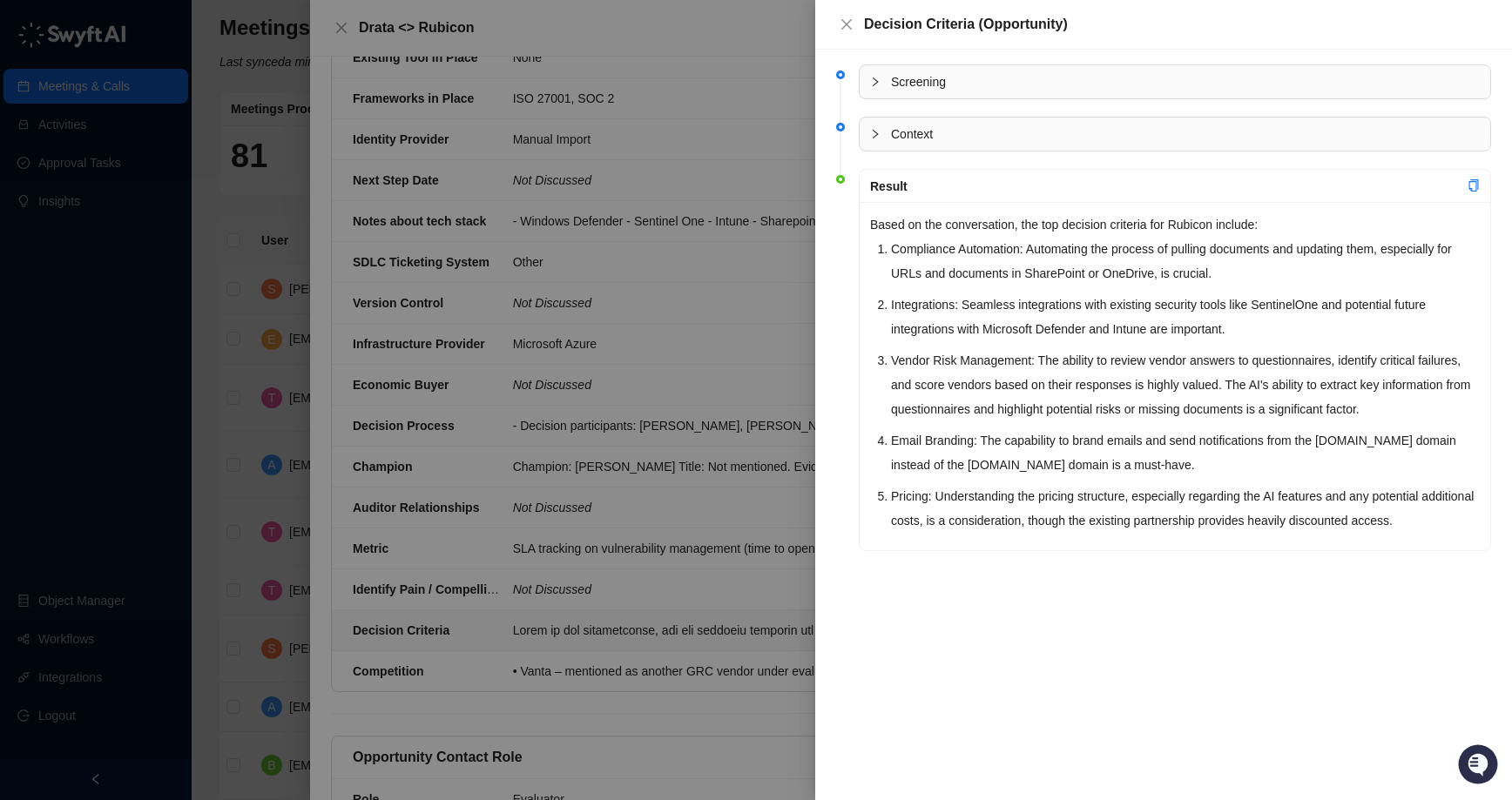
click at [1199, 525] on li "Pricing: Understanding the pricing structure, especially regarding the AI featu…" at bounding box center [1185, 508] width 589 height 48
click at [774, 331] on div at bounding box center [756, 400] width 1512 height 800
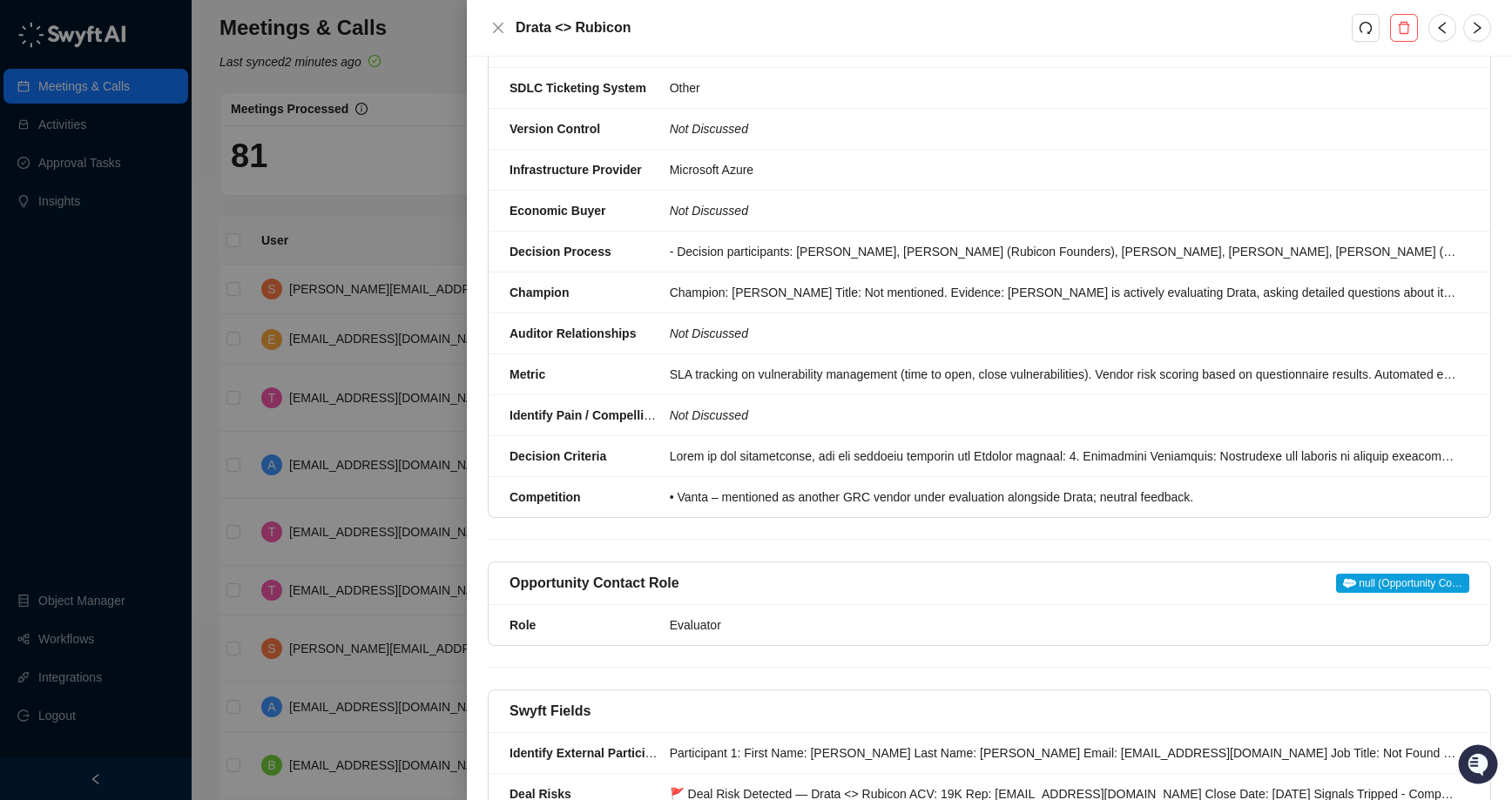
scroll to position [952, 0]
click at [1016, 493] on div "• Vanta – mentioned as another GRC vendor under evaluation alongside Drata; neu…" at bounding box center [1064, 494] width 789 height 19
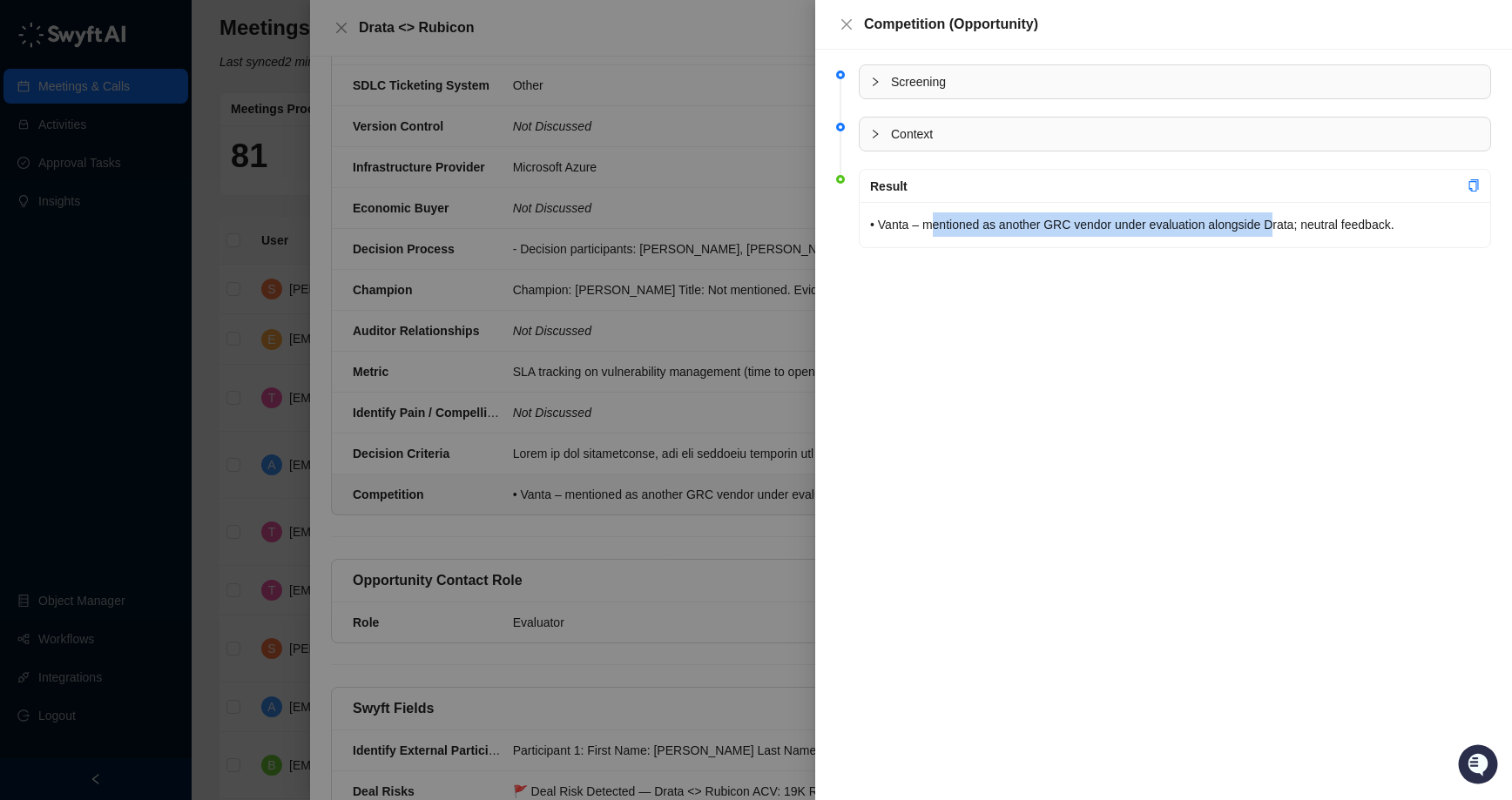
drag, startPoint x: 937, startPoint y: 222, endPoint x: 1370, endPoint y: 234, distance: 433.2
click at [1336, 230] on p "• Vanta – mentioned as another GRC vendor under evaluation alongside Drata; neu…" at bounding box center [1175, 224] width 610 height 25
click at [1370, 234] on p "• Vanta – mentioned as another GRC vendor under evaluation alongside Drata; neu…" at bounding box center [1175, 224] width 610 height 25
click at [774, 274] on div at bounding box center [756, 400] width 1512 height 800
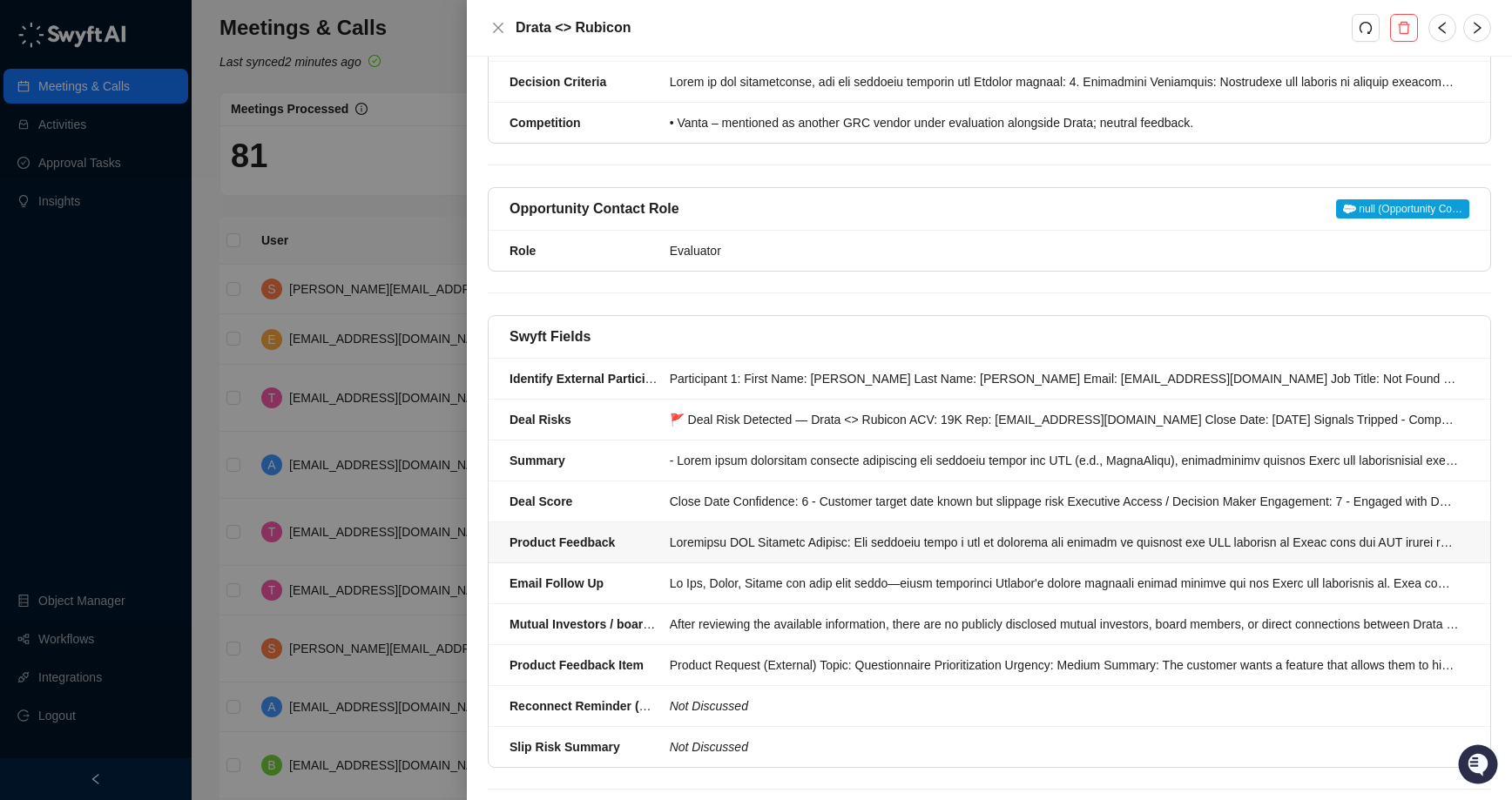
scroll to position [1340, 0]
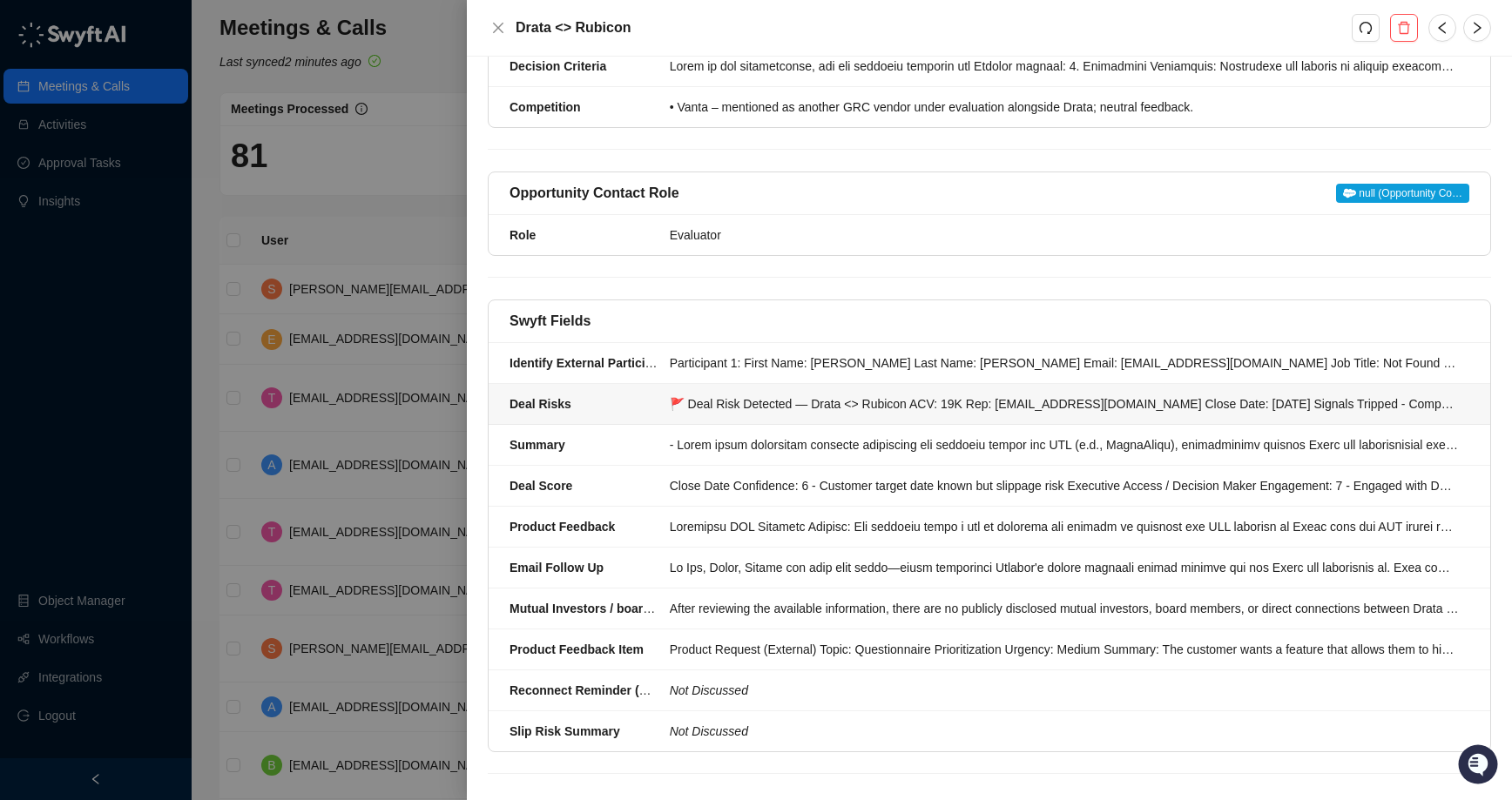
click at [894, 398] on div "🚩 Deal Risk Detected — Drata <> Rubicon ACV: 19K Rep: [EMAIL_ADDRESS][DOMAIN_NA…" at bounding box center [1064, 403] width 789 height 19
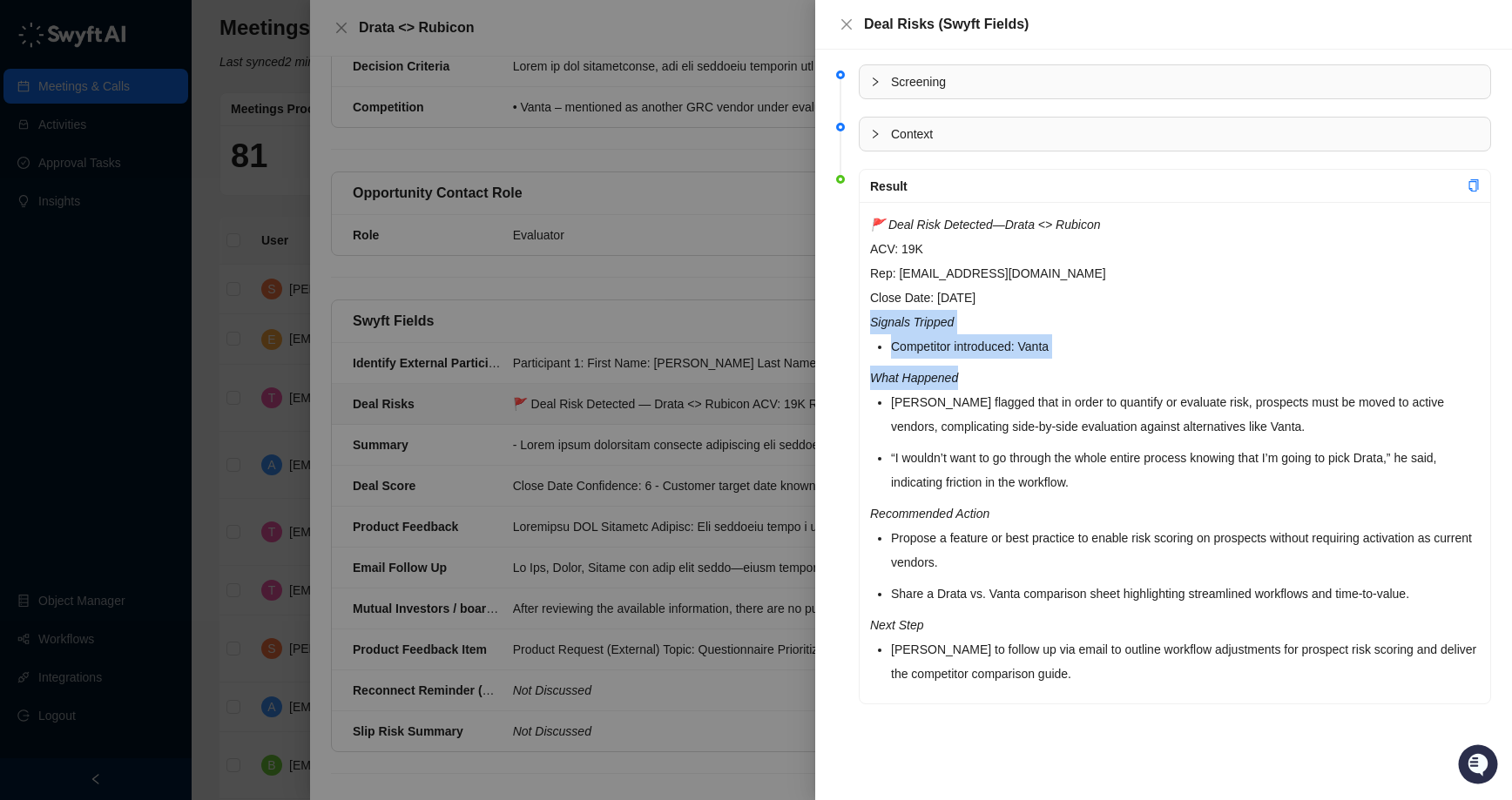
drag, startPoint x: 873, startPoint y: 322, endPoint x: 1088, endPoint y: 385, distance: 224.0
click at [1084, 383] on div "🚩 Deal Risk Detected — Drata <> Rubicon ACV: 19K Rep: [EMAIL_ADDRESS][DOMAIN_NA…" at bounding box center [1174, 453] width 630 height 502
click at [1088, 385] on p "What Happened" at bounding box center [1175, 378] width 610 height 25
click at [738, 286] on div at bounding box center [756, 400] width 1512 height 800
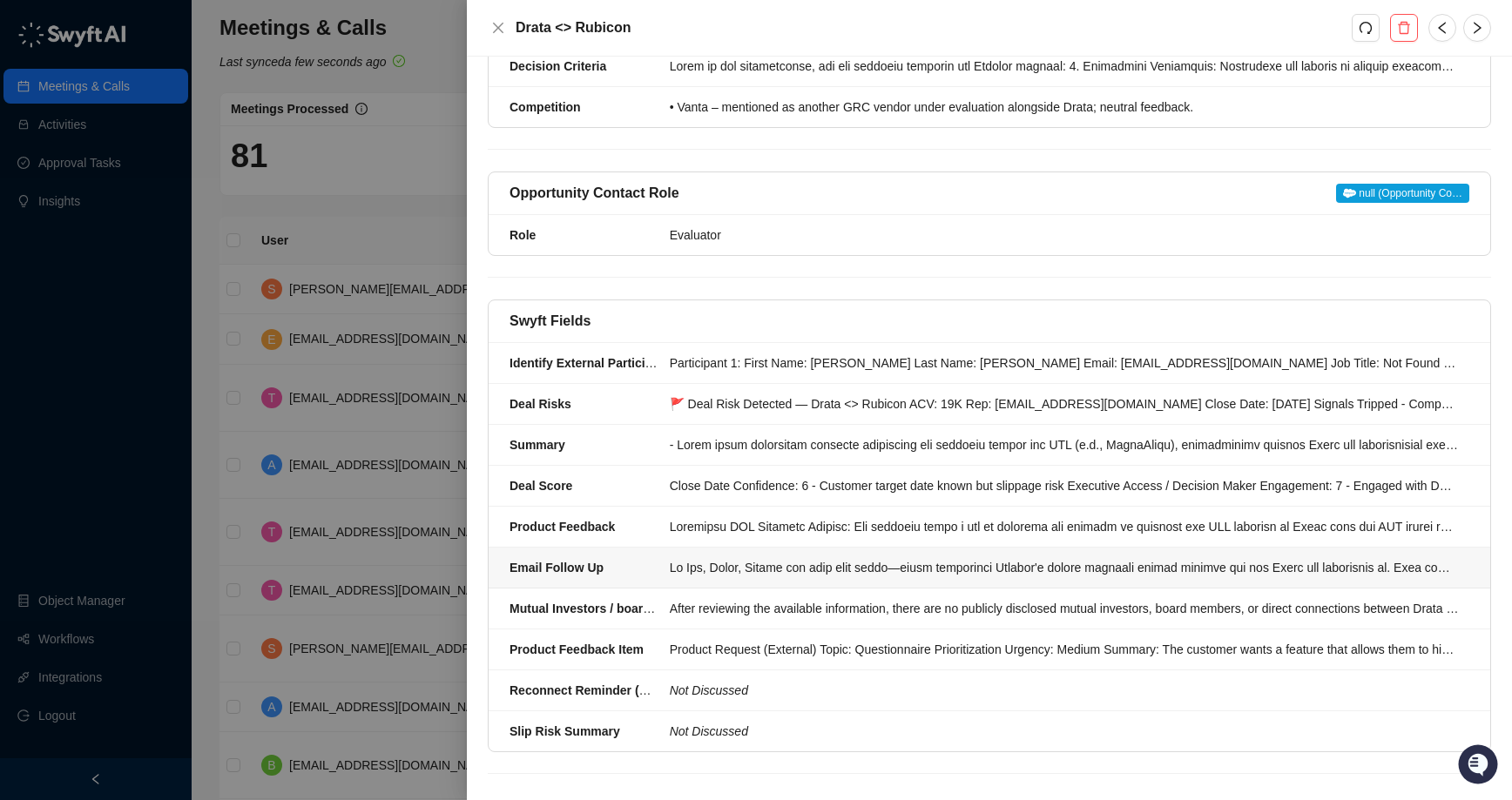
click at [952, 569] on div at bounding box center [1064, 567] width 789 height 19
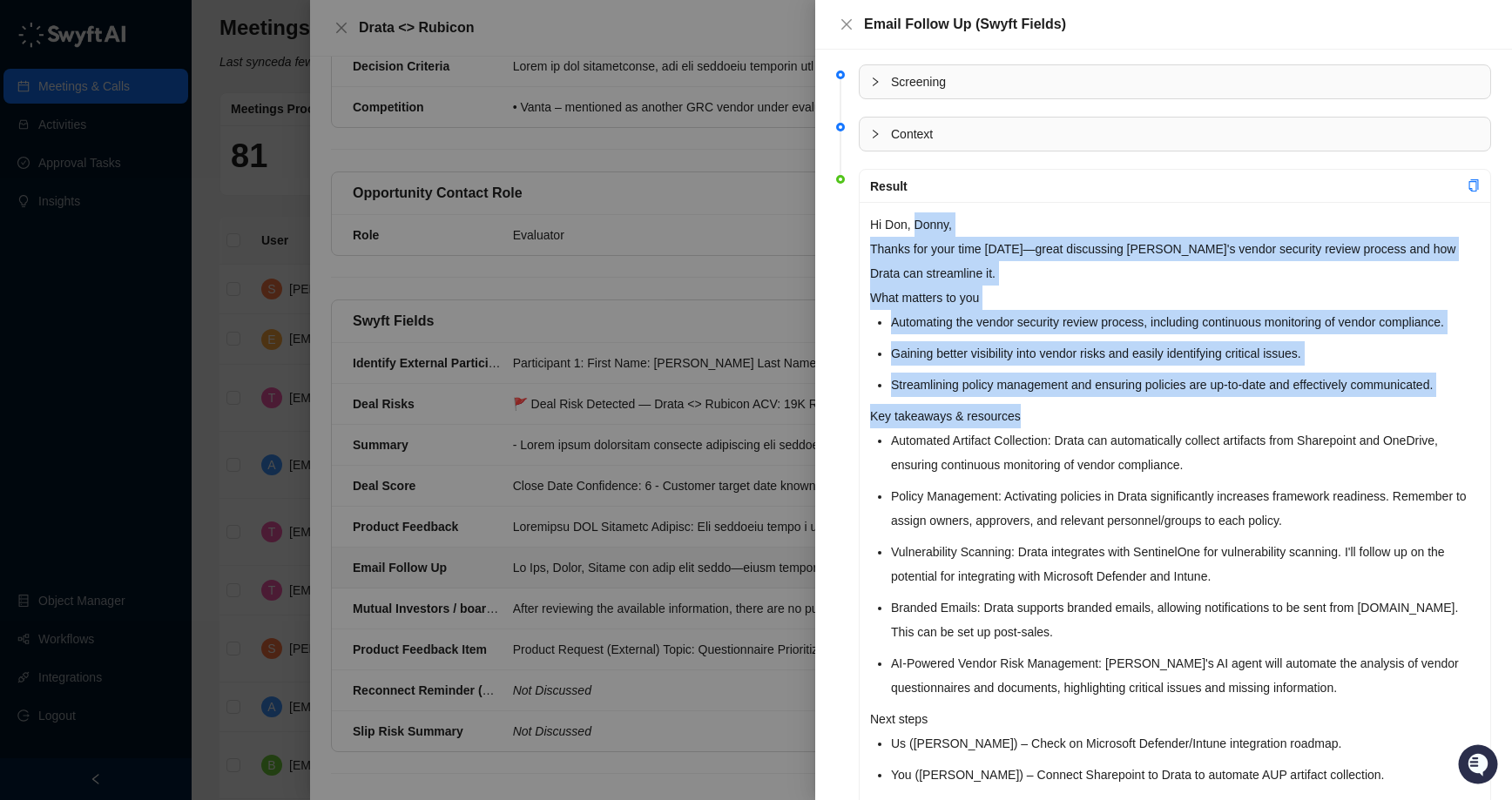
drag, startPoint x: 916, startPoint y: 233, endPoint x: 1112, endPoint y: 493, distance: 325.6
click at [1104, 484] on div "Hi [PERSON_NAME], [PERSON_NAME], Thanks for your time [DATE]—great discussing […" at bounding box center [1174, 544] width 630 height 683
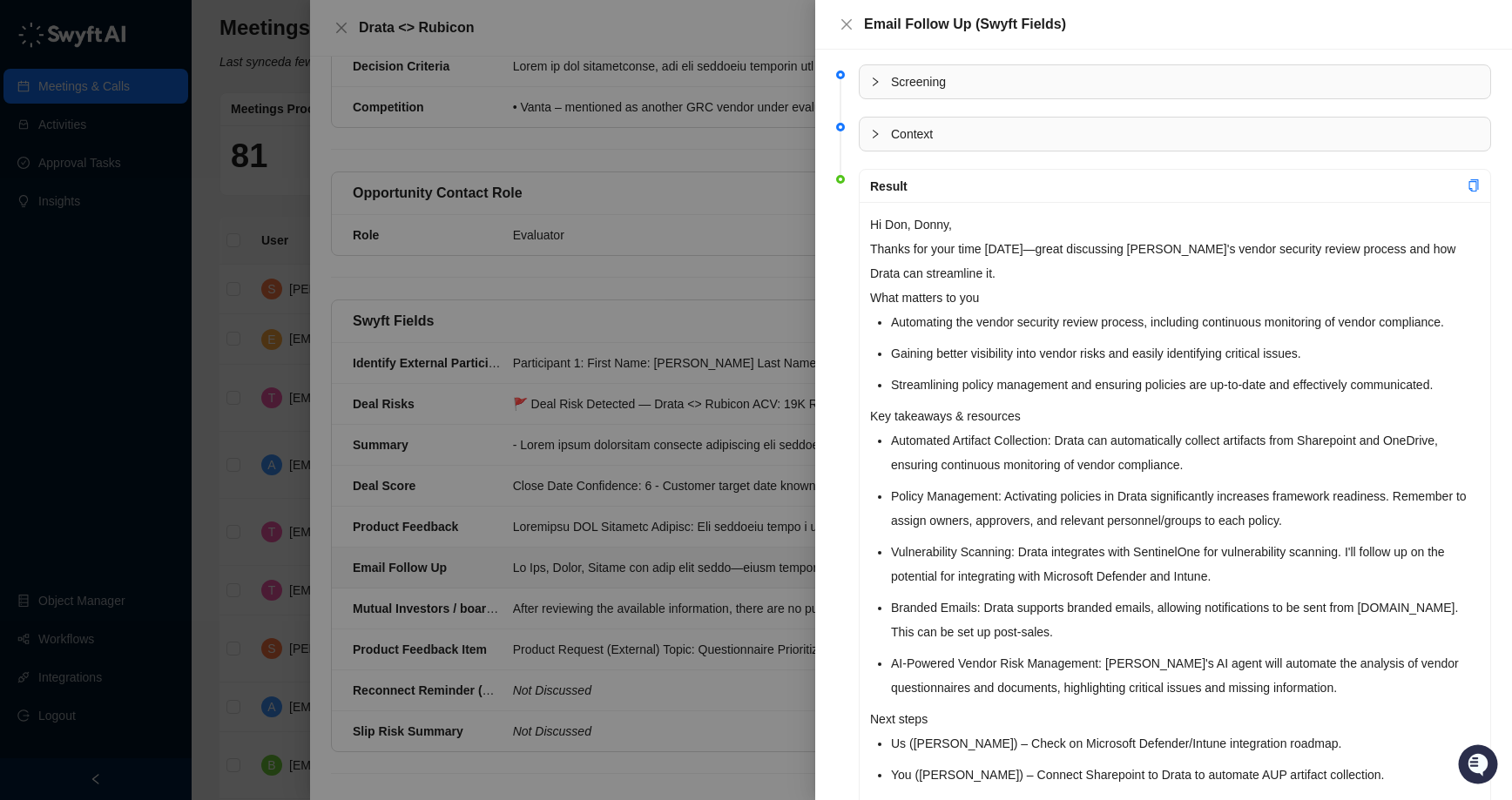
click at [1112, 493] on li "Policy Management: Activating policies in Drata significantly increases framewo…" at bounding box center [1185, 508] width 589 height 48
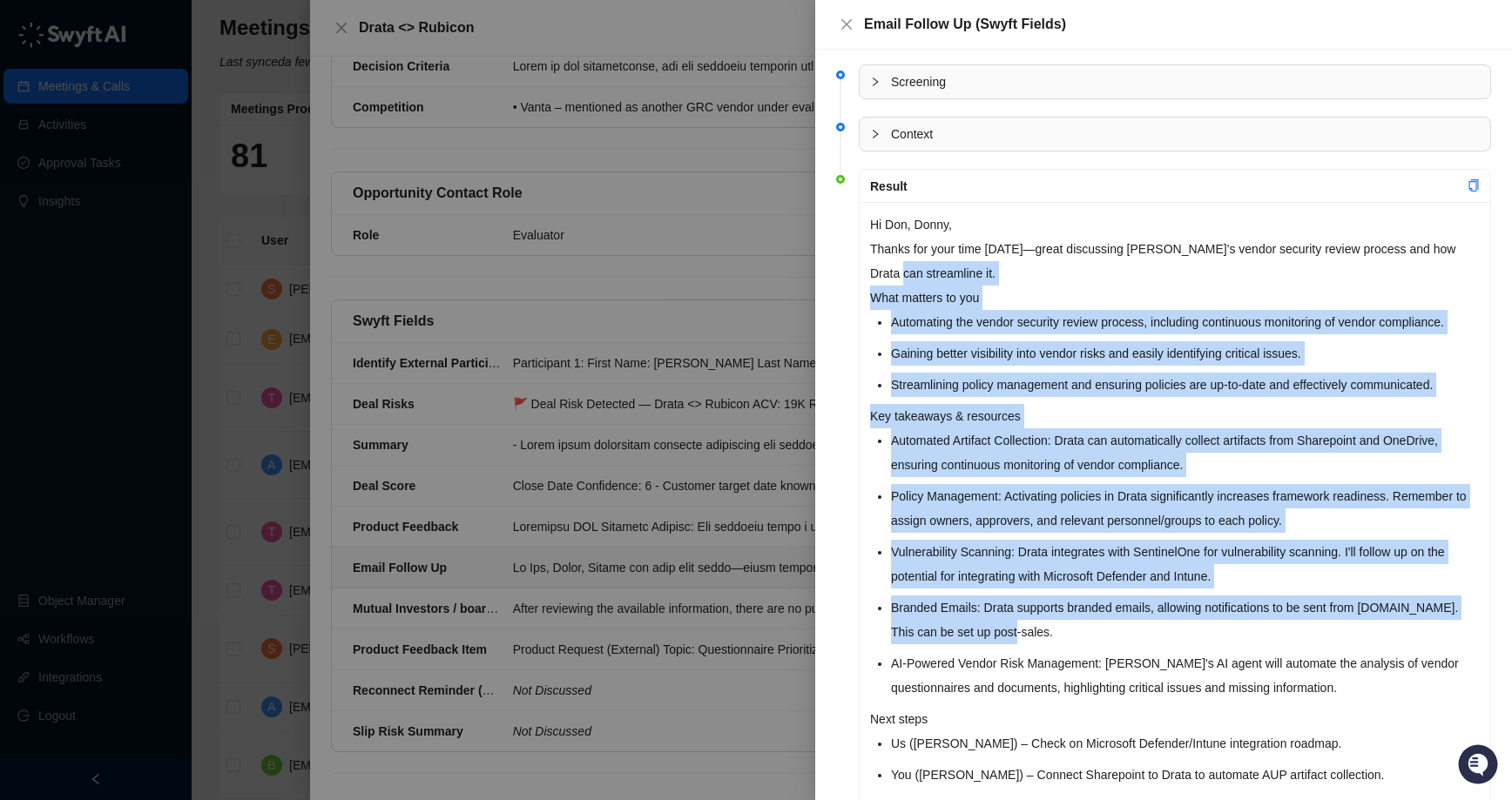
drag, startPoint x: 887, startPoint y: 272, endPoint x: 1115, endPoint y: 643, distance: 435.5
click at [1113, 643] on div "Hi [PERSON_NAME], [PERSON_NAME], Thanks for your time [DATE]—great discussing […" at bounding box center [1174, 544] width 630 height 683
click at [1115, 643] on li "Branded Emails: Drata supports branded emails, allowing notifications to be sen…" at bounding box center [1185, 619] width 589 height 48
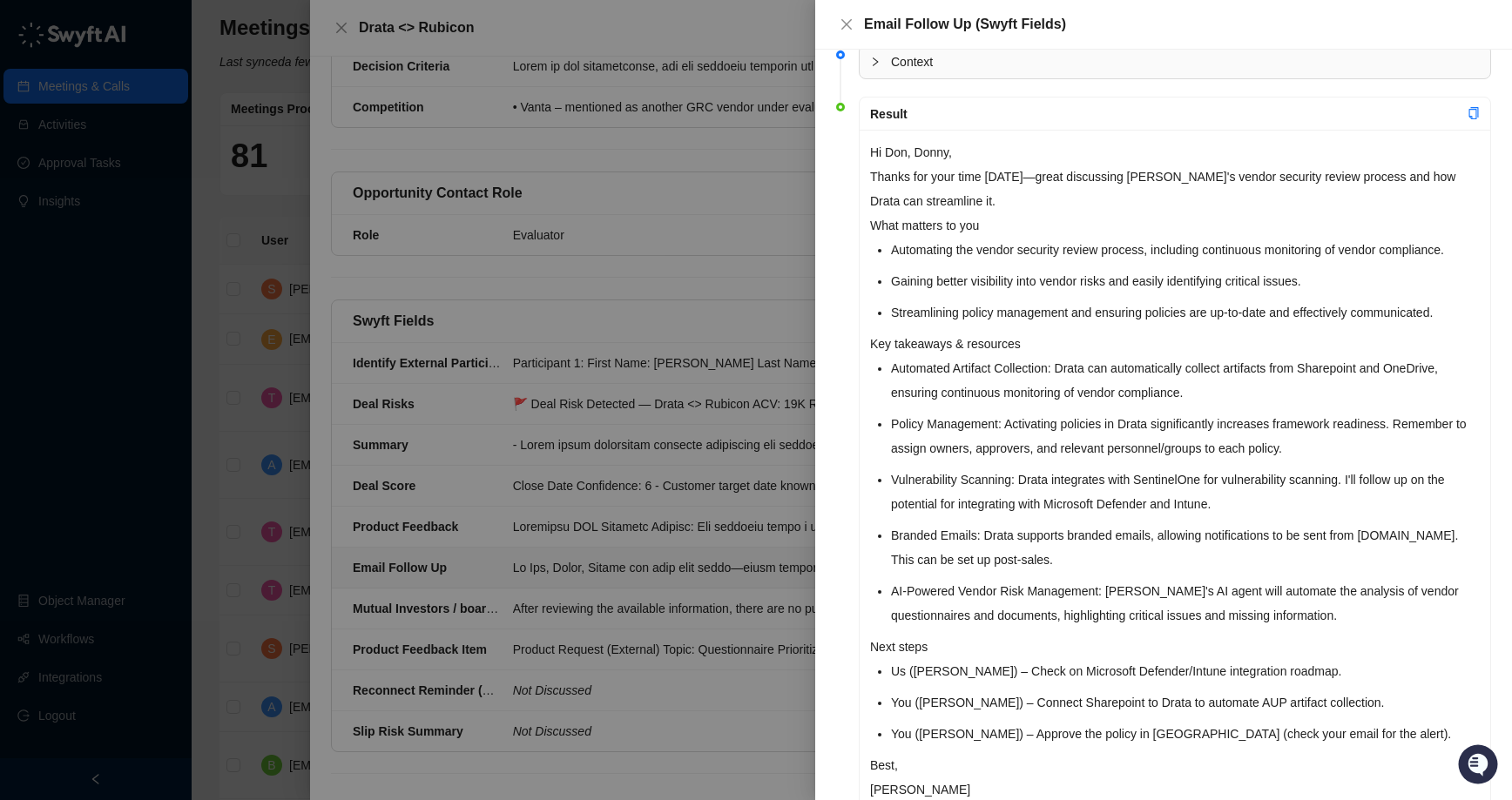
scroll to position [130, 0]
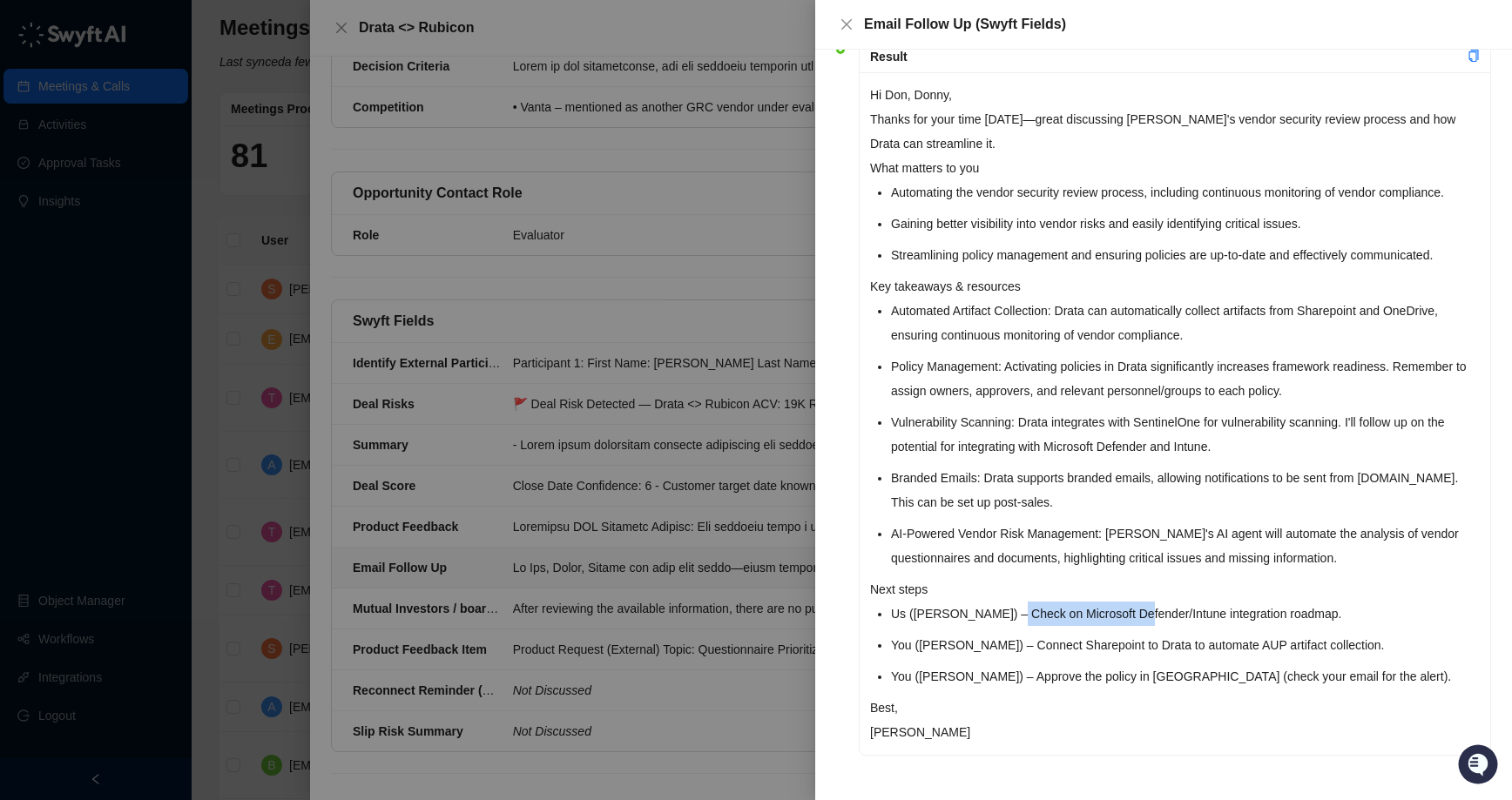
drag, startPoint x: 1020, startPoint y: 614, endPoint x: 1450, endPoint y: 614, distance: 430.0
click at [1355, 614] on li "Us ([PERSON_NAME]) – Check on Microsoft Defender/Intune integration roadmap." at bounding box center [1185, 614] width 589 height 25
click at [1450, 614] on li "Us ([PERSON_NAME]) – Check on Microsoft Defender/Intune integration roadmap." at bounding box center [1185, 614] width 589 height 25
drag, startPoint x: 968, startPoint y: 644, endPoint x: 1400, endPoint y: 644, distance: 432.0
click at [1364, 644] on li "You ([PERSON_NAME]) – Connect Sharepoint to Drata to automate AUP artifact coll…" at bounding box center [1185, 645] width 589 height 25
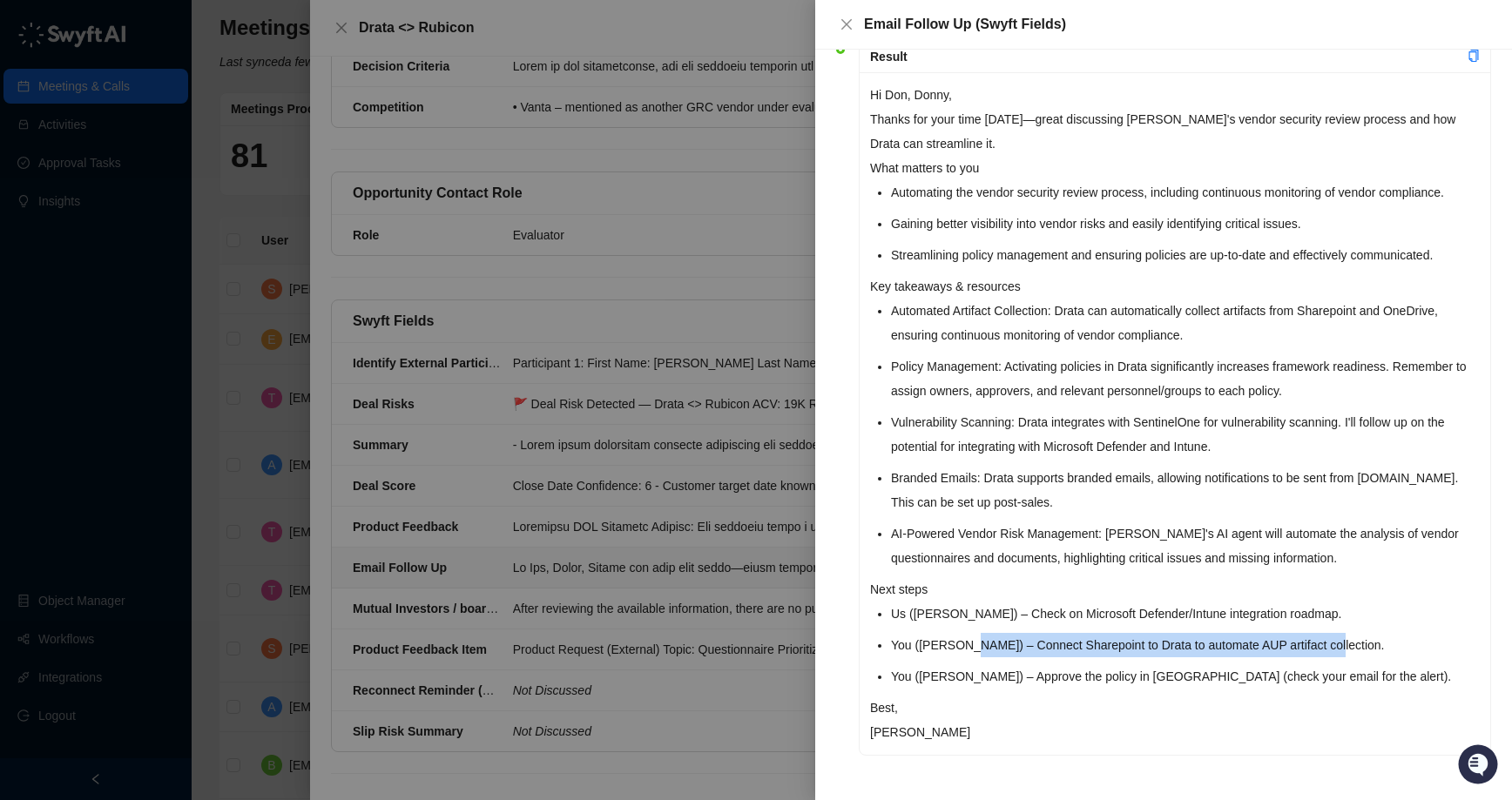
click at [1400, 644] on li "You ([PERSON_NAME]) – Connect Sharepoint to Drata to automate AUP artifact coll…" at bounding box center [1185, 645] width 589 height 25
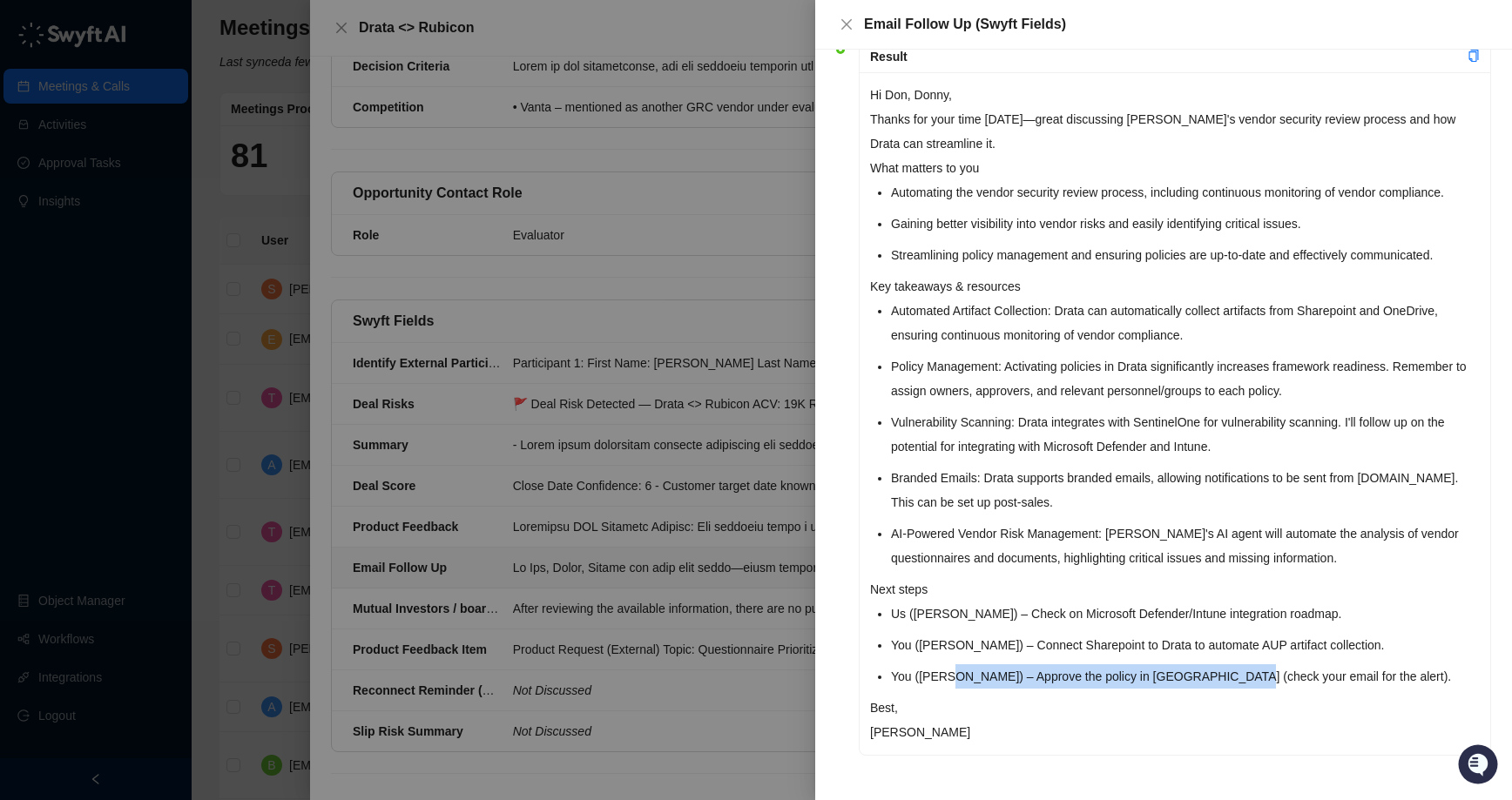
drag, startPoint x: 958, startPoint y: 676, endPoint x: 1356, endPoint y: 676, distance: 398.0
click at [1324, 676] on li "You ([PERSON_NAME]) – Approve the policy in [GEOGRAPHIC_DATA] (check your email…" at bounding box center [1185, 677] width 589 height 25
click at [1356, 676] on li "You ([PERSON_NAME]) – Approve the policy in [GEOGRAPHIC_DATA] (check your email…" at bounding box center [1185, 677] width 589 height 25
click at [761, 315] on div at bounding box center [756, 400] width 1512 height 800
